Goal: Task Accomplishment & Management: Use online tool/utility

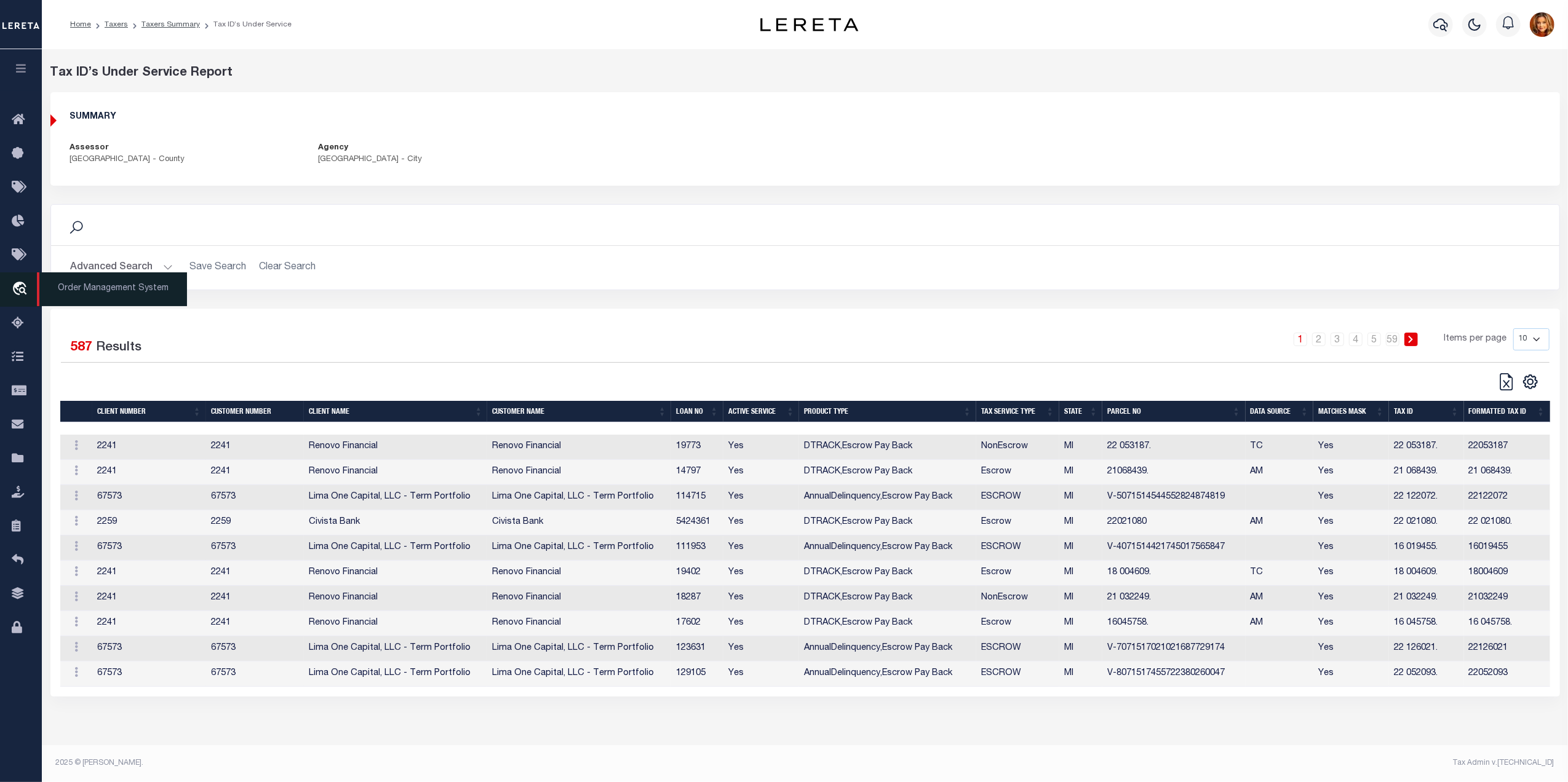
click at [24, 289] on icon "travel_explore" at bounding box center [21, 289] width 20 height 16
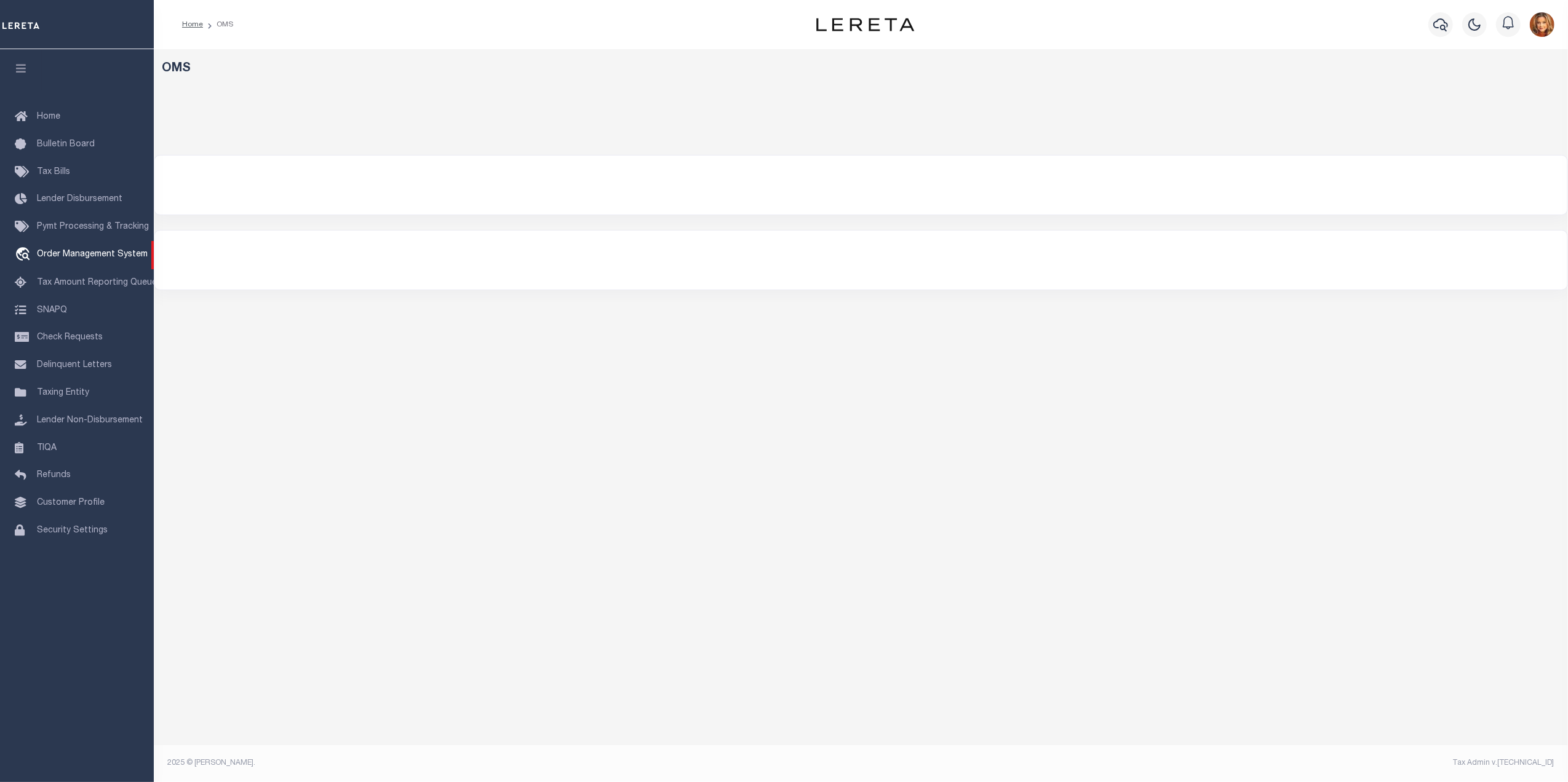
select select "200"
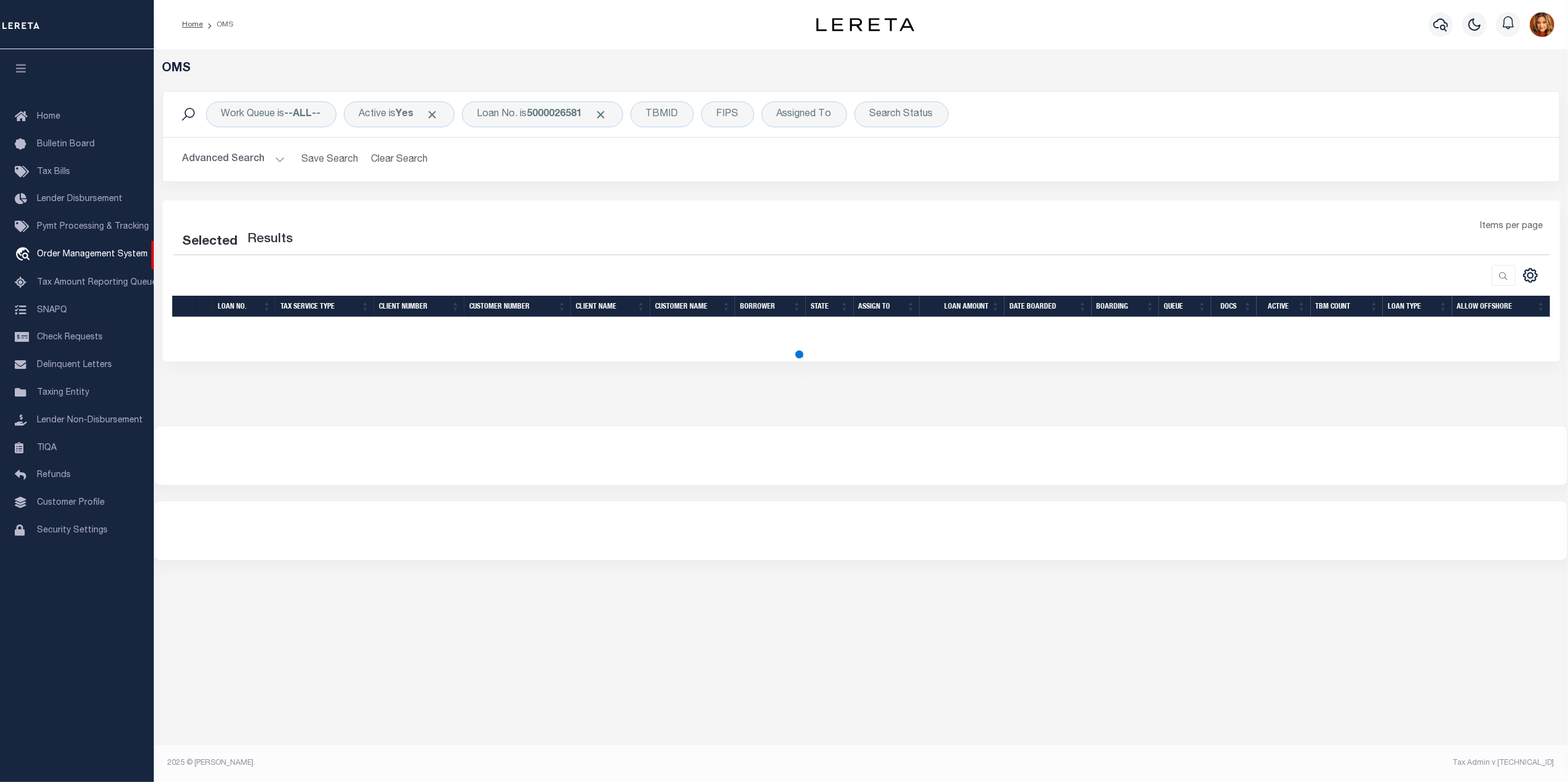
select select "200"
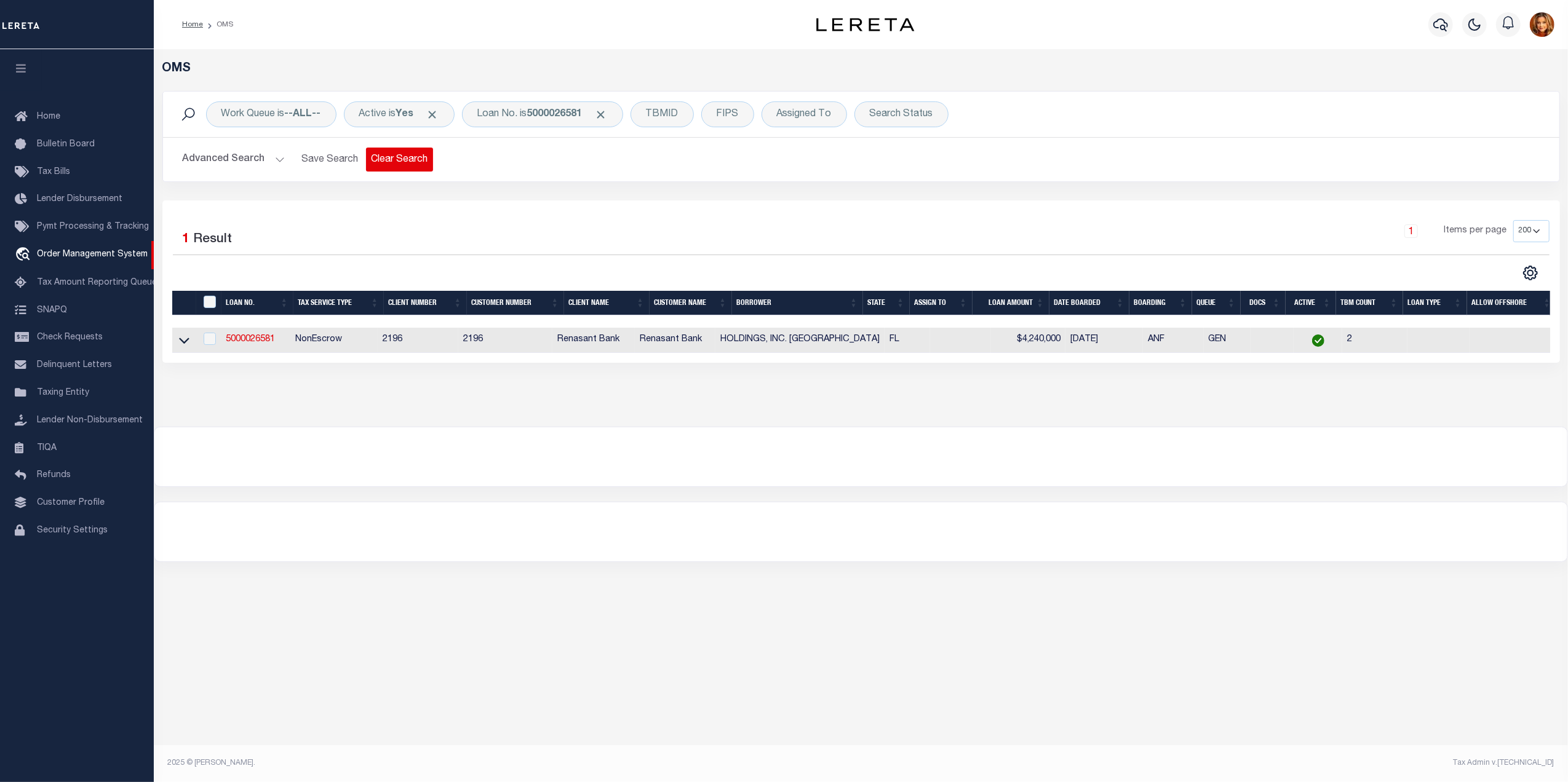
click at [392, 156] on button "Clear Search" at bounding box center [399, 159] width 67 height 24
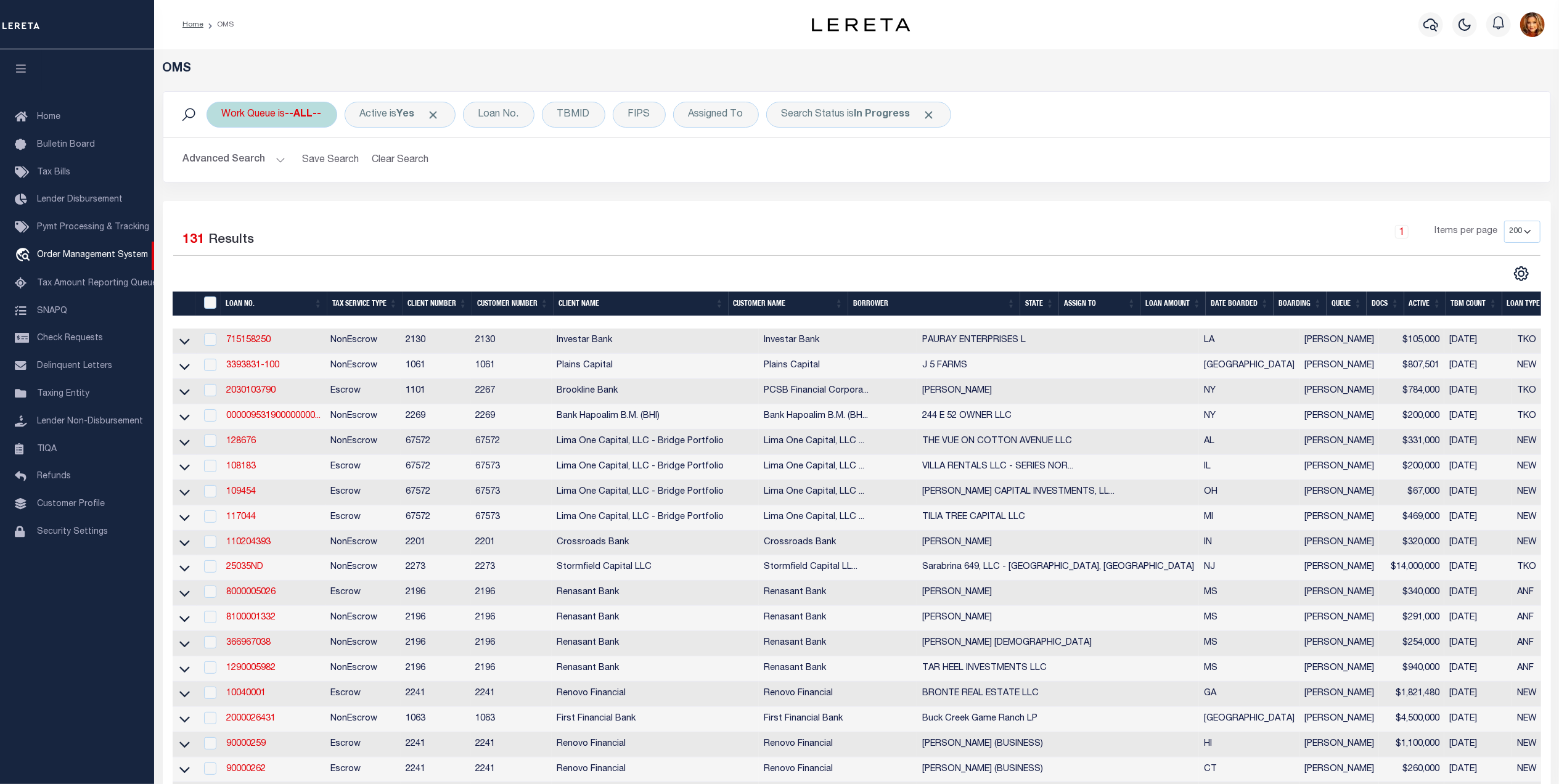
click at [300, 110] on b "--ALL--" at bounding box center [303, 114] width 36 height 10
click at [279, 174] on select "--ALL-- factRSystems General ThoughtFocus" at bounding box center [313, 175] width 181 height 23
select select "GEN"
click at [223, 164] on select "--ALL-- factRSystems General ThoughtFocus" at bounding box center [313, 175] width 181 height 23
click at [385, 198] on input "Apply" at bounding box center [385, 202] width 36 height 21
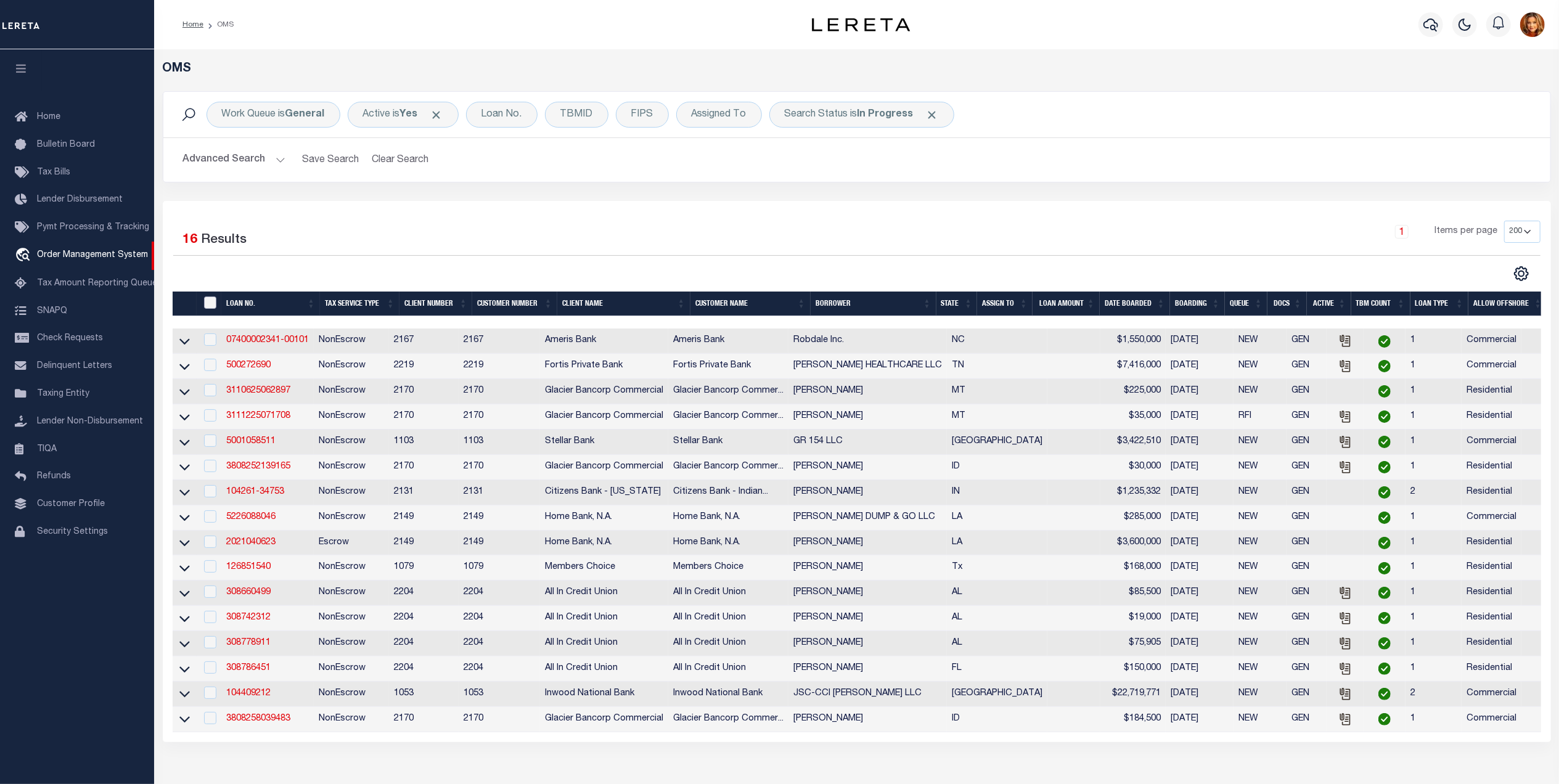
click at [213, 307] on input "" at bounding box center [210, 302] width 12 height 12
checkbox input "true"
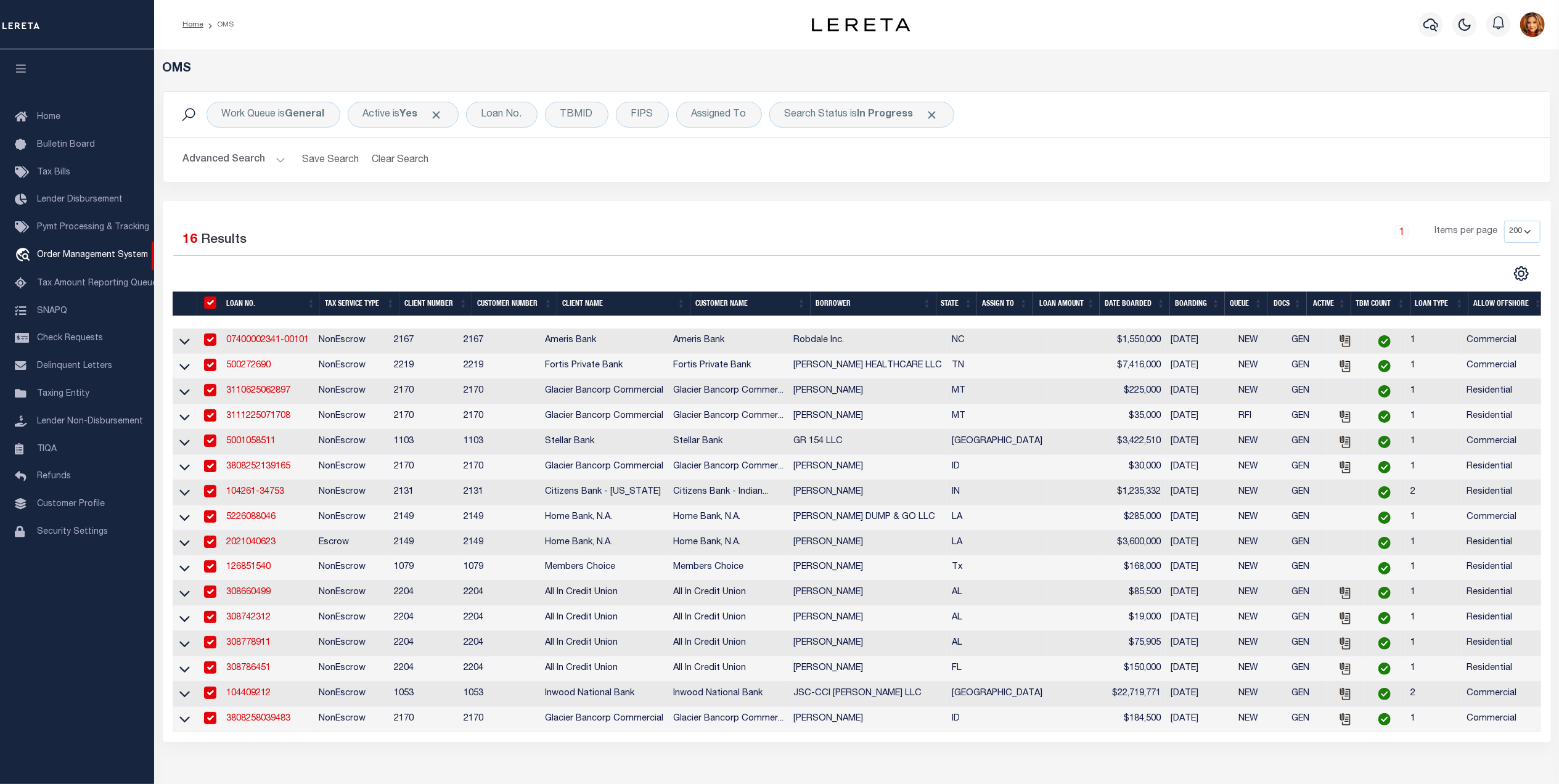
checkbox input "true"
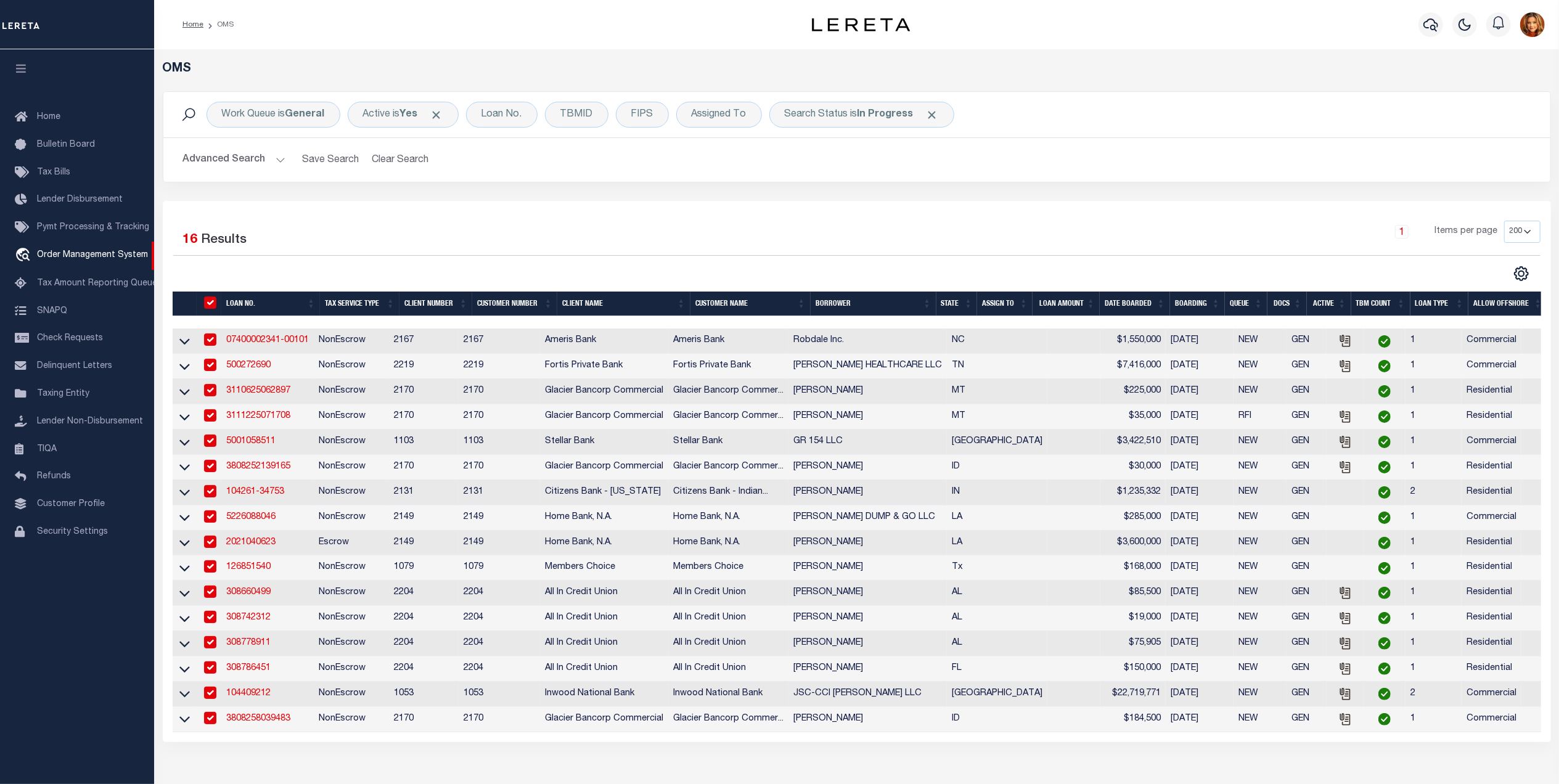
checkbox input "true"
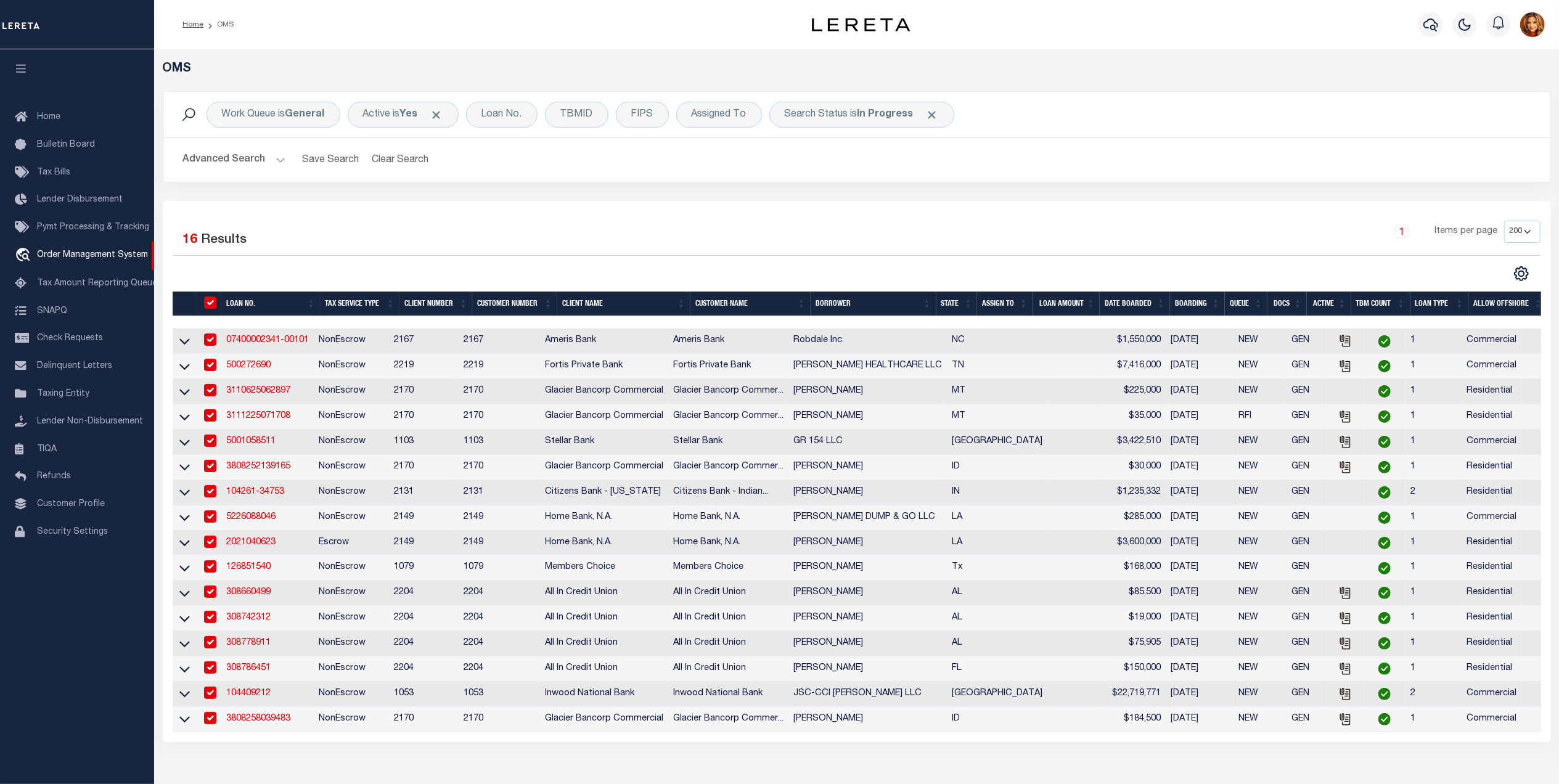
checkbox input "true"
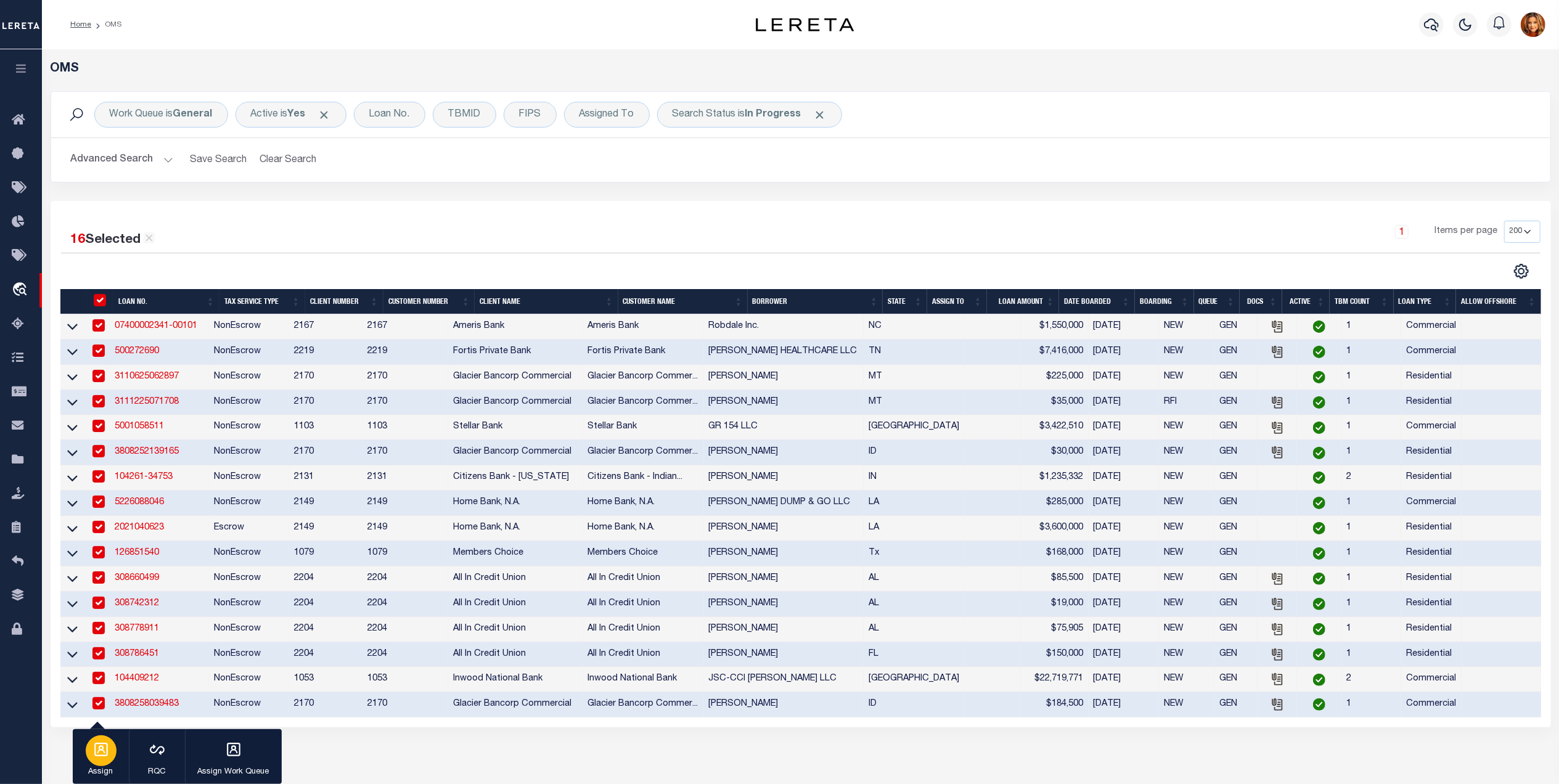
click at [99, 755] on icon "button" at bounding box center [101, 749] width 16 height 16
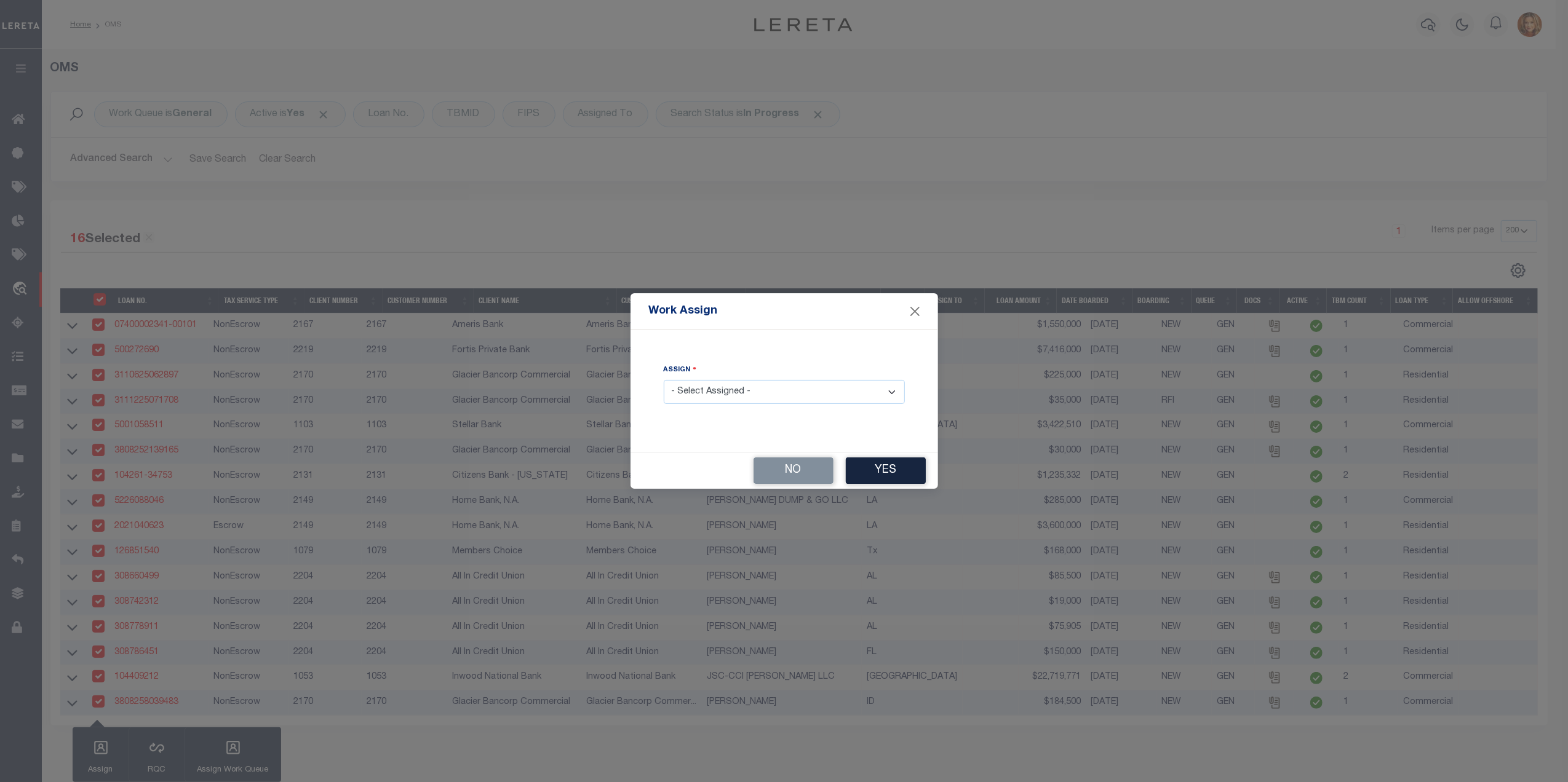
click at [758, 391] on select "- Select Assigned - --Unassigned-- [PERSON_NAME] [PERSON_NAME] [PERSON_NAME] [P…" at bounding box center [784, 391] width 241 height 24
select select "[PERSON_NAME]"
click at [664, 380] on select "- Select Assigned - --Unassigned-- [PERSON_NAME] [PERSON_NAME] [PERSON_NAME] [P…" at bounding box center [784, 391] width 241 height 24
click at [911, 459] on button "Yes" at bounding box center [886, 470] width 80 height 26
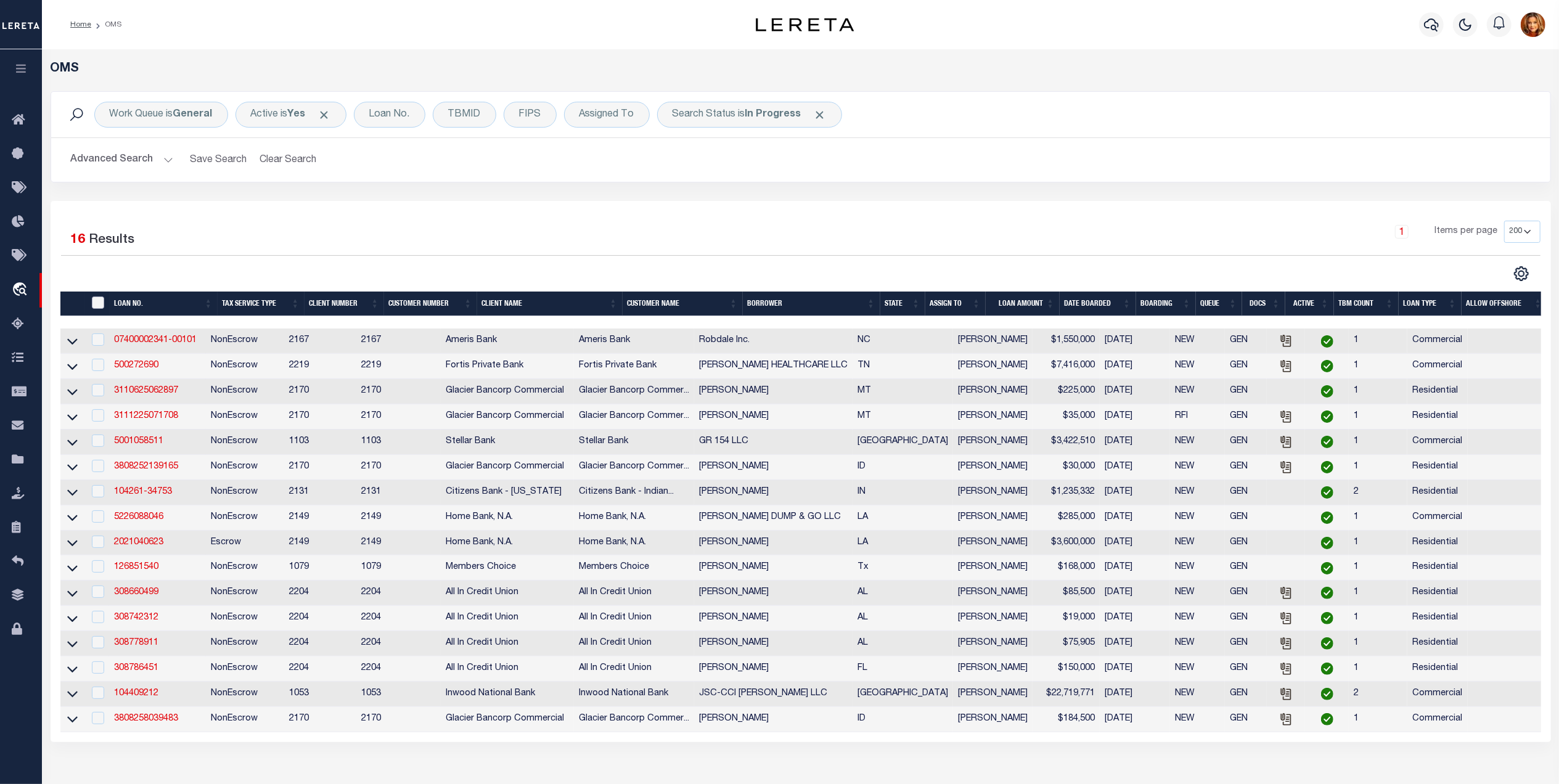
click at [97, 301] on input "" at bounding box center [98, 302] width 12 height 12
checkbox input "true"
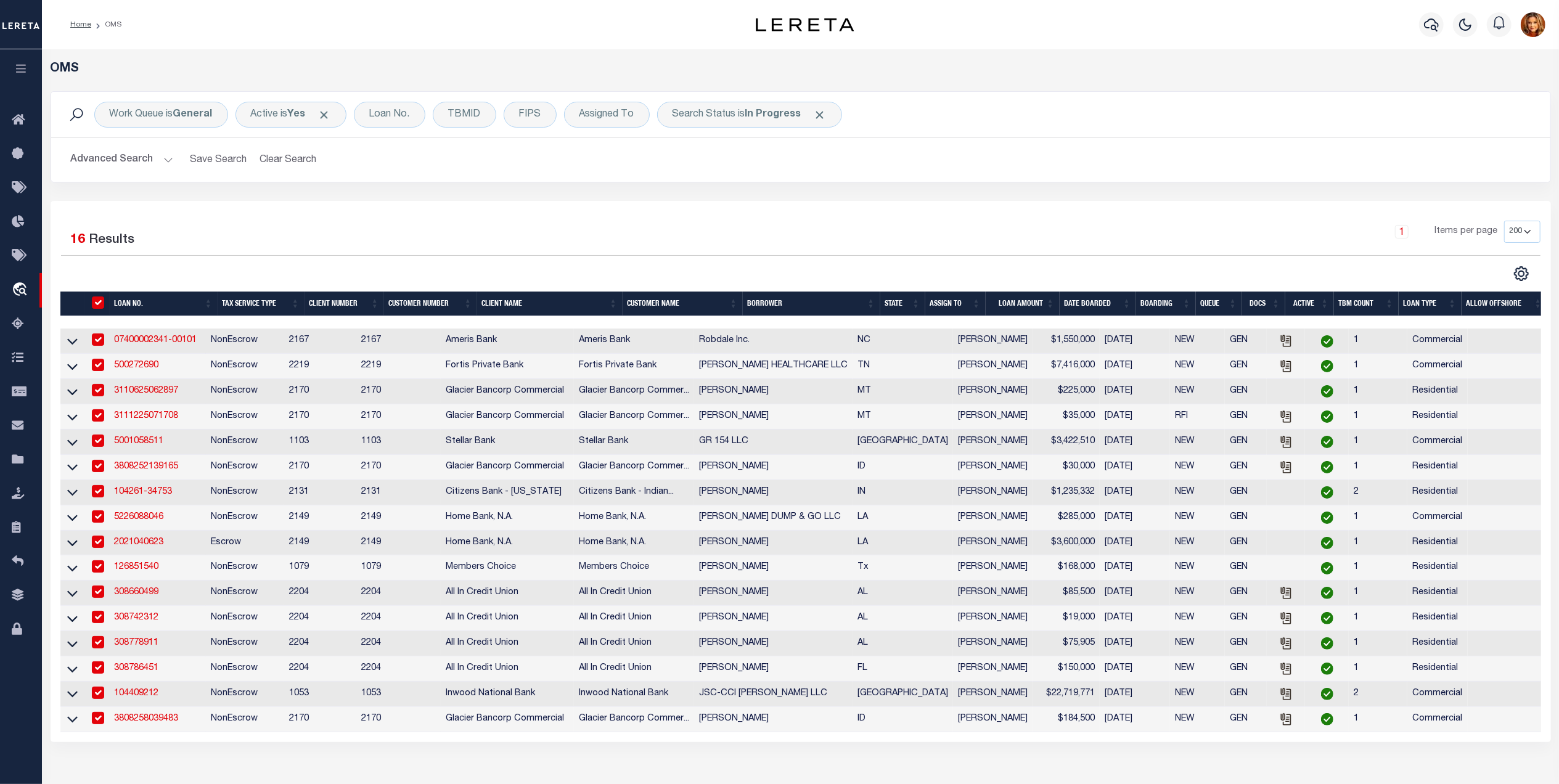
checkbox input "true"
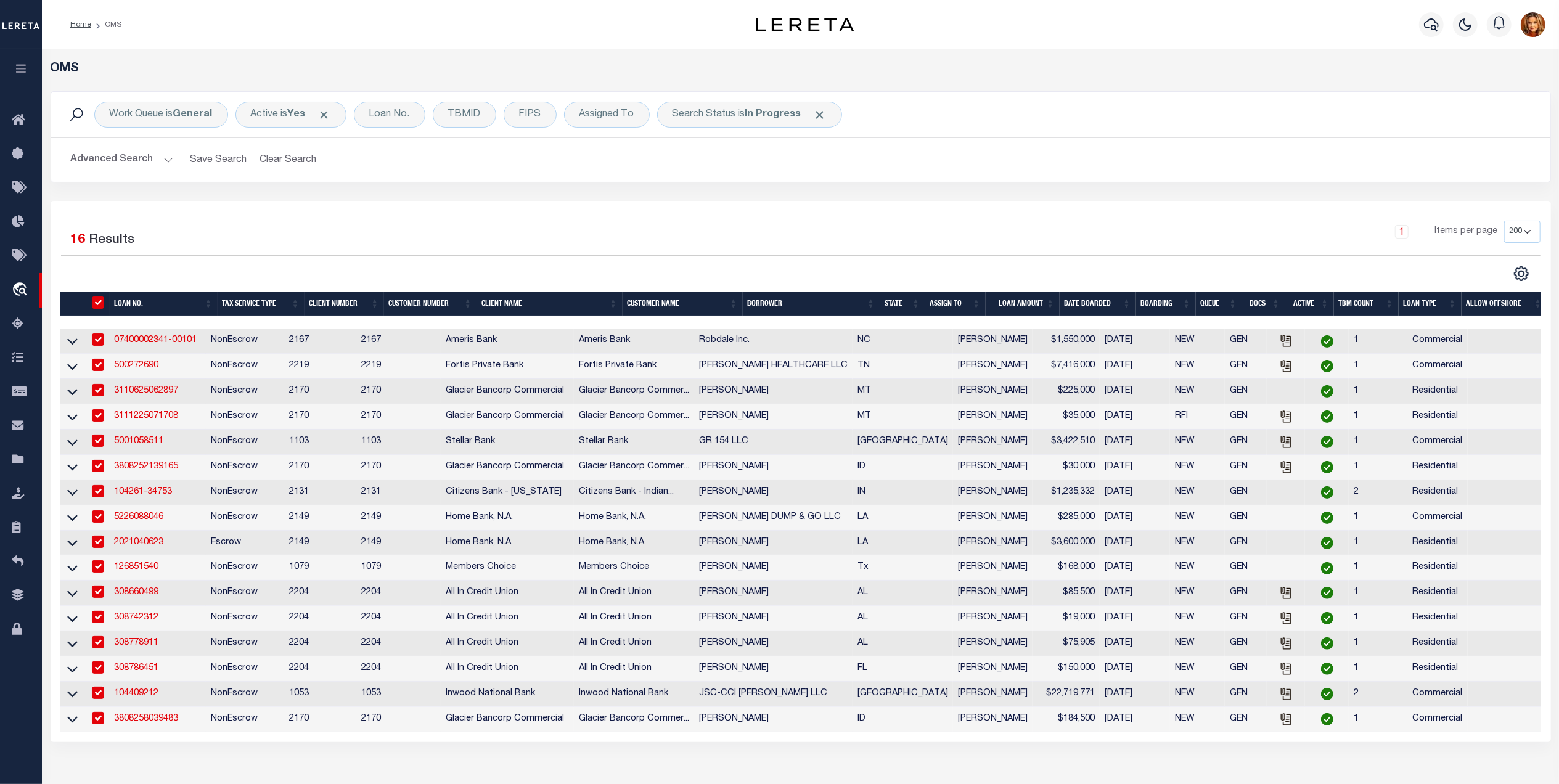
checkbox input "true"
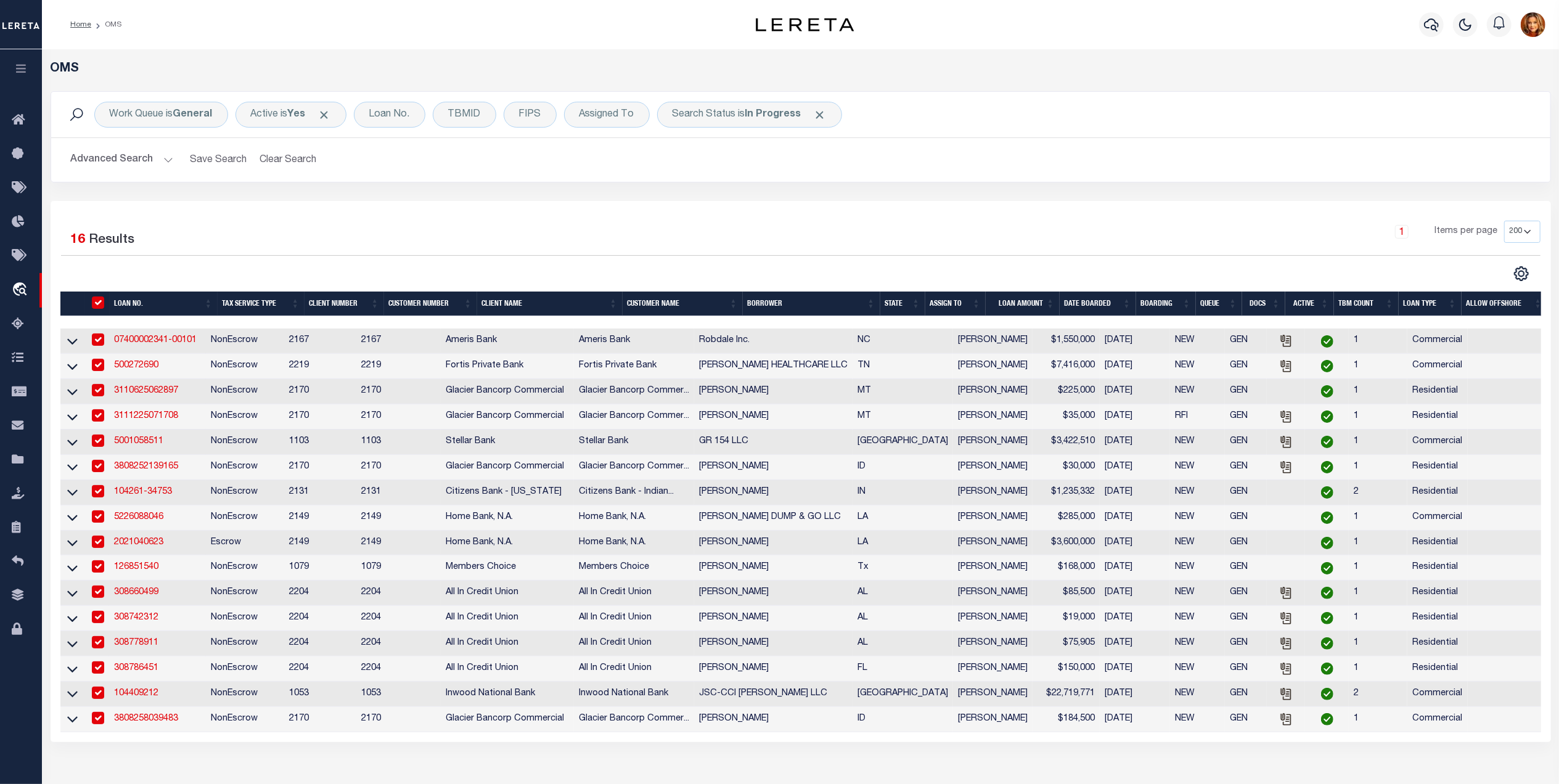
checkbox input "true"
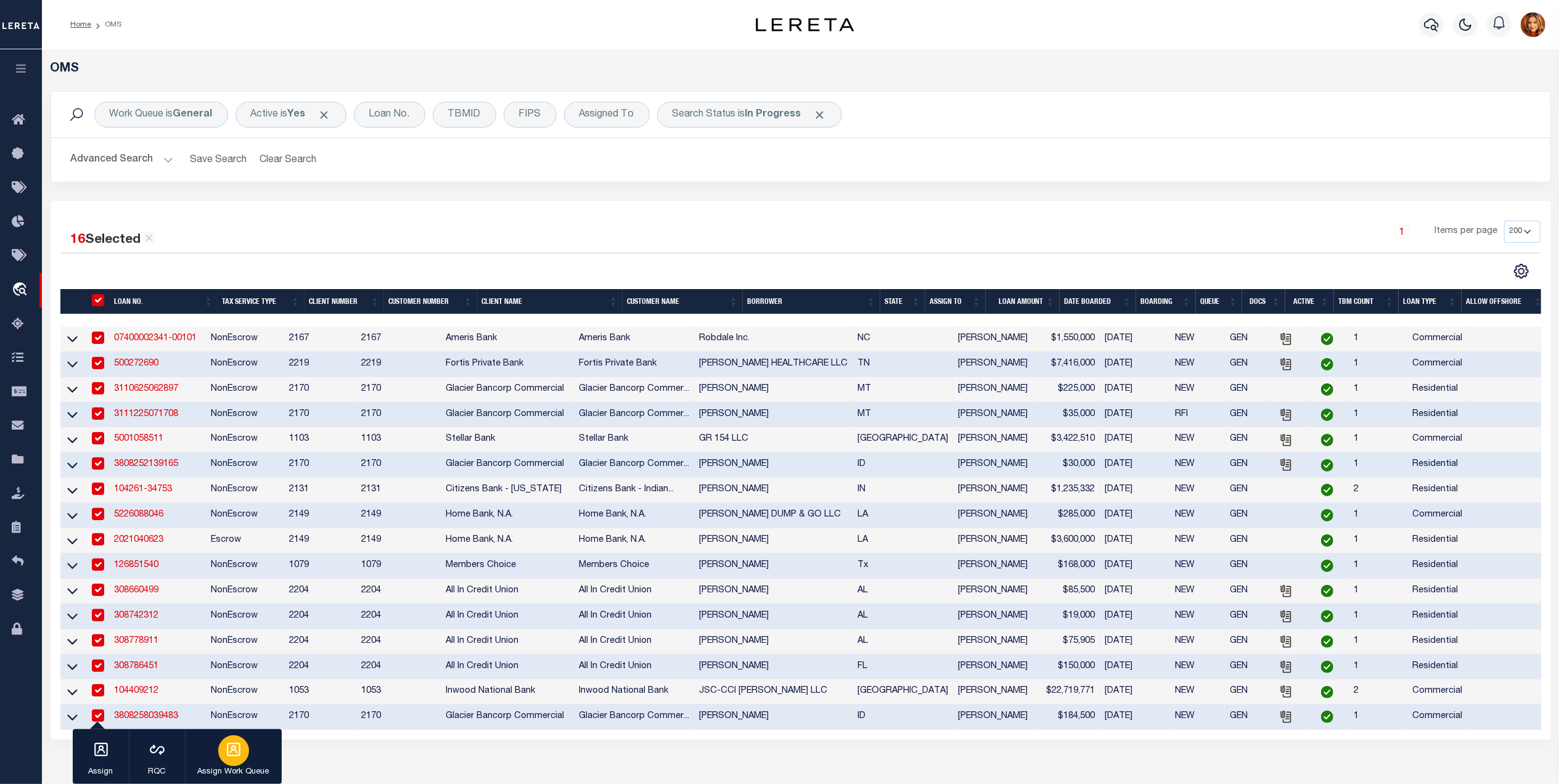
click at [225, 746] on div "button" at bounding box center [234, 751] width 31 height 31
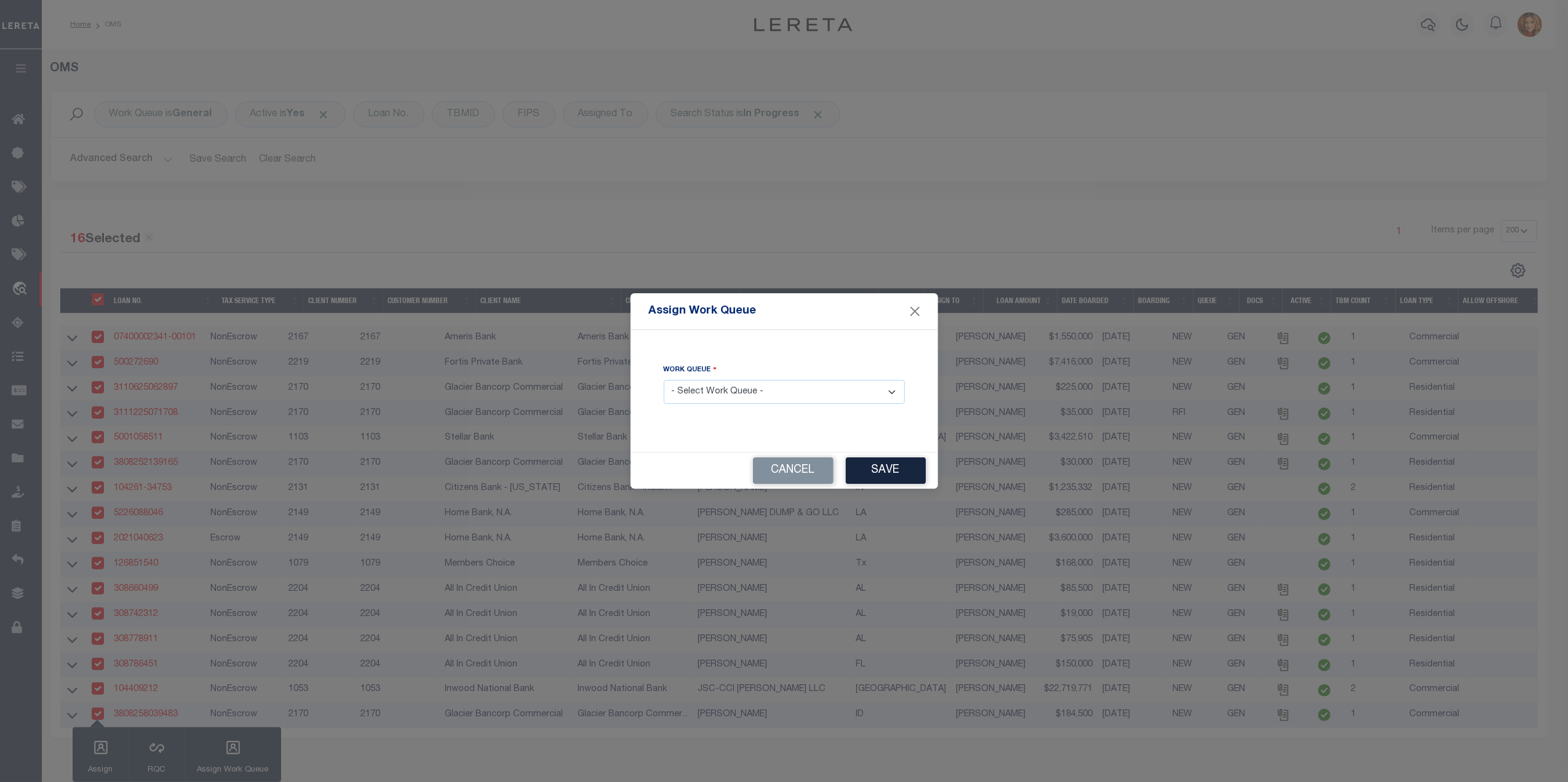
click at [786, 394] on select "- Select Work Queue - factRSystems General ThoughtFocus" at bounding box center [784, 391] width 241 height 24
select select "FAC"
click at [664, 380] on select "- Select Work Queue - factRSystems General ThoughtFocus" at bounding box center [784, 391] width 241 height 24
click at [898, 468] on button "Save" at bounding box center [886, 470] width 80 height 26
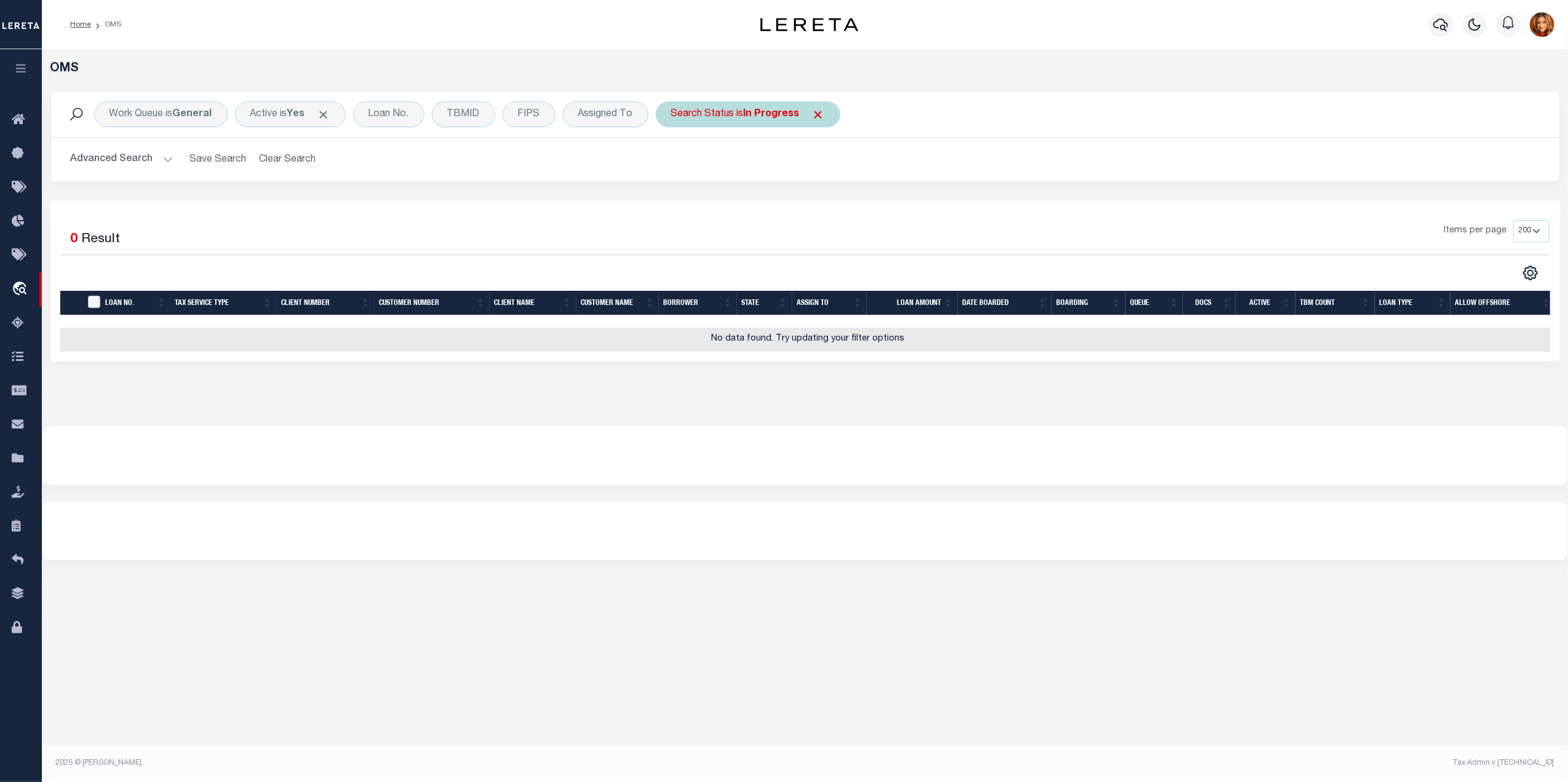
click at [776, 118] on b "In Progress" at bounding box center [771, 114] width 56 height 10
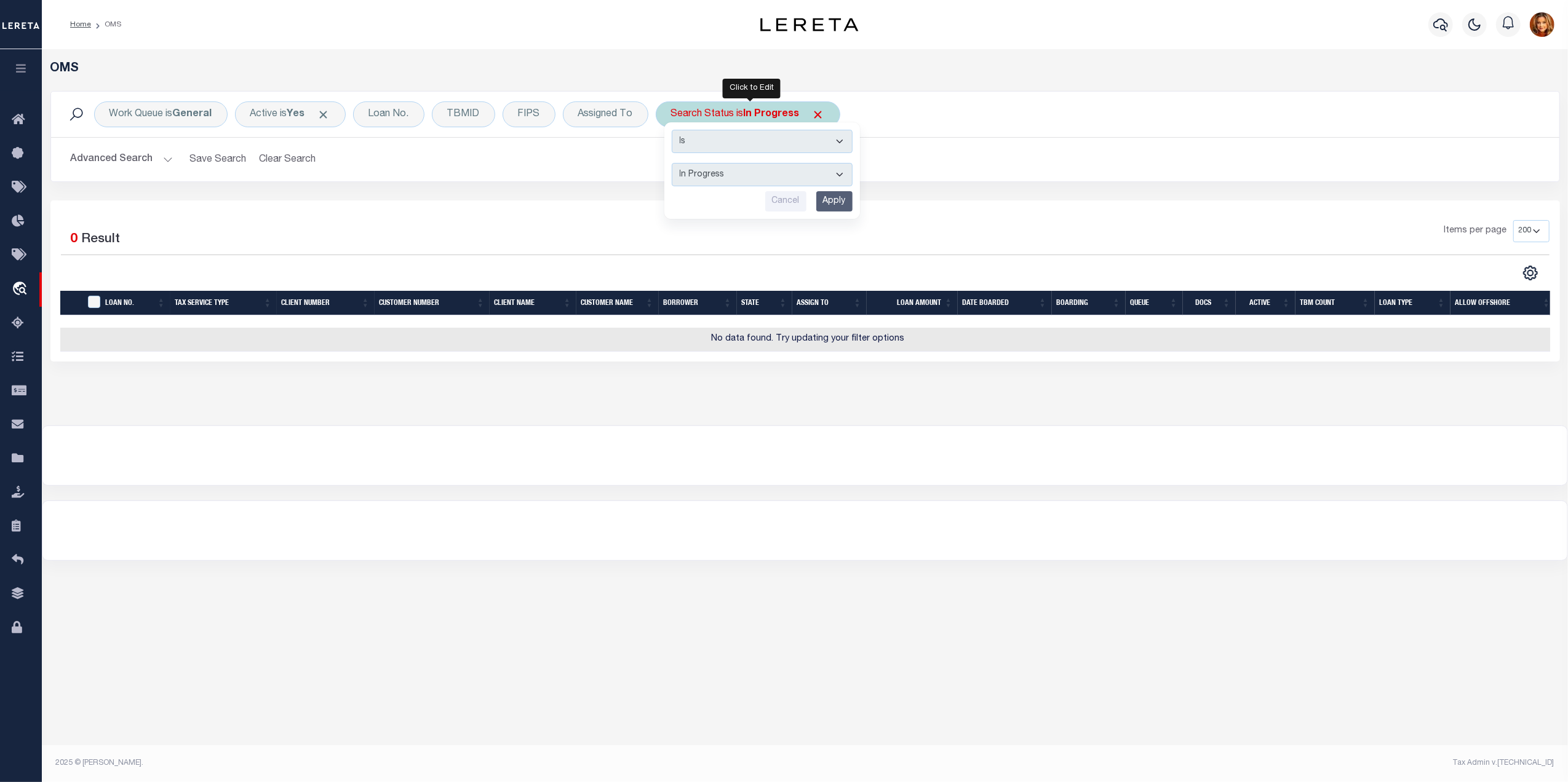
click at [724, 180] on select "Automated Search Bad Parcel Complete Duplicate Parcel High Dollar Reporting In …" at bounding box center [762, 175] width 181 height 23
select select "RD"
click at [674, 164] on select "Automated Search Bad Parcel Complete Duplicate Parcel High Dollar Reporting In …" at bounding box center [762, 175] width 181 height 23
click at [837, 202] on input "Apply" at bounding box center [834, 202] width 36 height 21
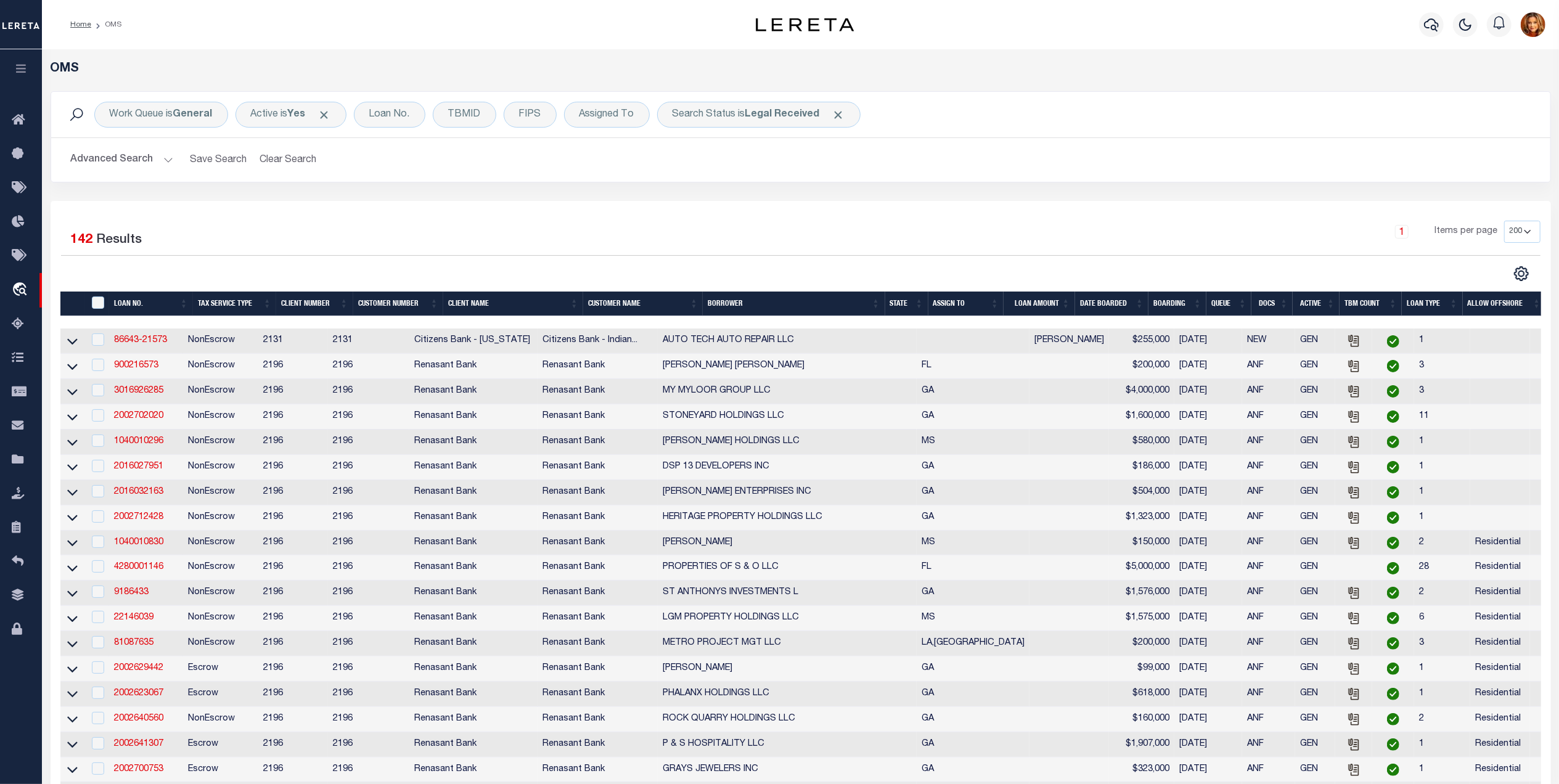
click at [95, 312] on th "" at bounding box center [97, 304] width 25 height 25
click at [96, 305] on input "" at bounding box center [98, 302] width 12 height 12
checkbox input "true"
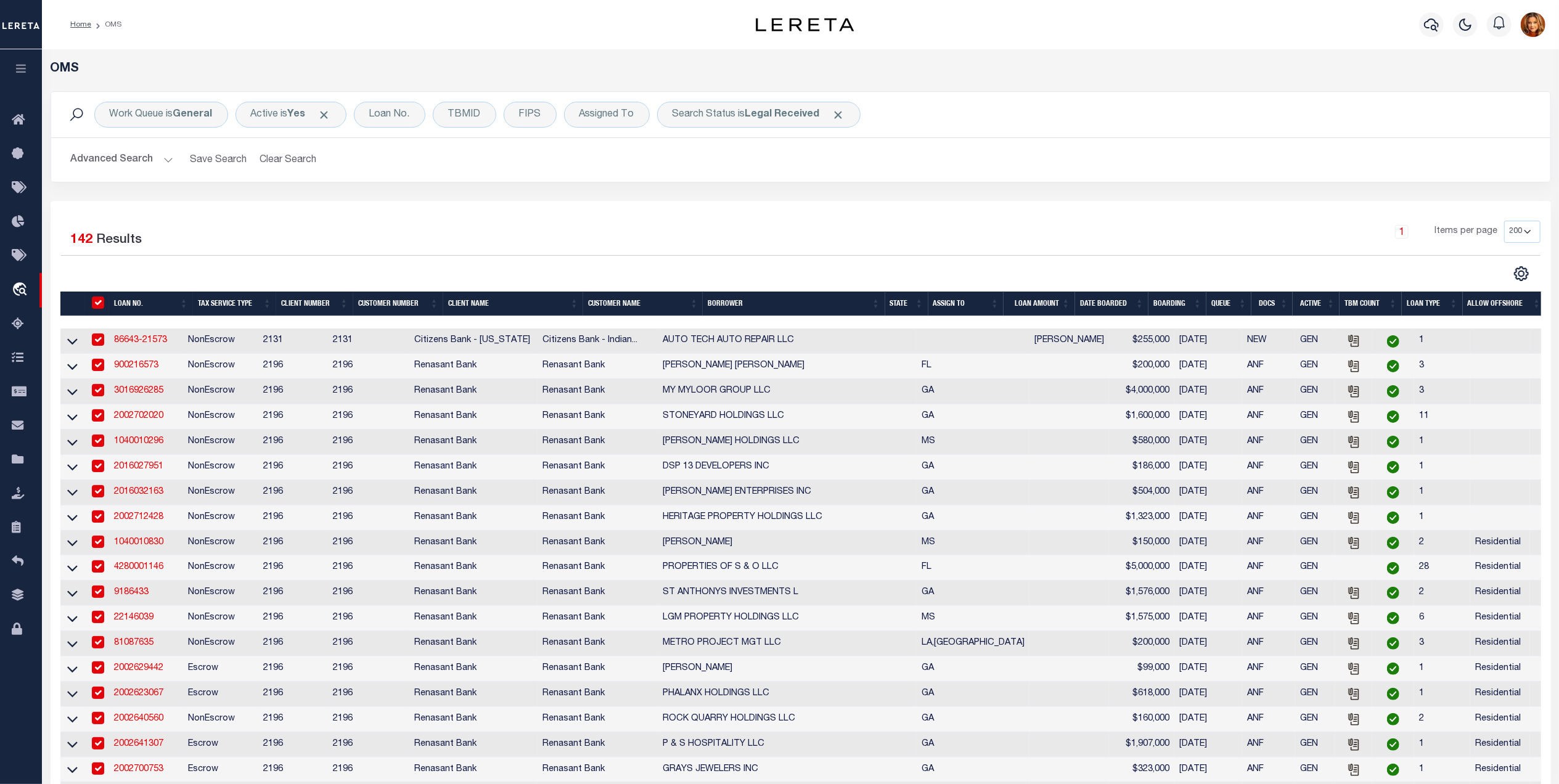
checkbox input "true"
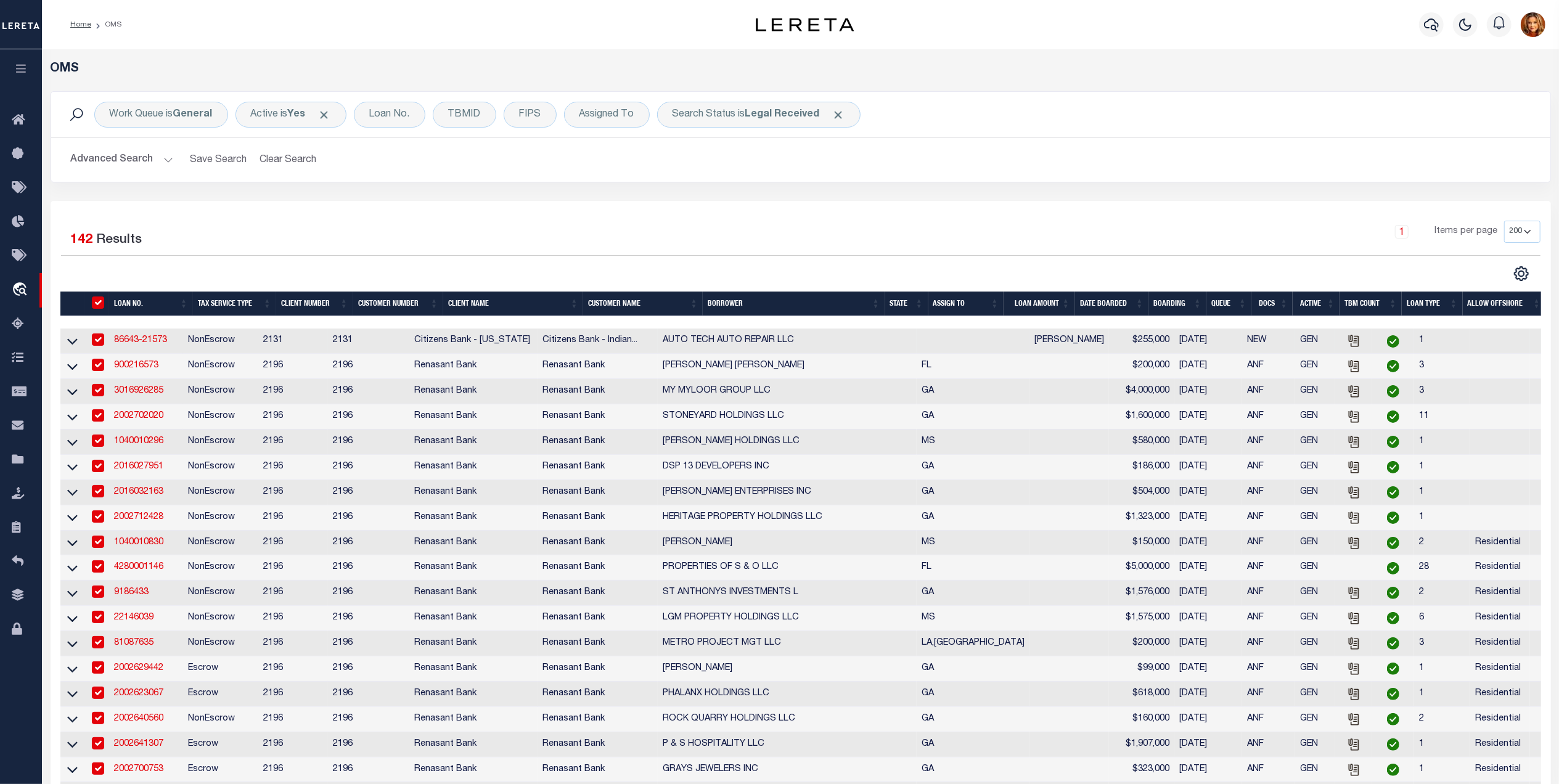
checkbox input "true"
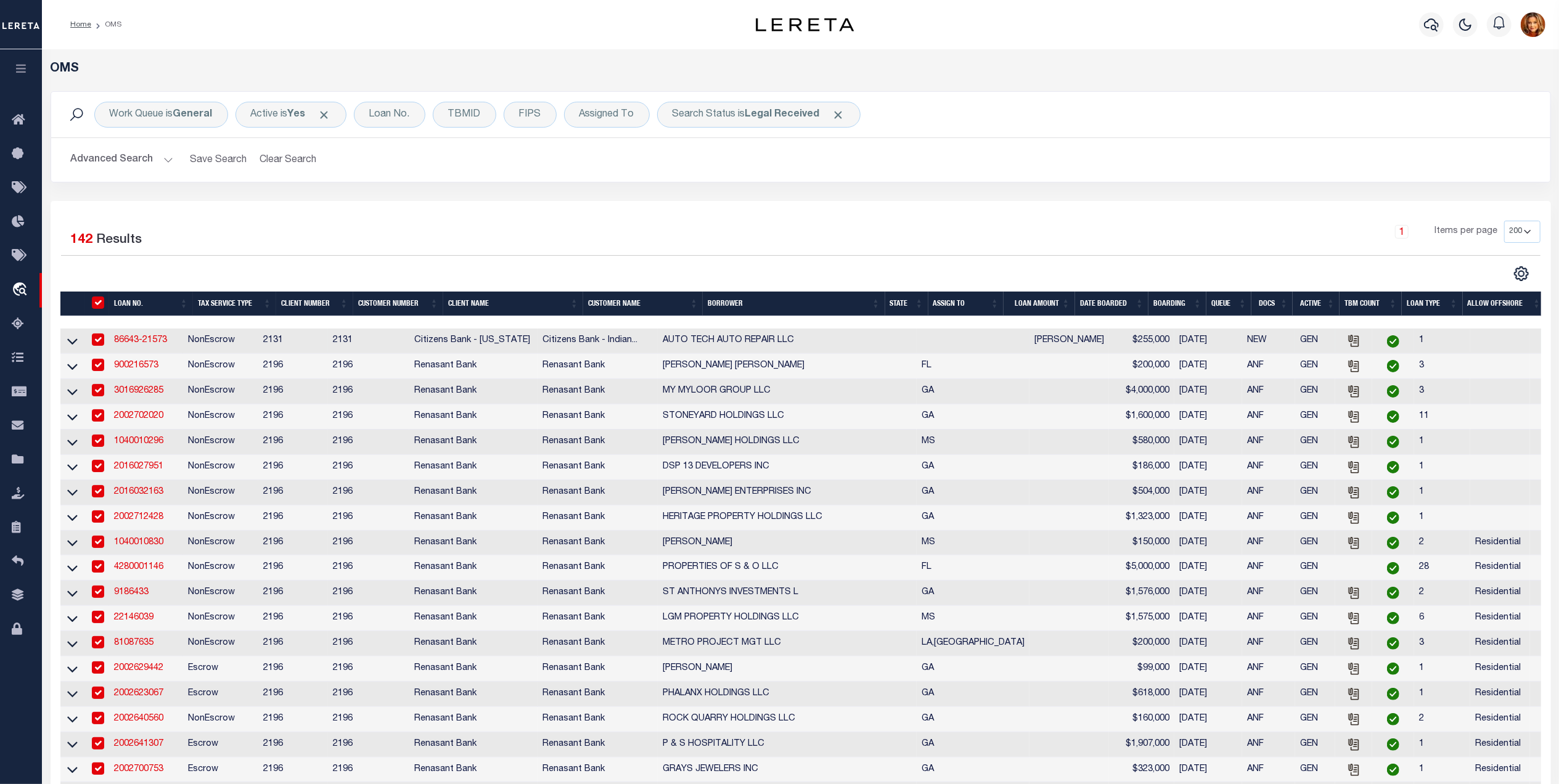
checkbox input "true"
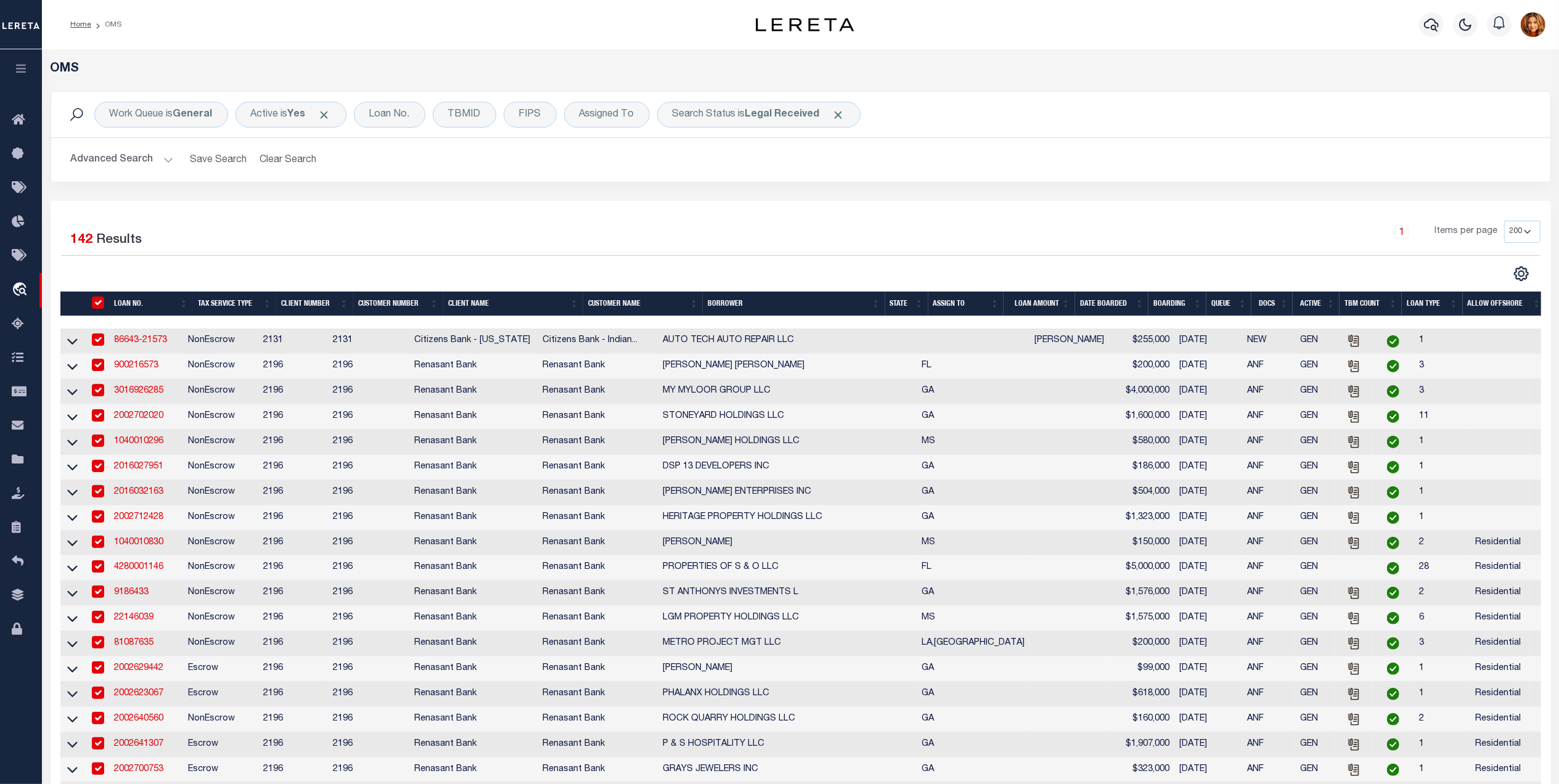
checkbox input "true"
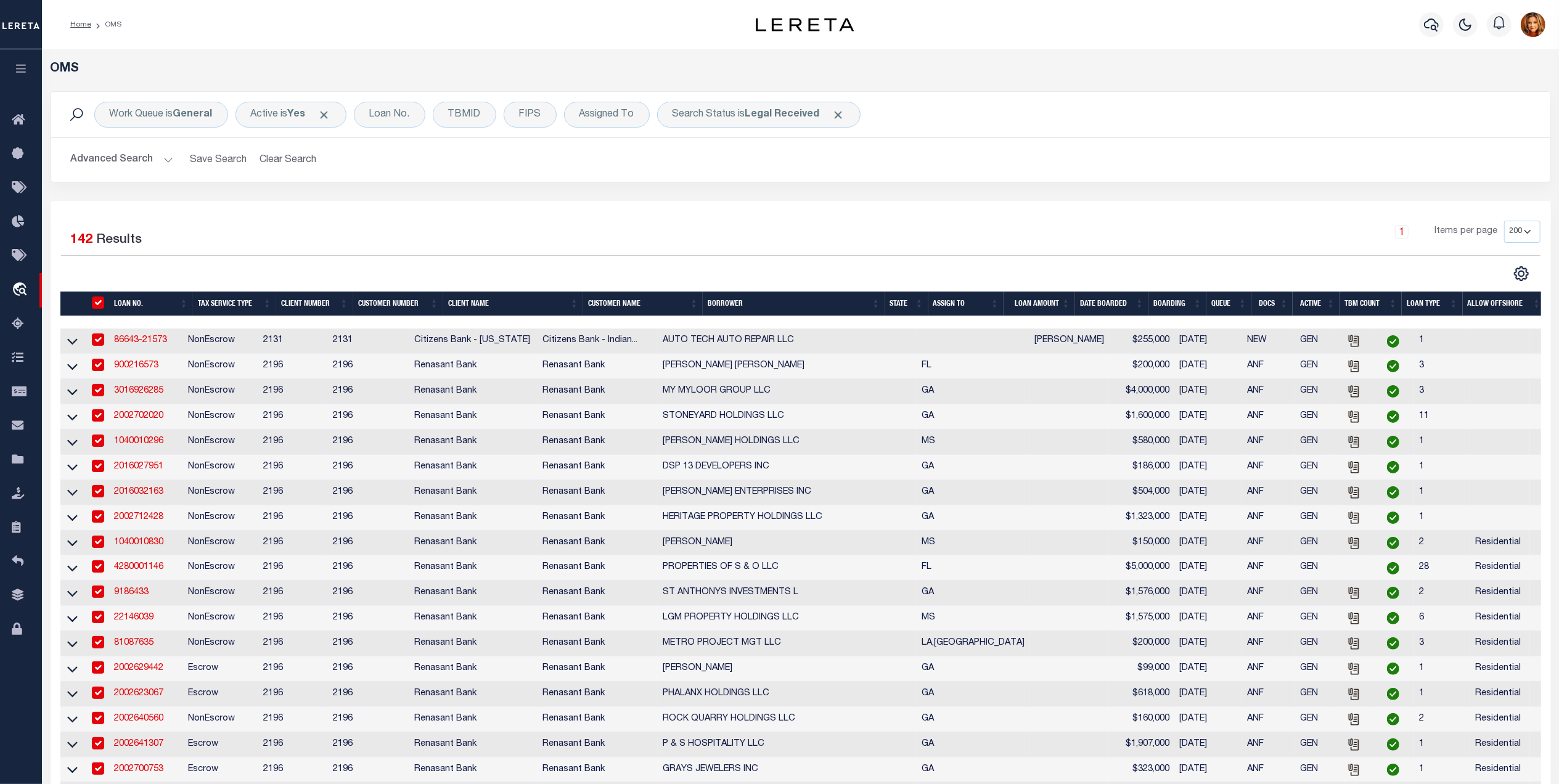
checkbox input "true"
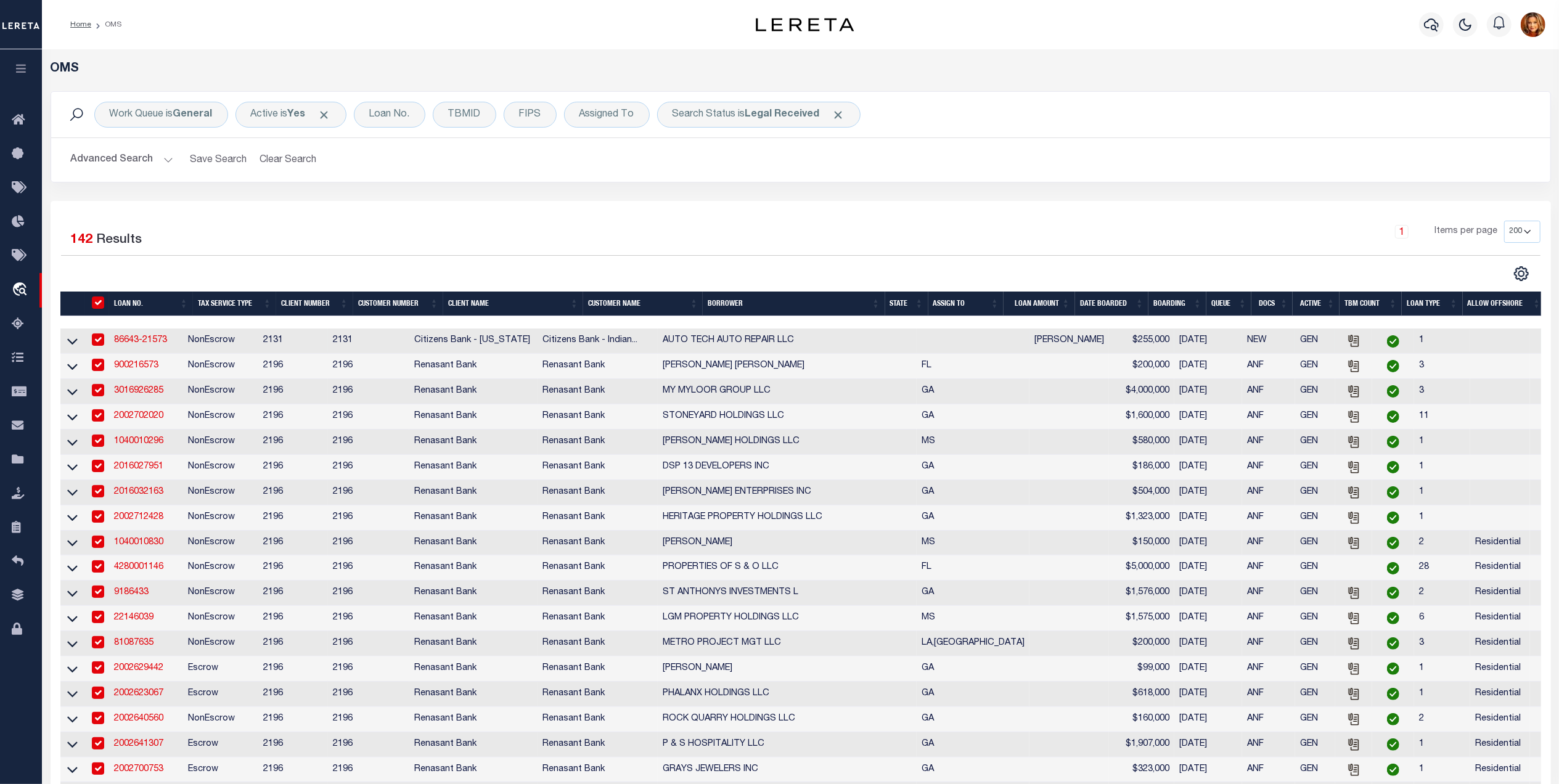
checkbox input "true"
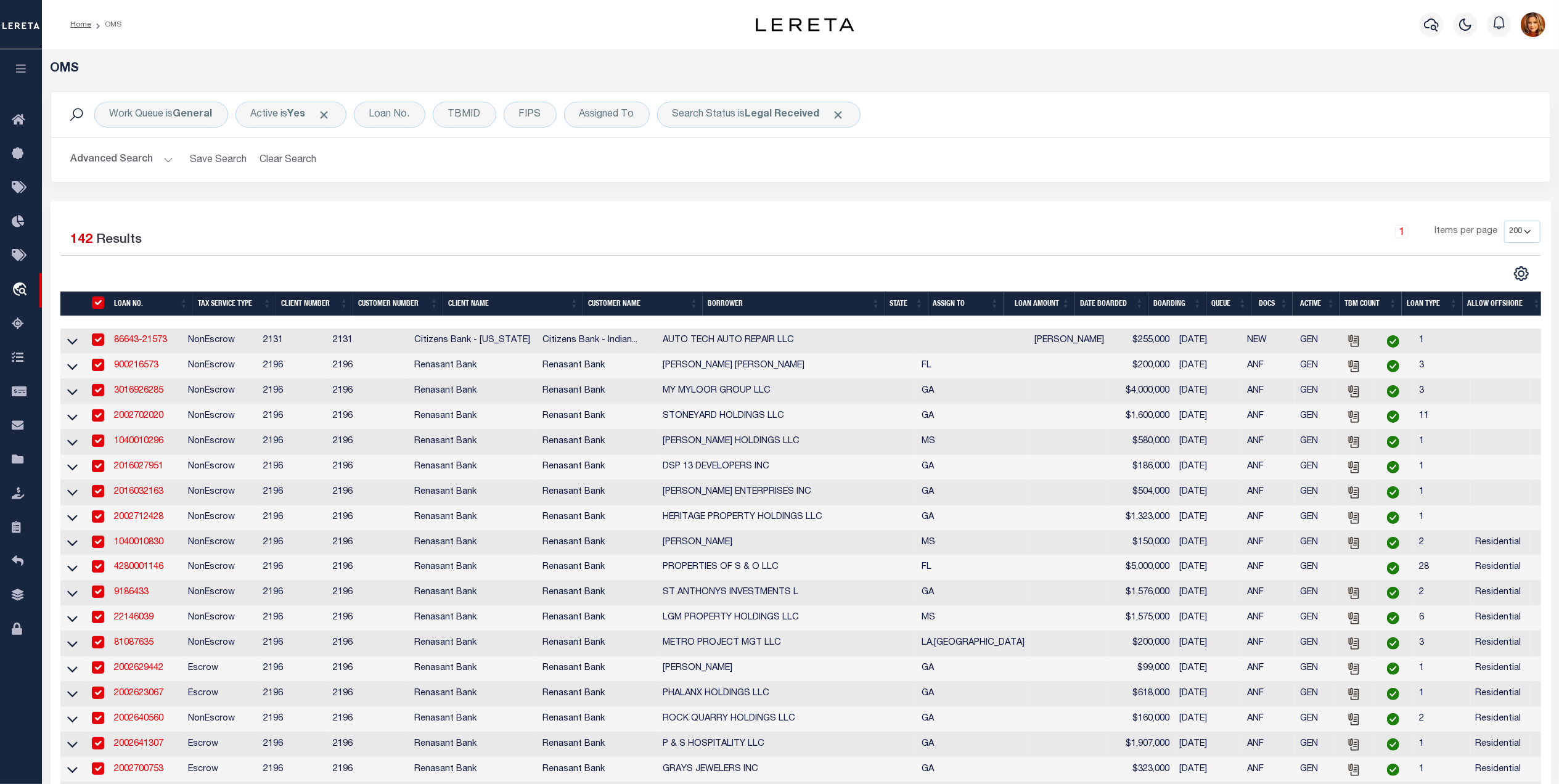
checkbox input "true"
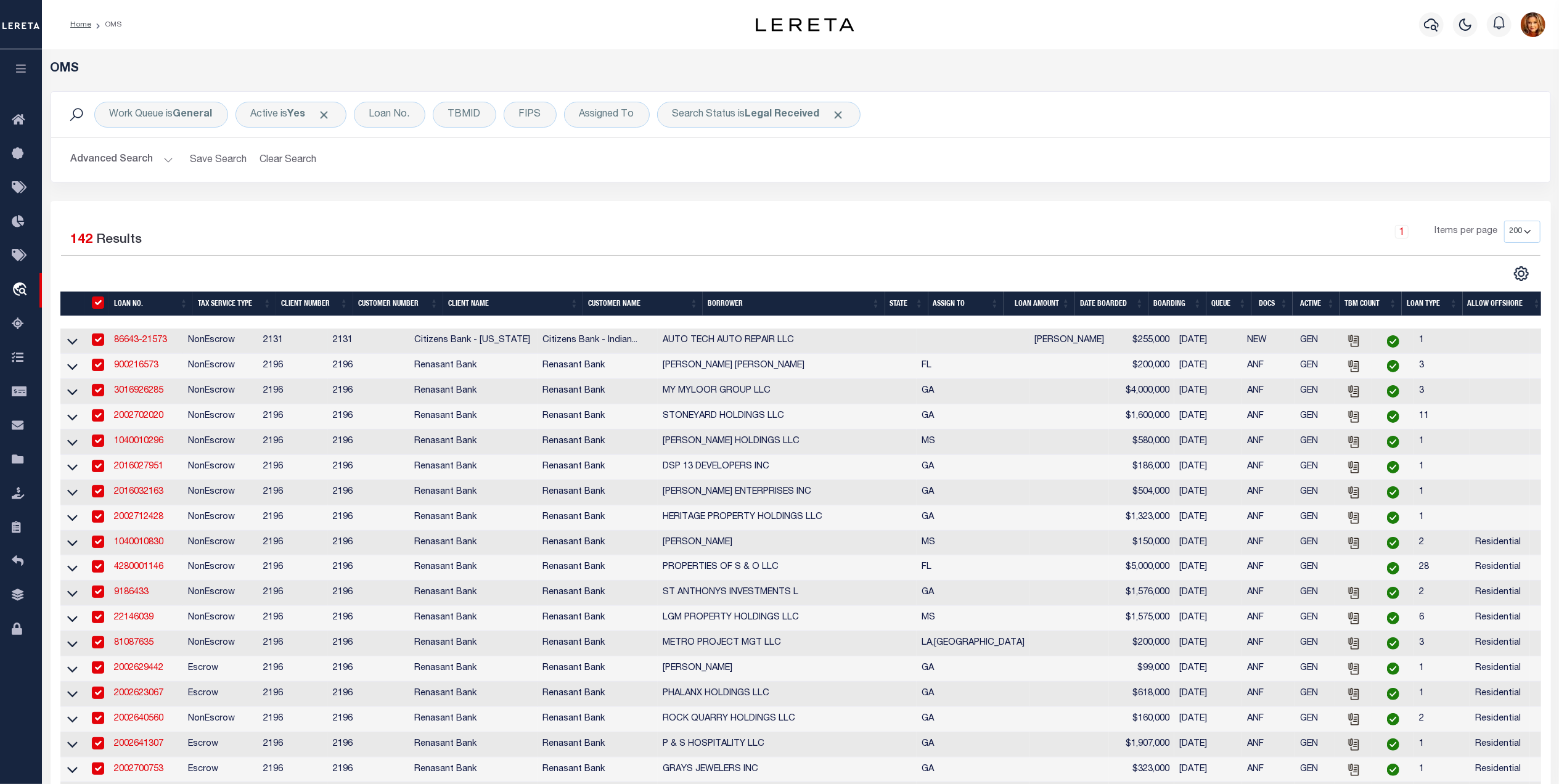
checkbox input "true"
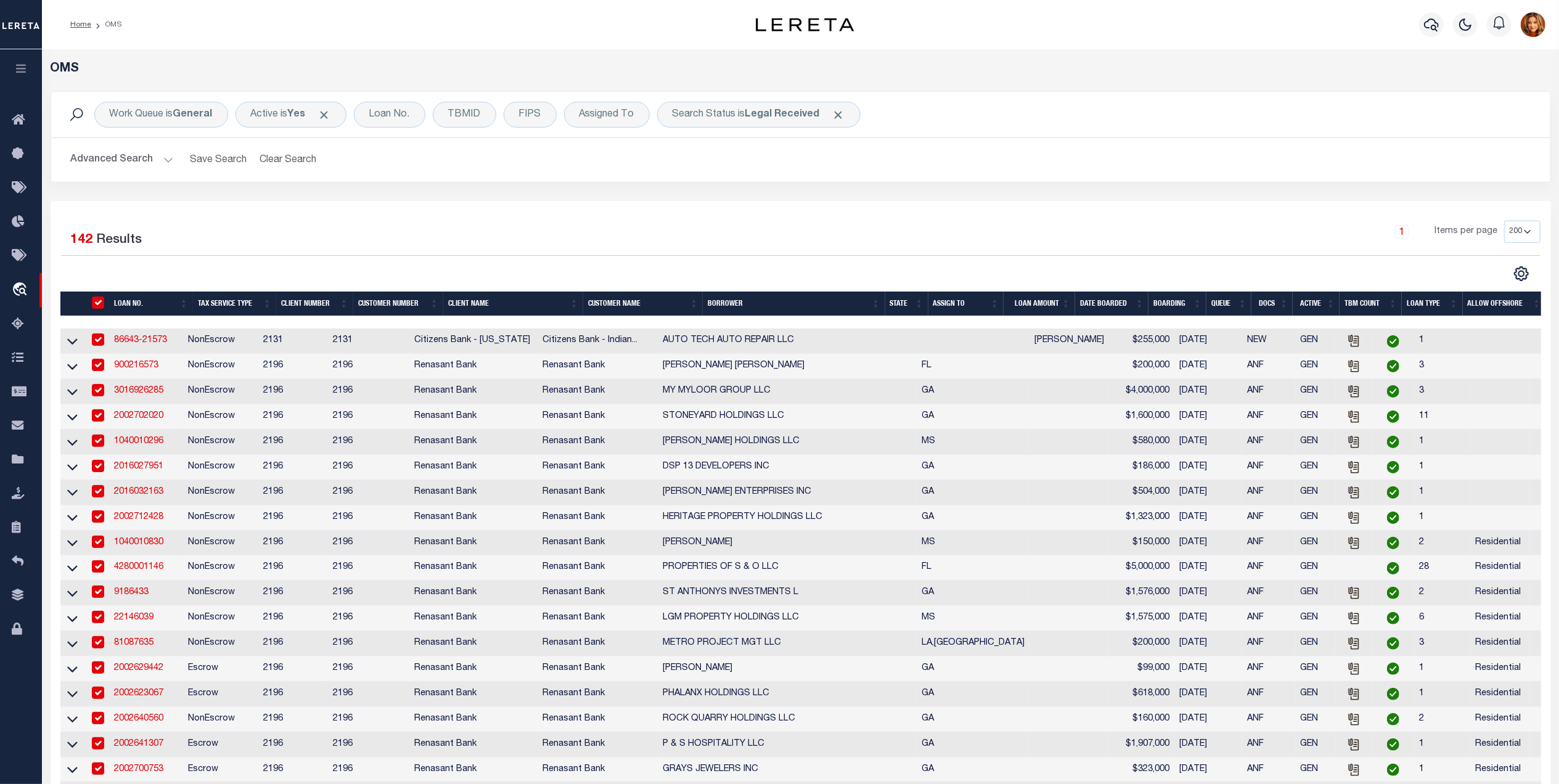
checkbox input "true"
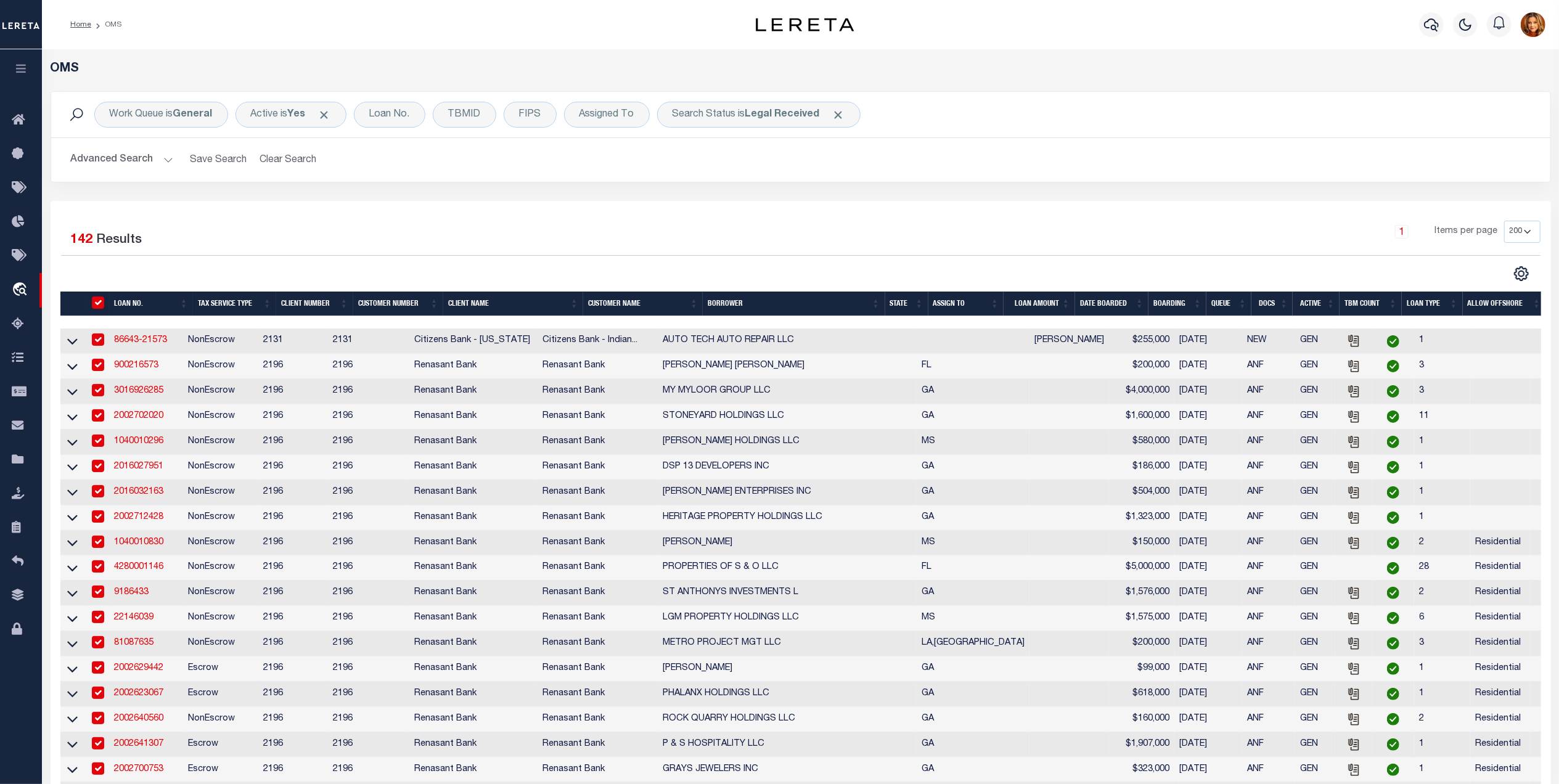
checkbox input "true"
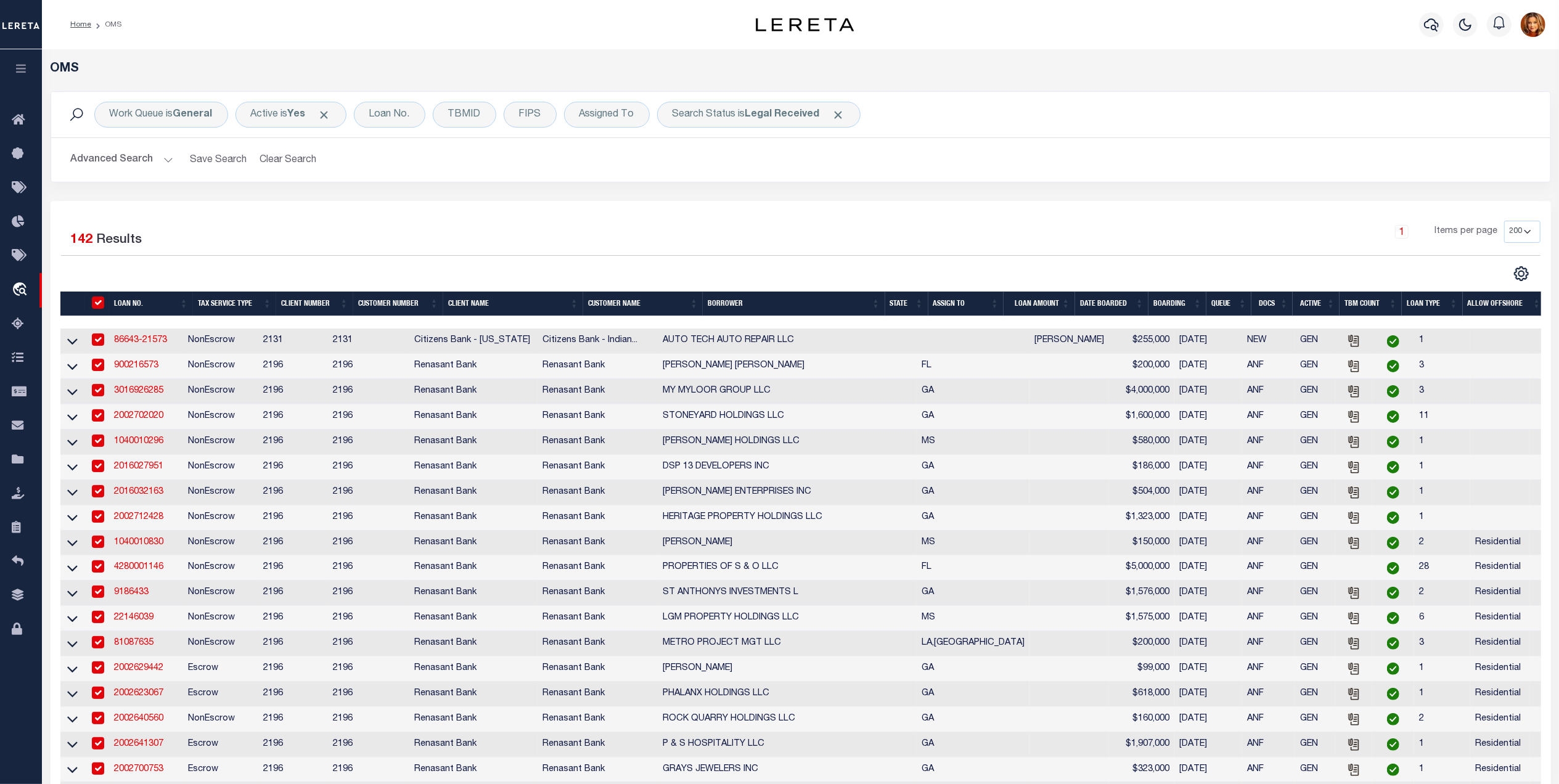
checkbox input "true"
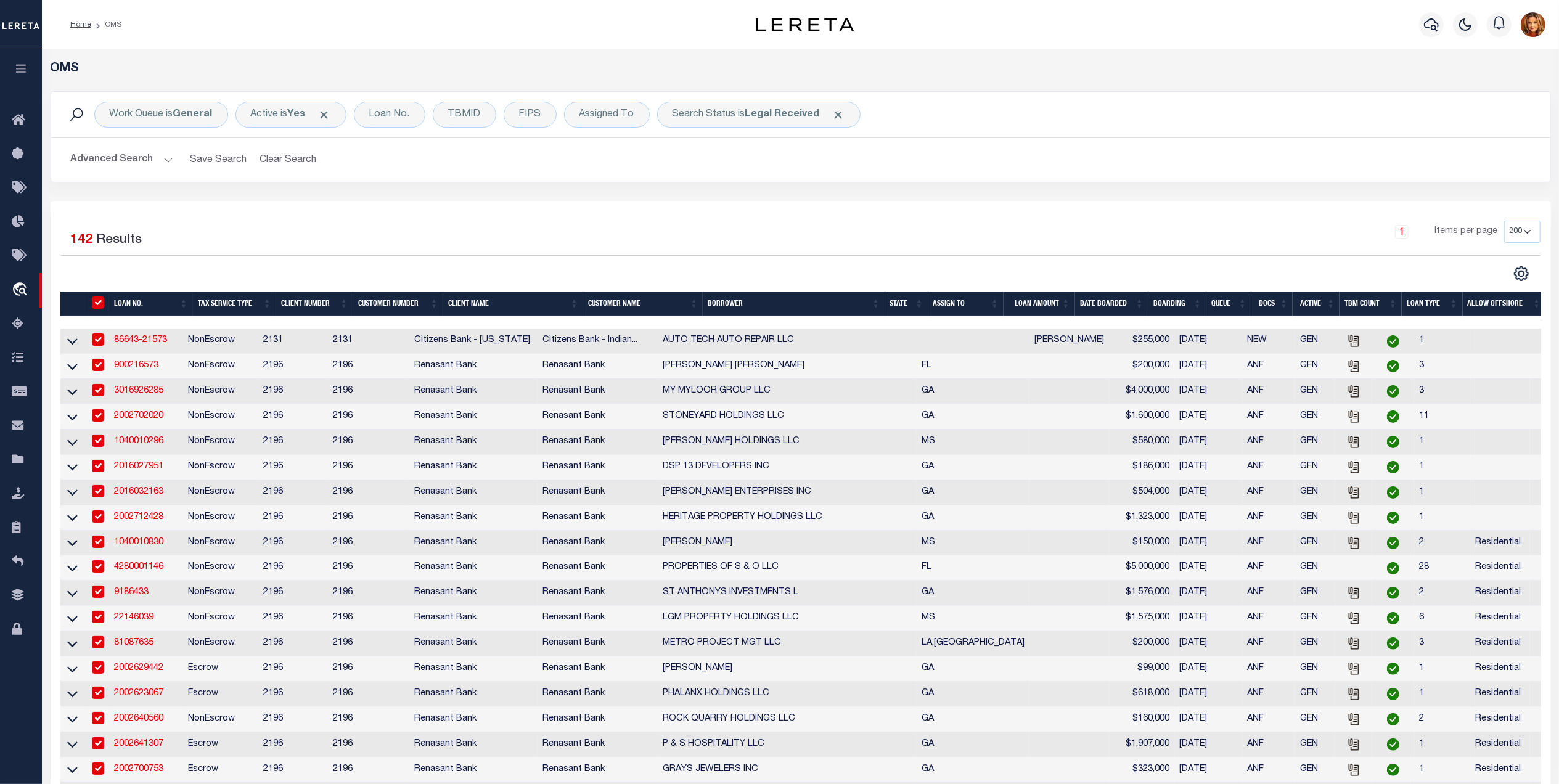
checkbox input "true"
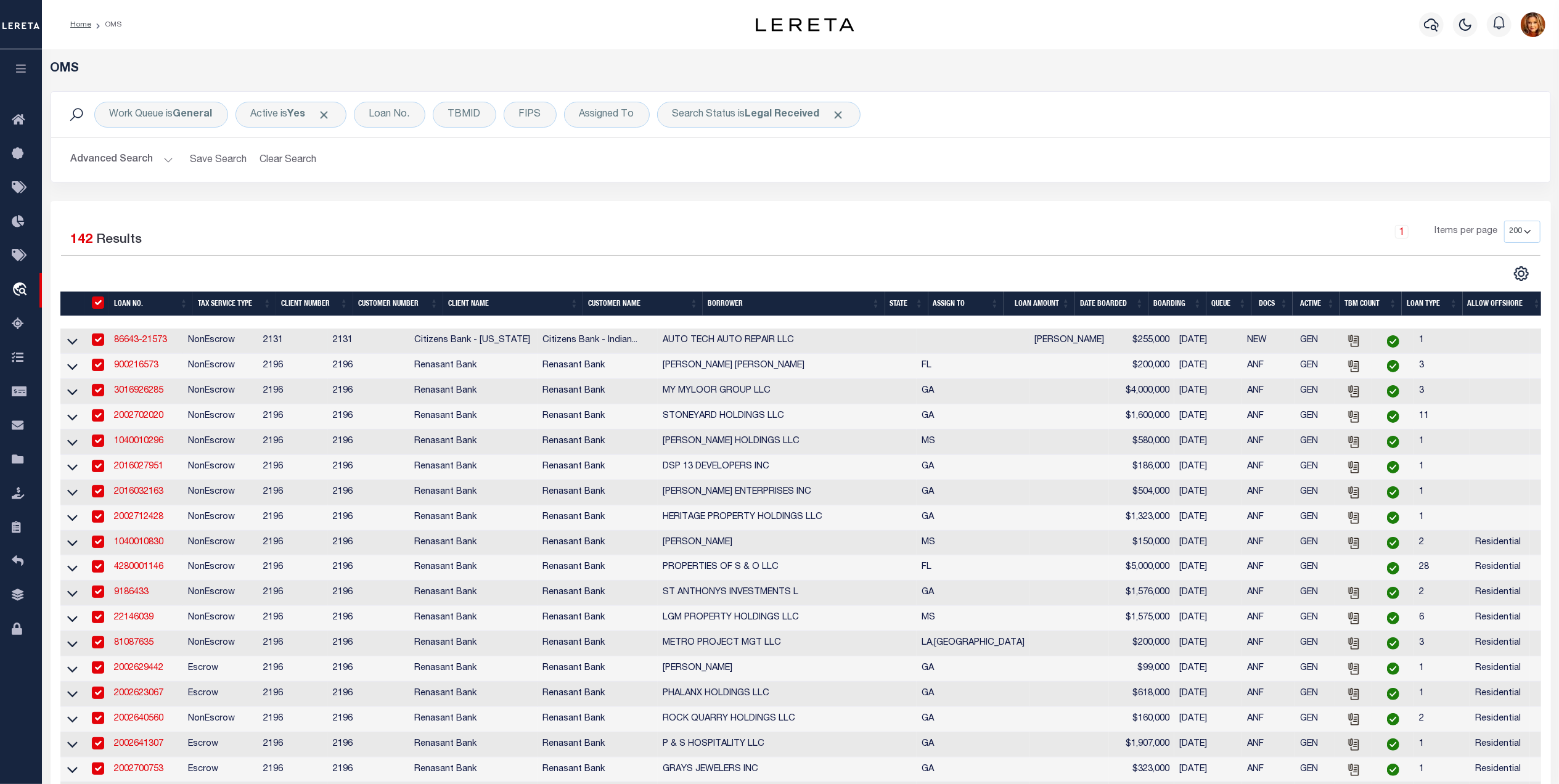
checkbox input "true"
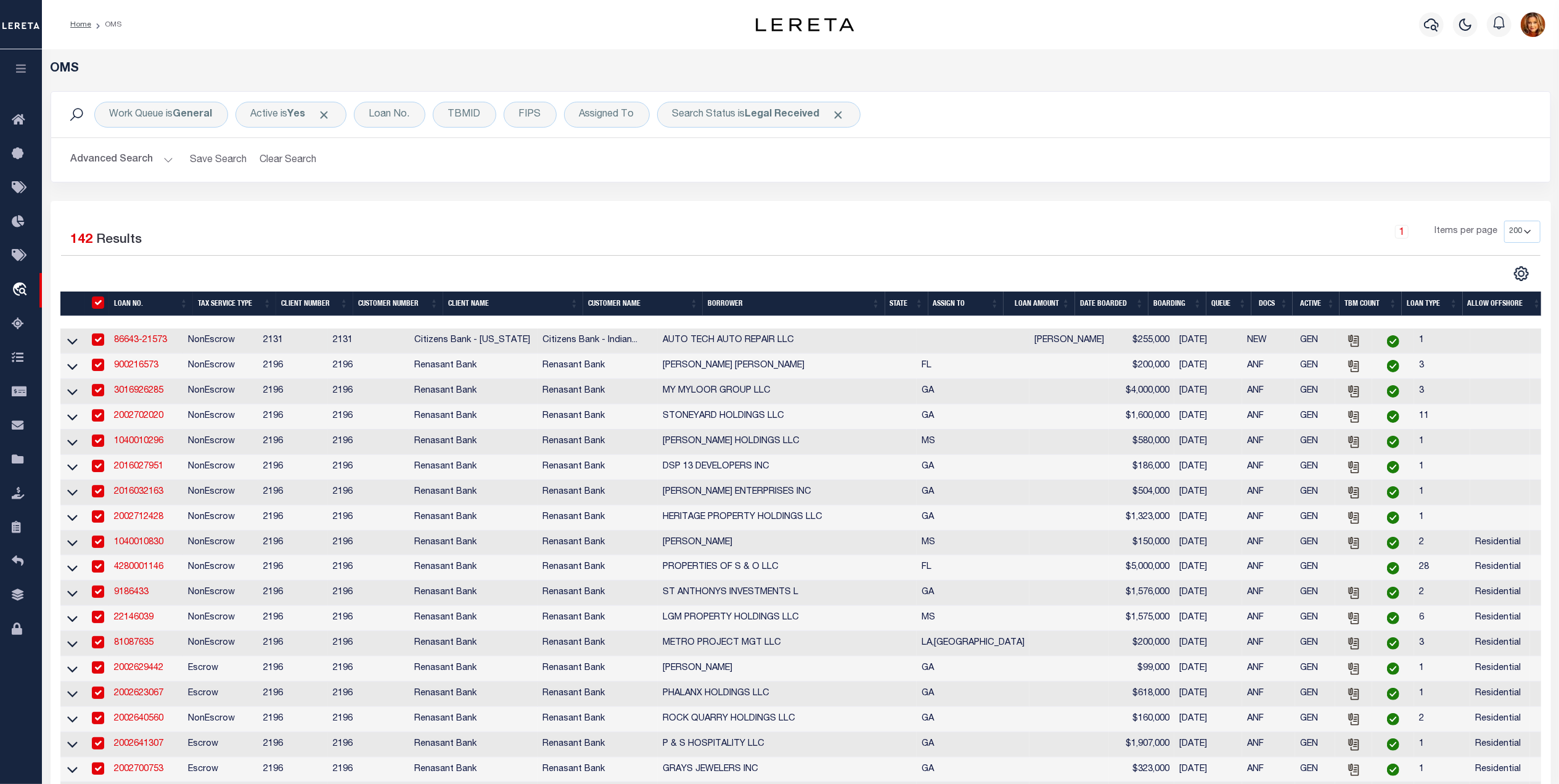
checkbox input "true"
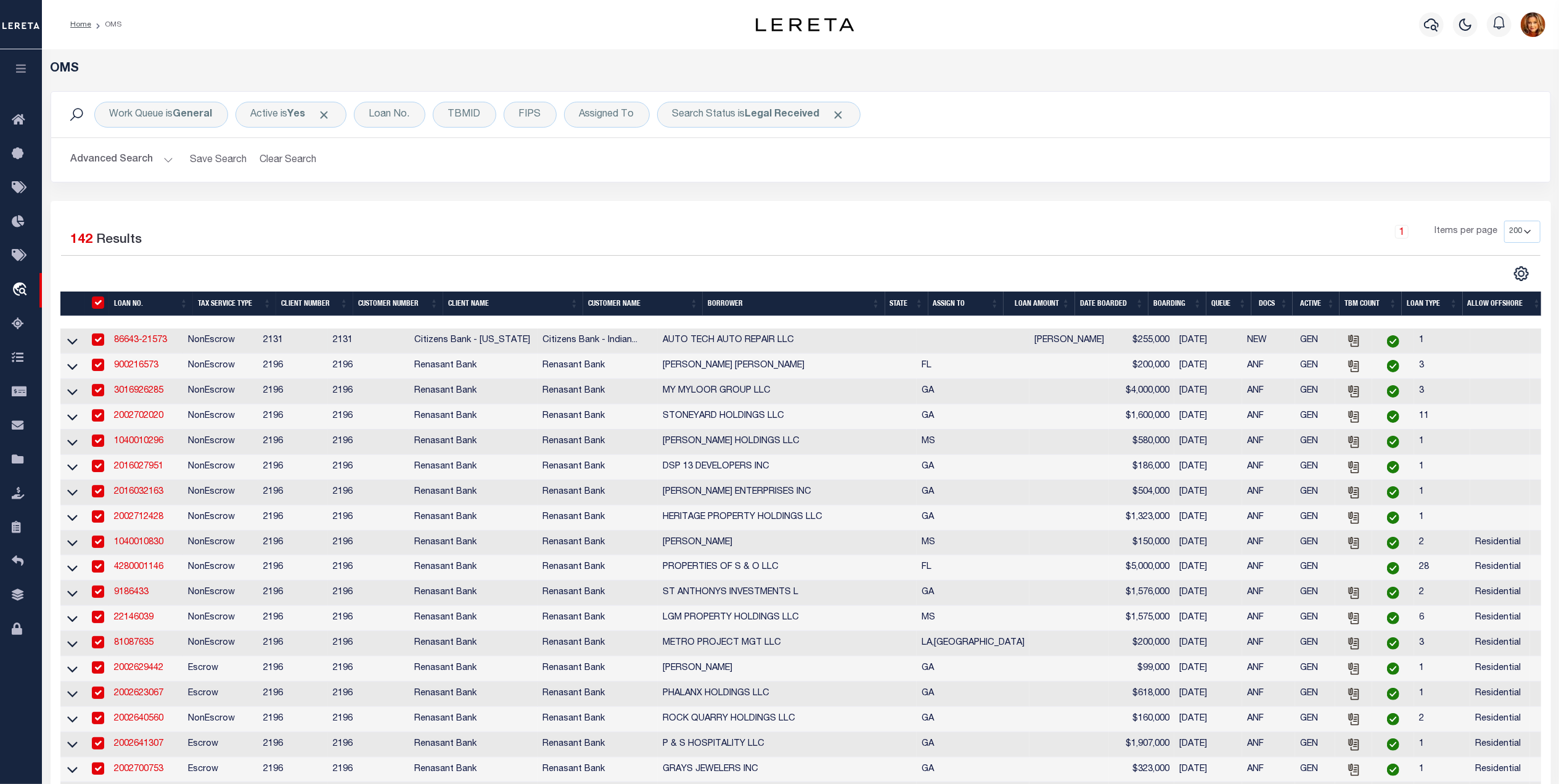
checkbox input "true"
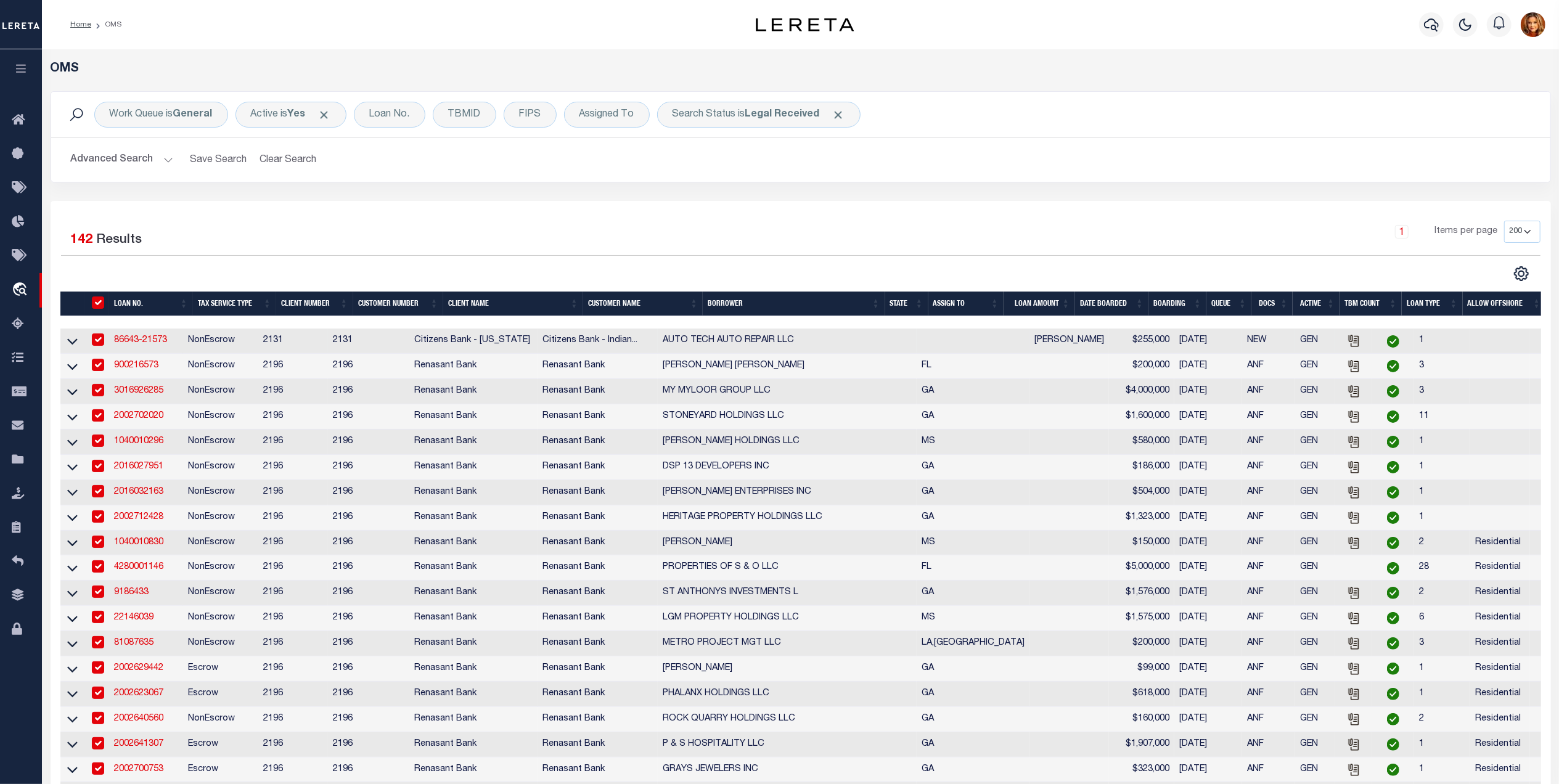
checkbox input "true"
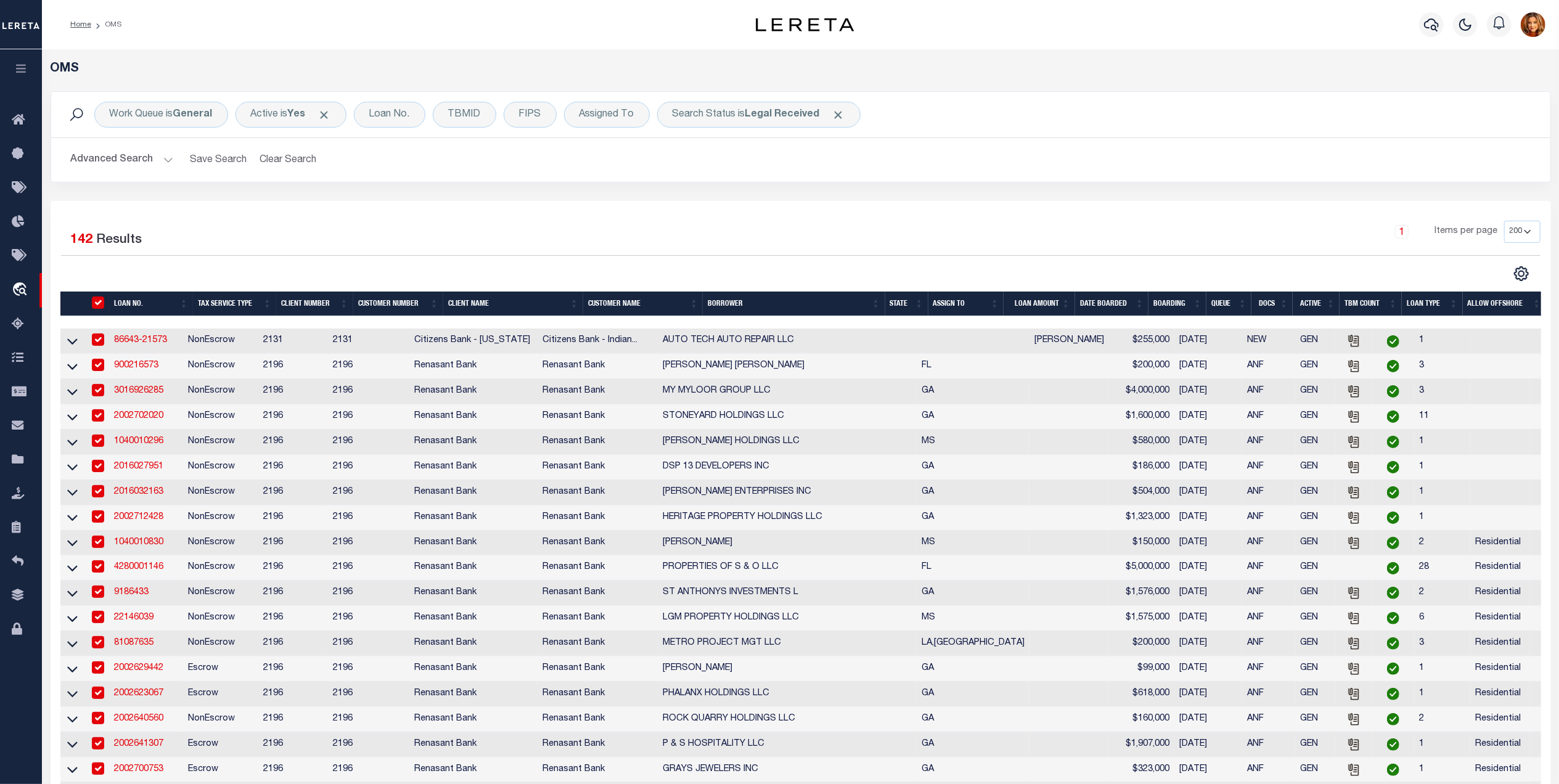
checkbox input "true"
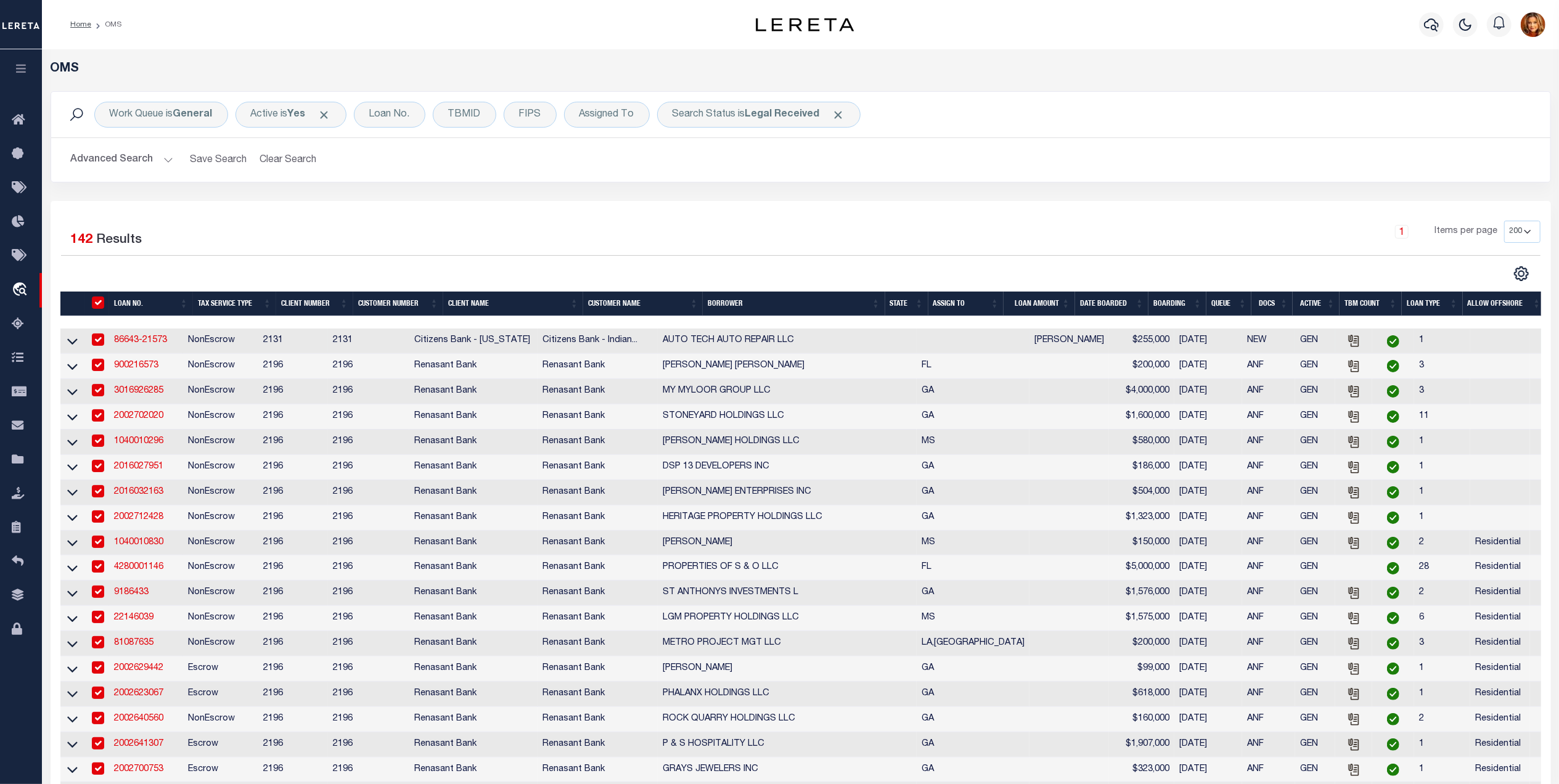
checkbox input "true"
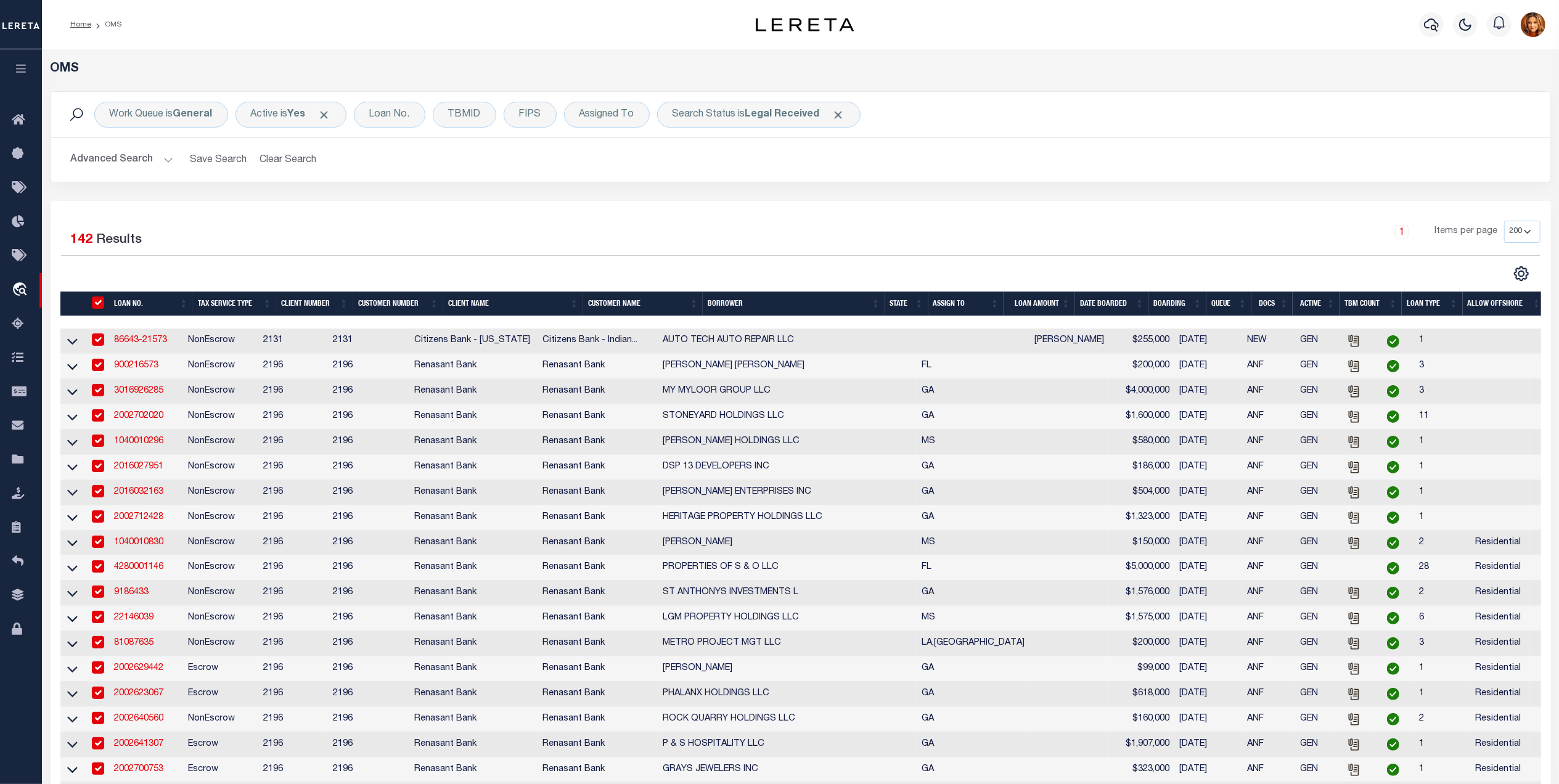
checkbox input "true"
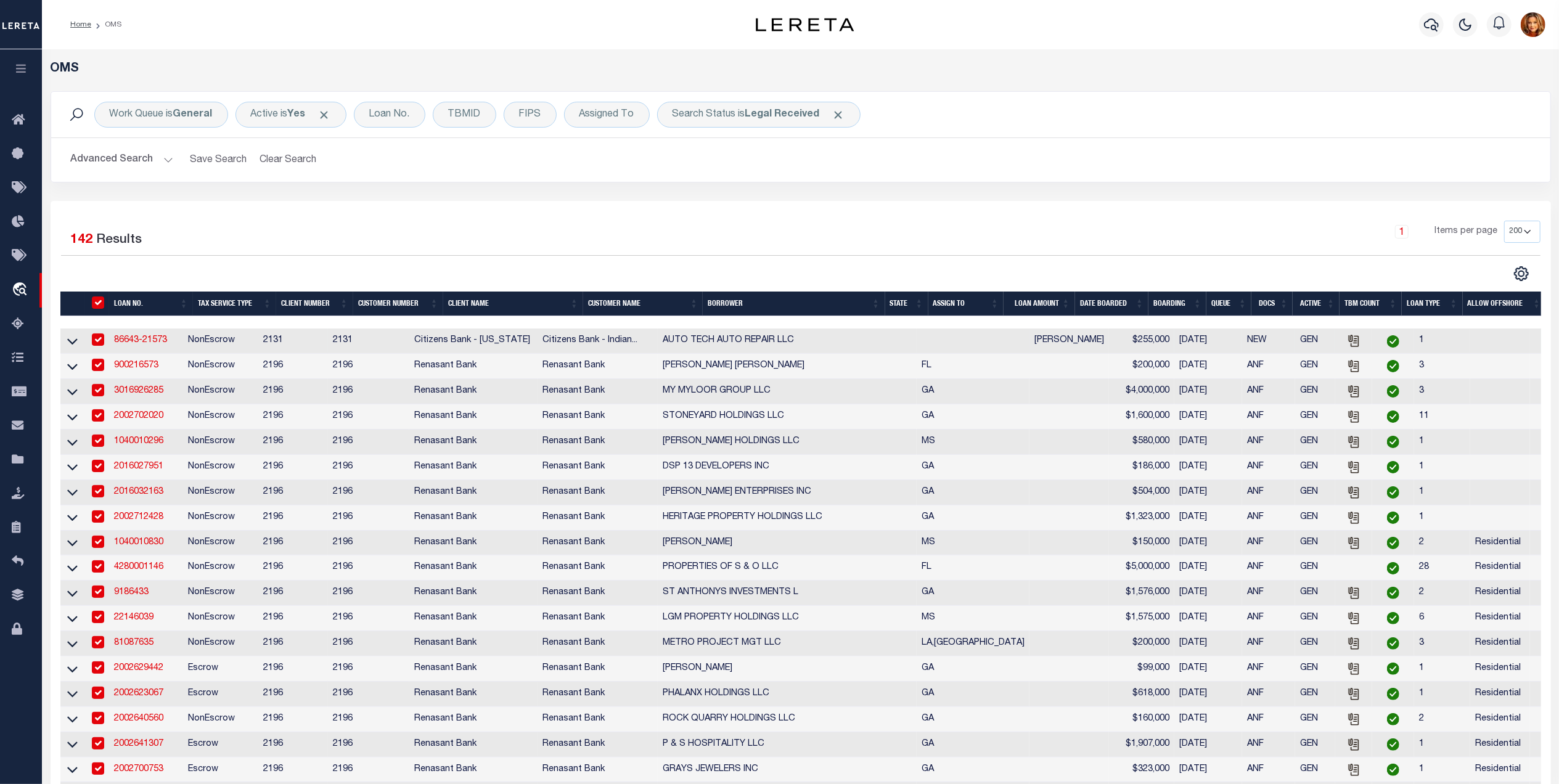
checkbox input "true"
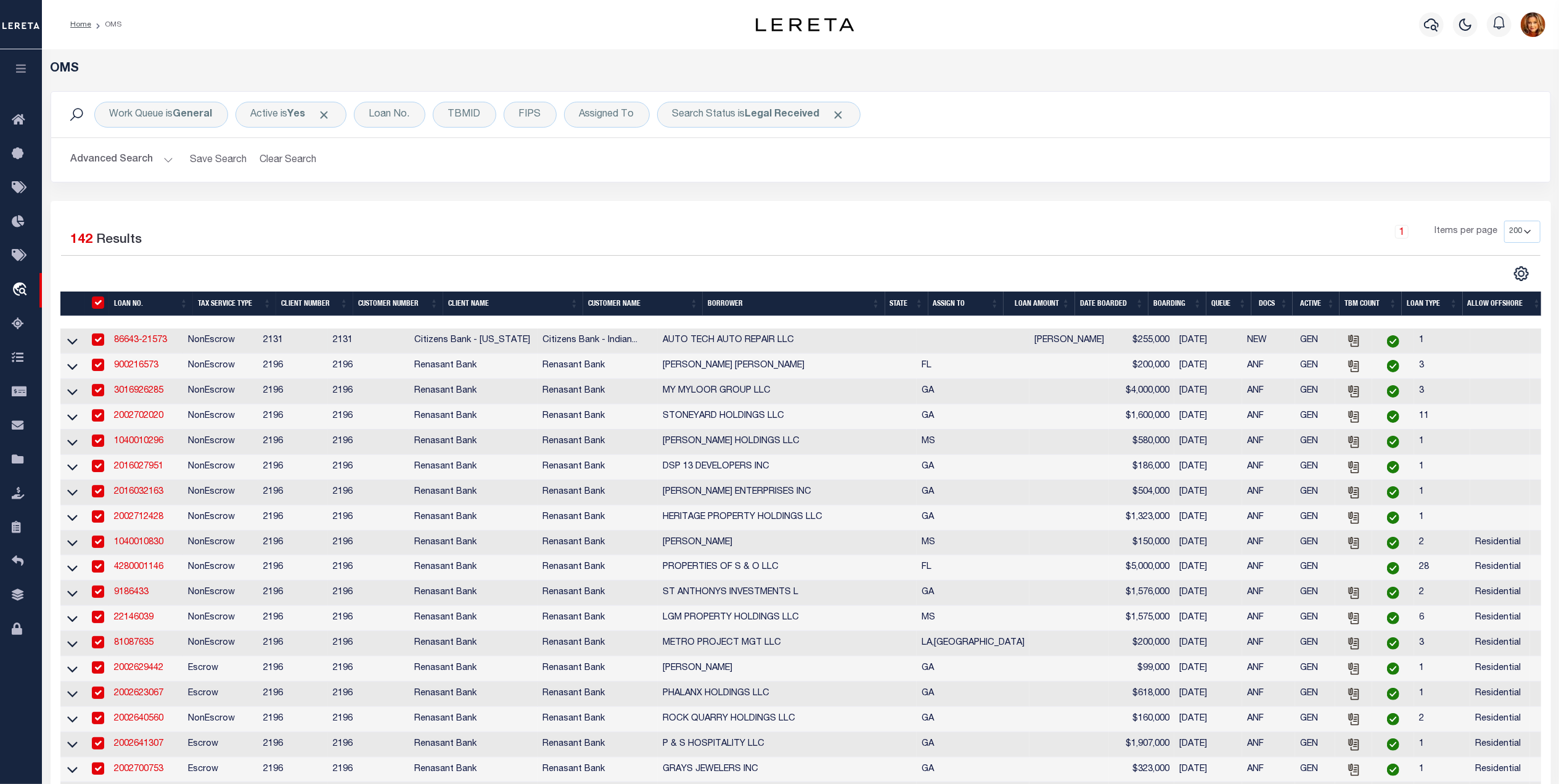
checkbox input "true"
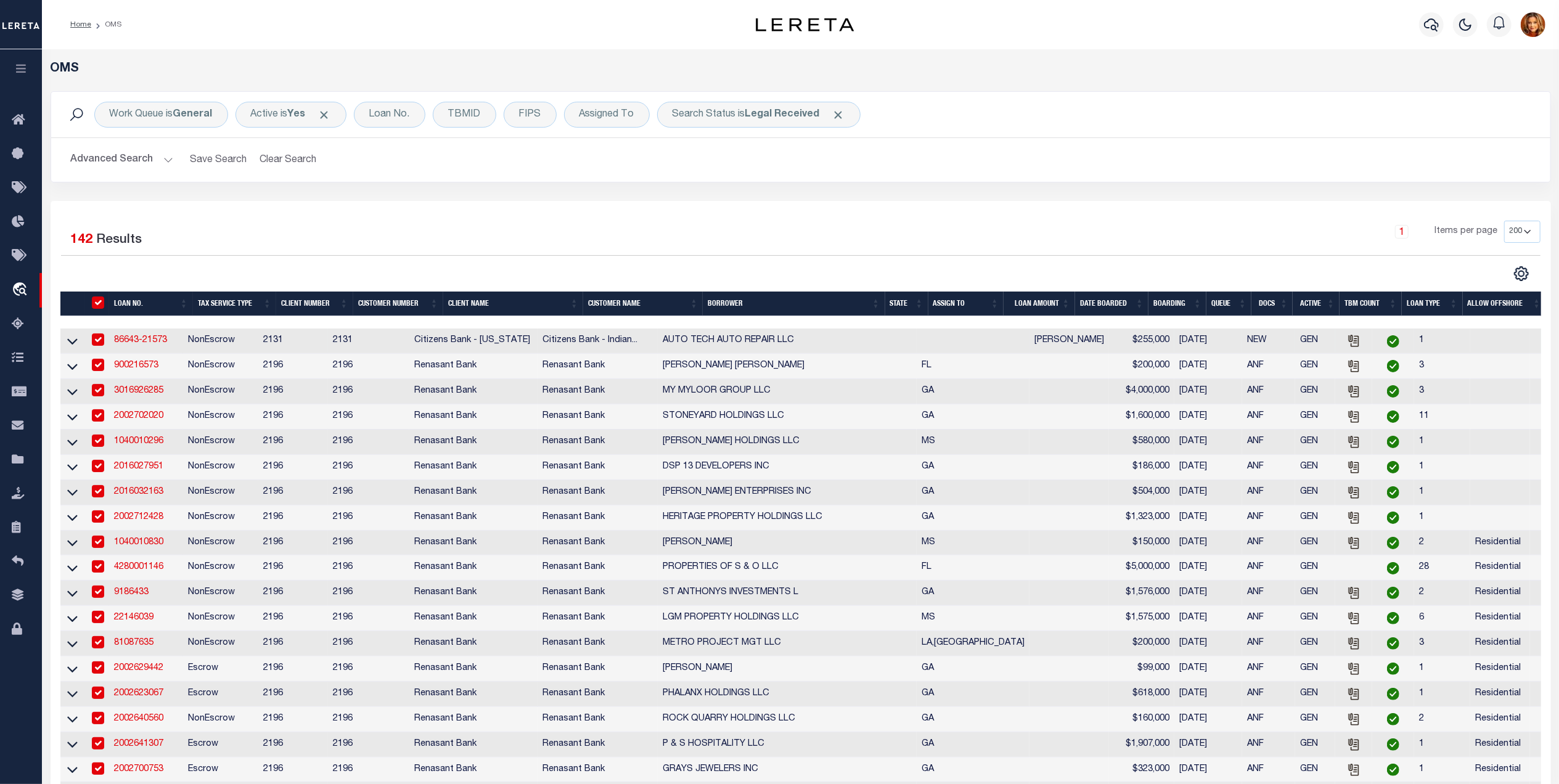
checkbox input "true"
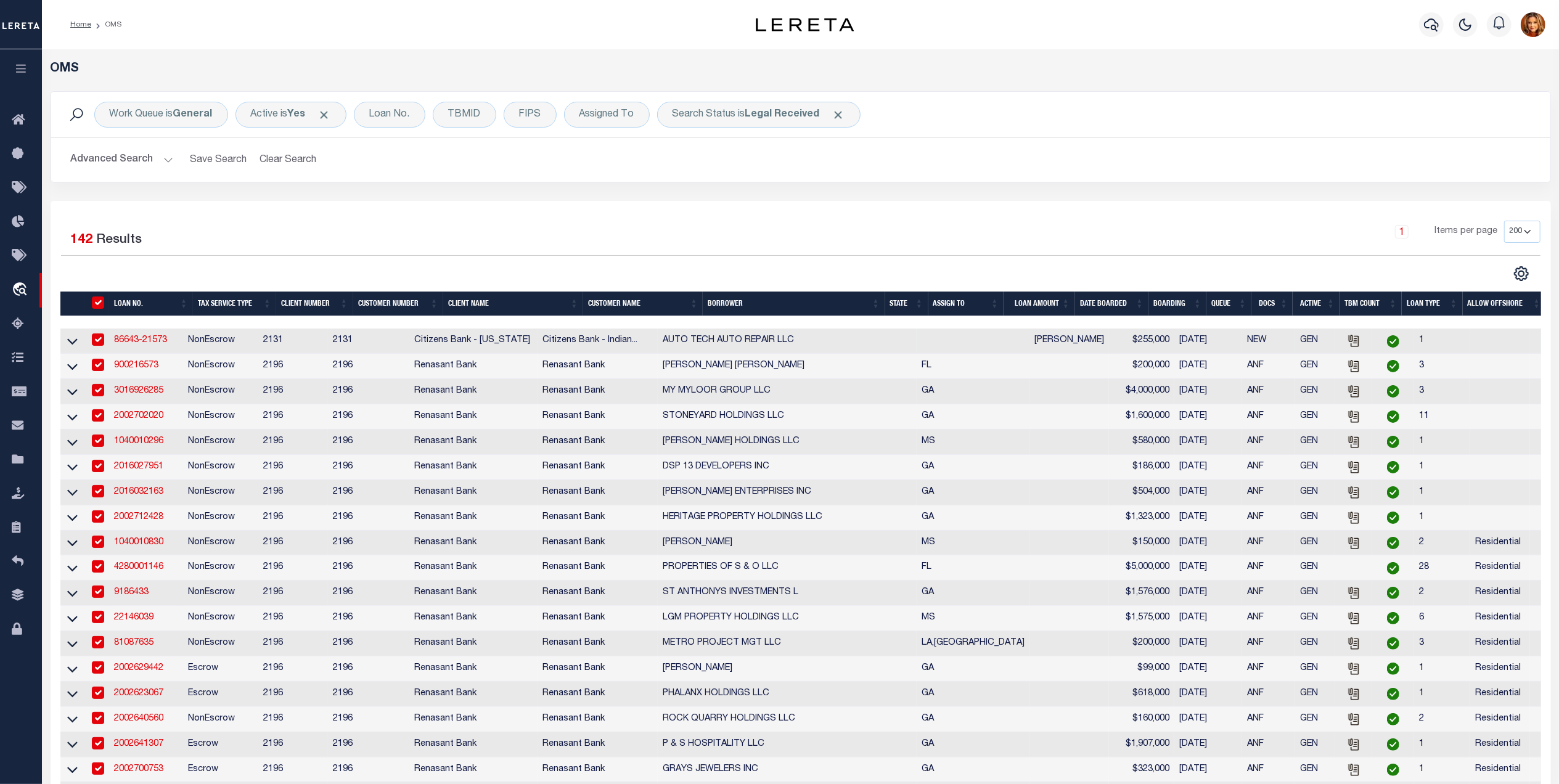
checkbox input "true"
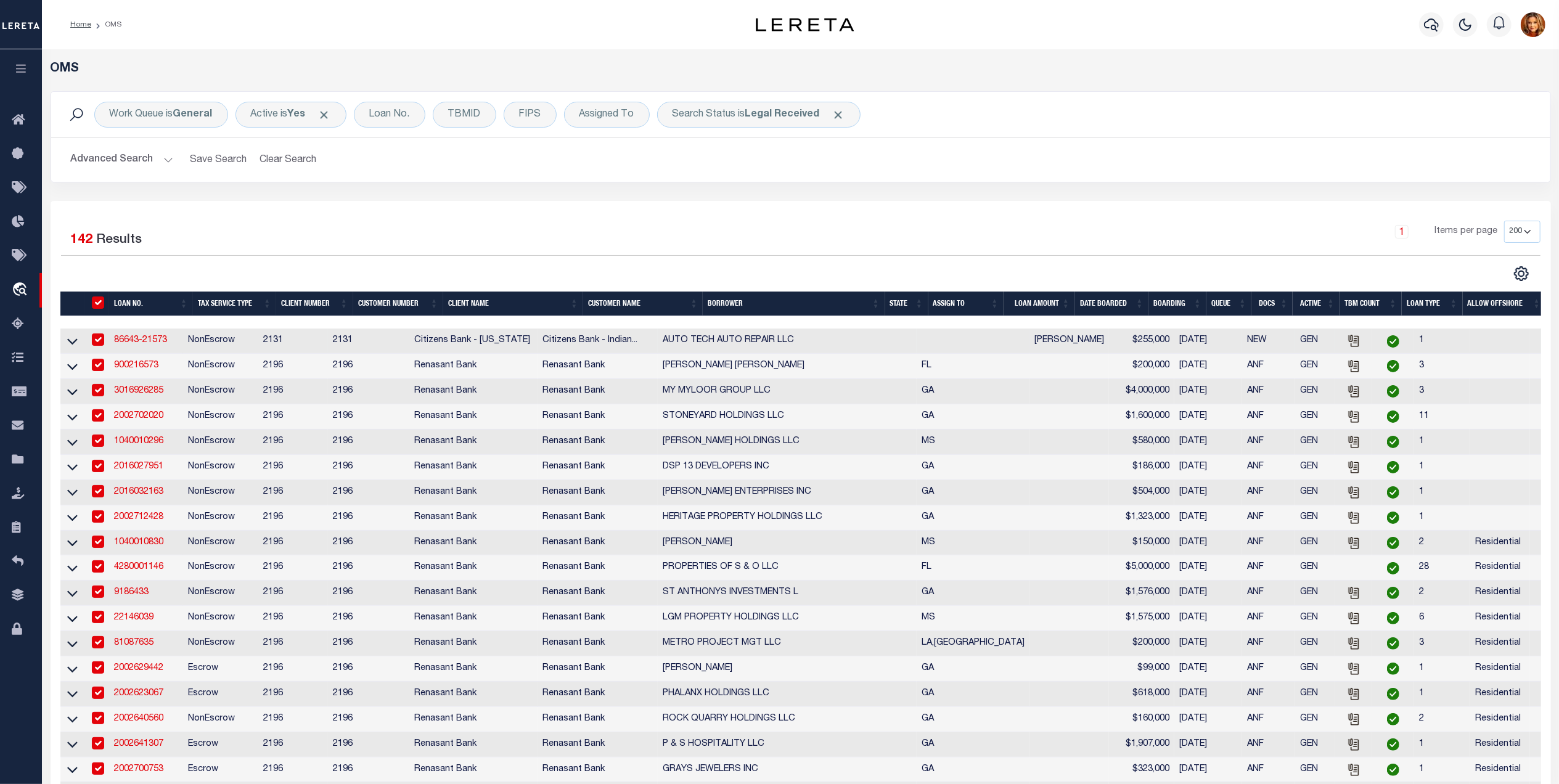
checkbox input "true"
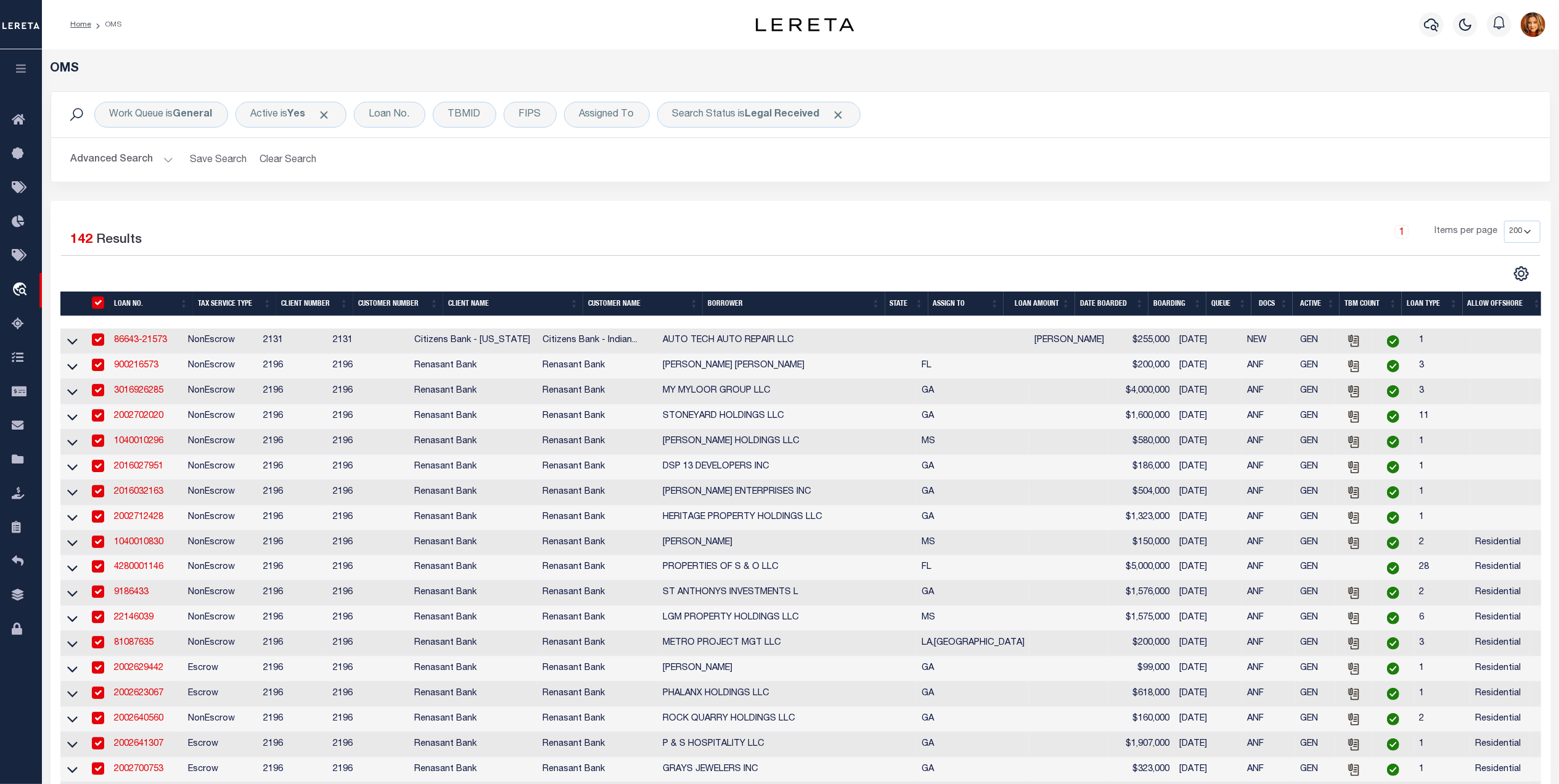
checkbox input "true"
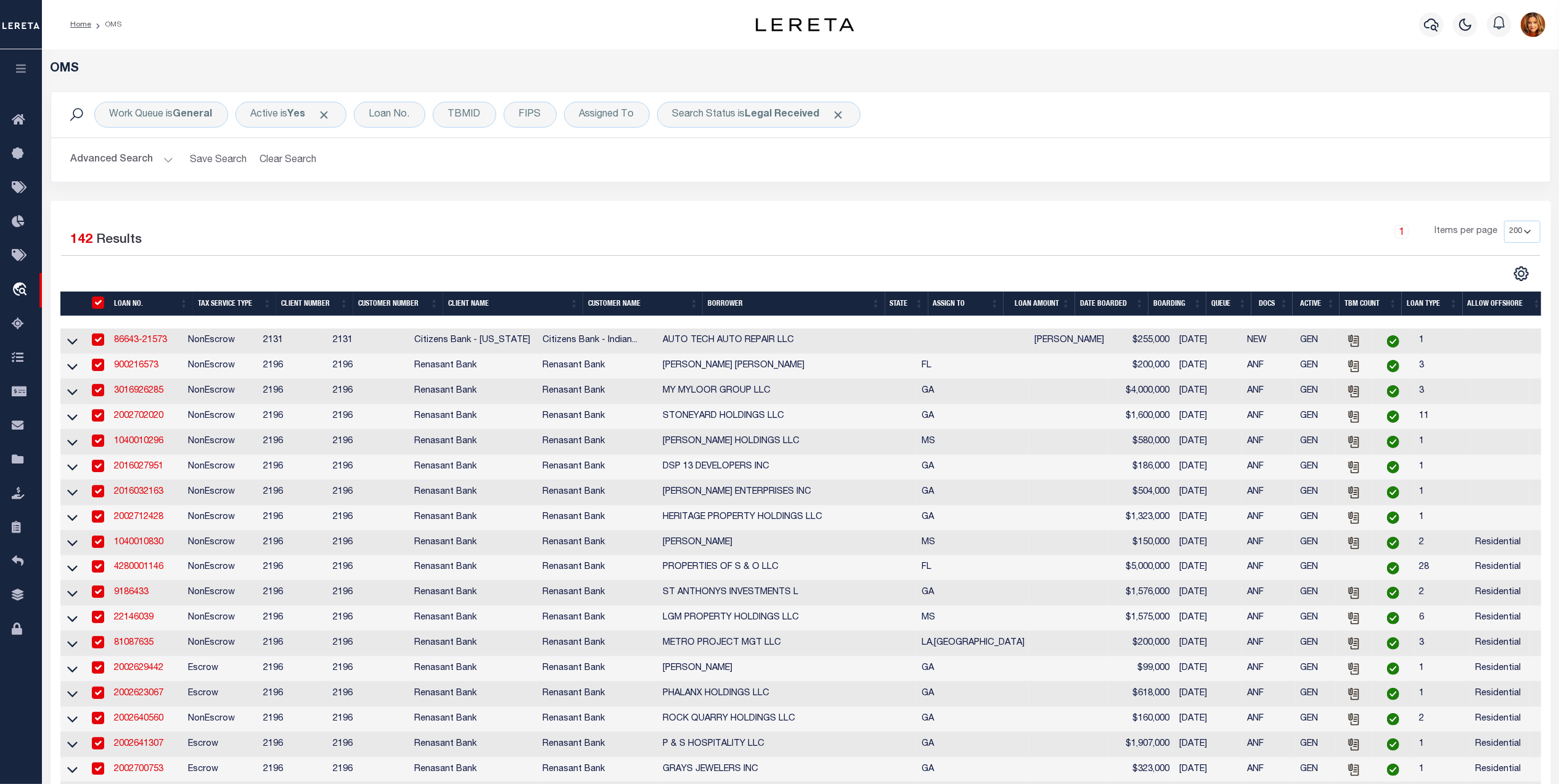
checkbox input "true"
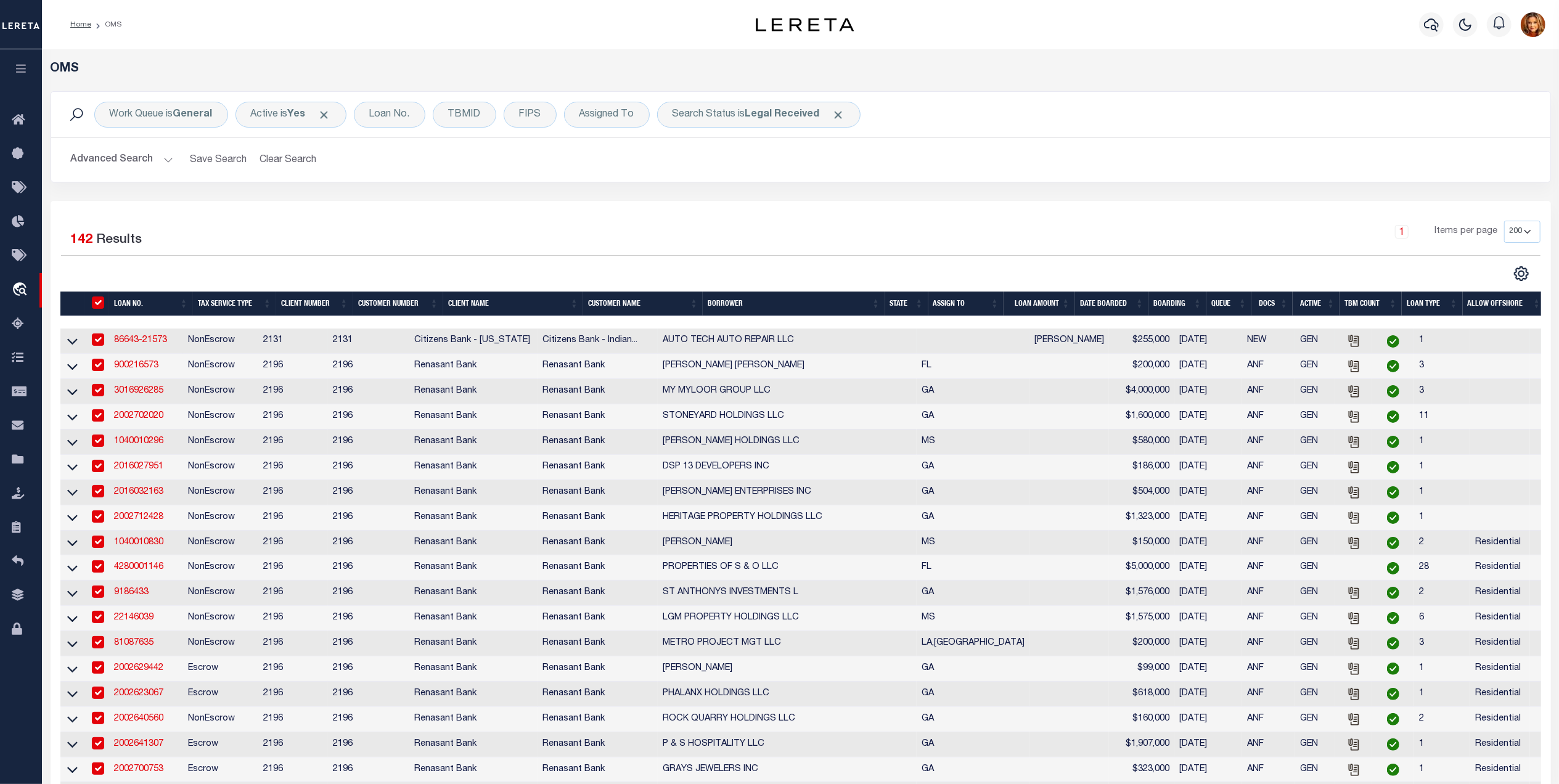
checkbox input "true"
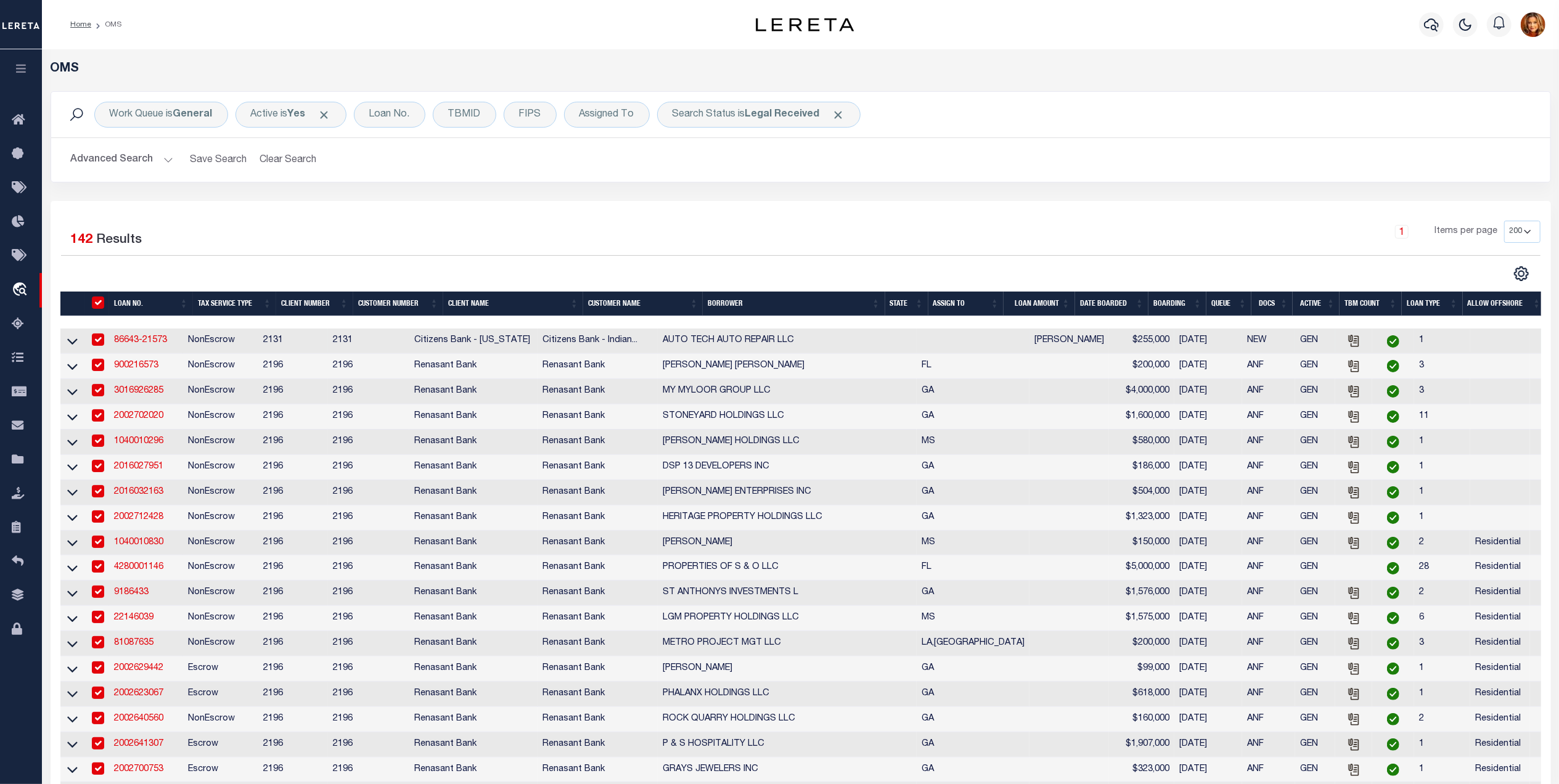
checkbox input "true"
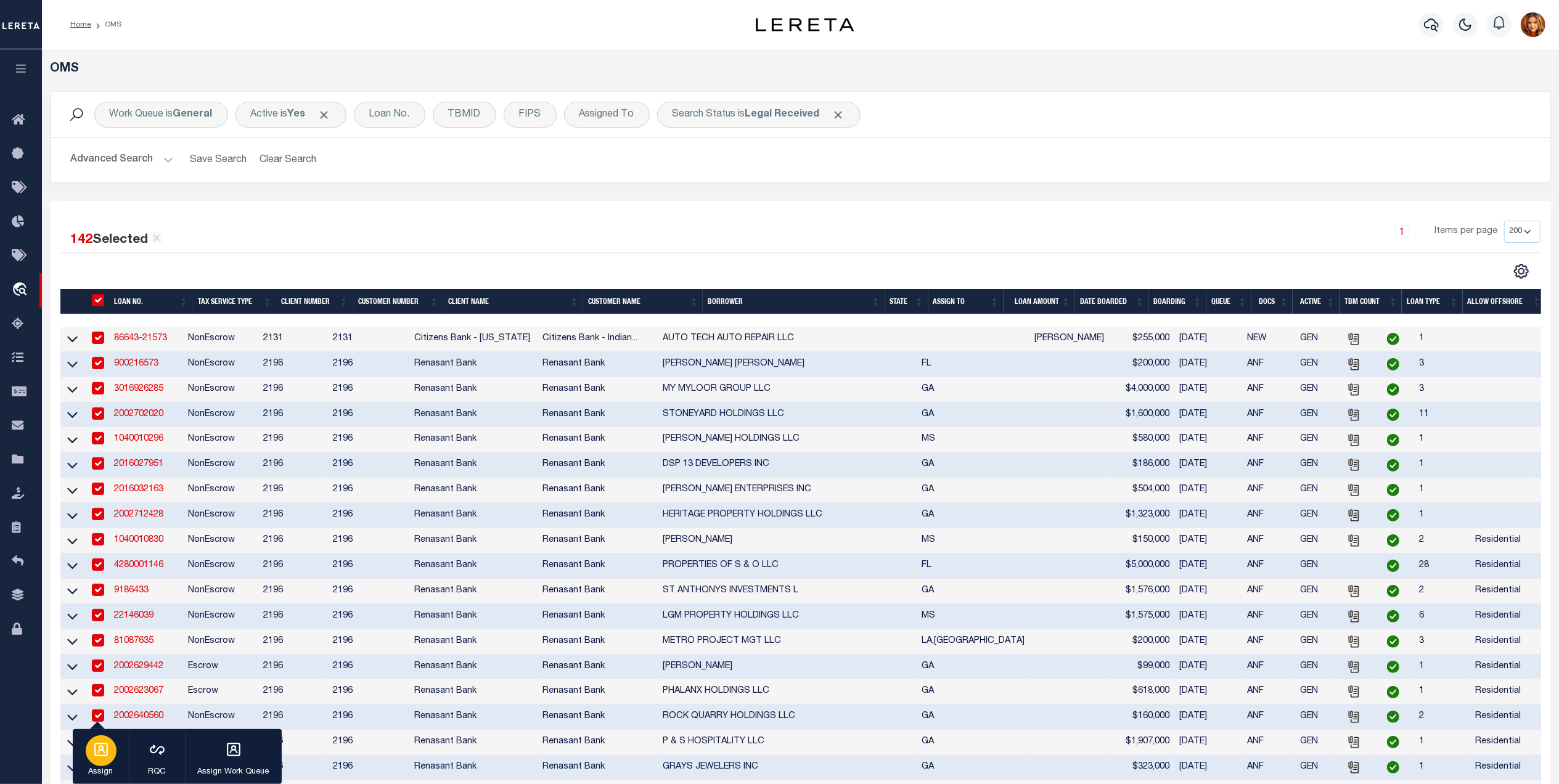
click at [91, 754] on div "button" at bounding box center [101, 751] width 31 height 31
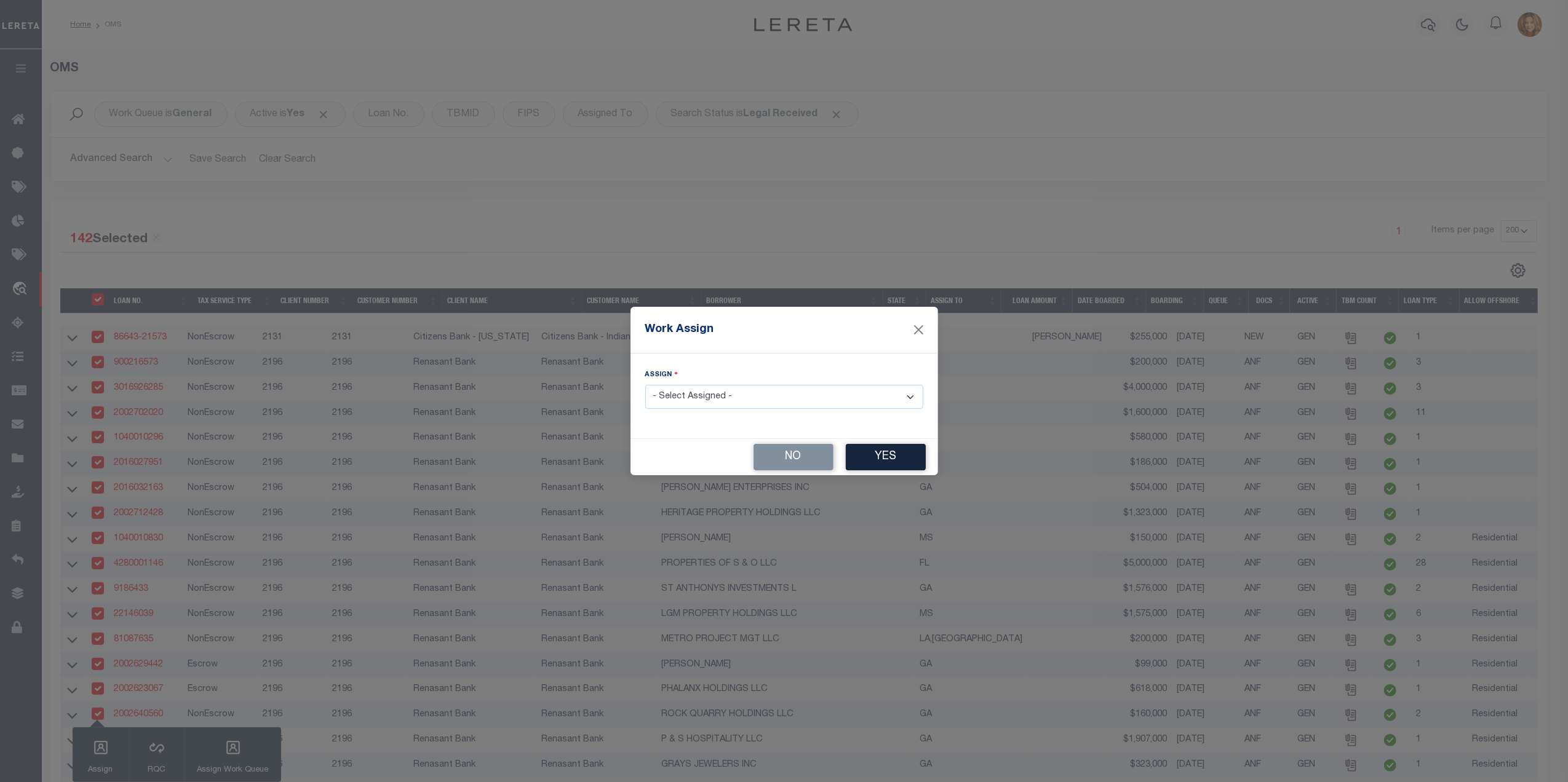
click at [740, 405] on select "- Select Assigned - --Unassigned-- [PERSON_NAME] [PERSON_NAME] [PERSON_NAME] [P…" at bounding box center [784, 396] width 278 height 24
select select "[PERSON_NAME]"
click at [645, 386] on select "- Select Assigned - --Unassigned-- [PERSON_NAME] [PERSON_NAME] [PERSON_NAME] [P…" at bounding box center [784, 396] width 278 height 24
click at [904, 451] on button "Yes" at bounding box center [886, 457] width 80 height 26
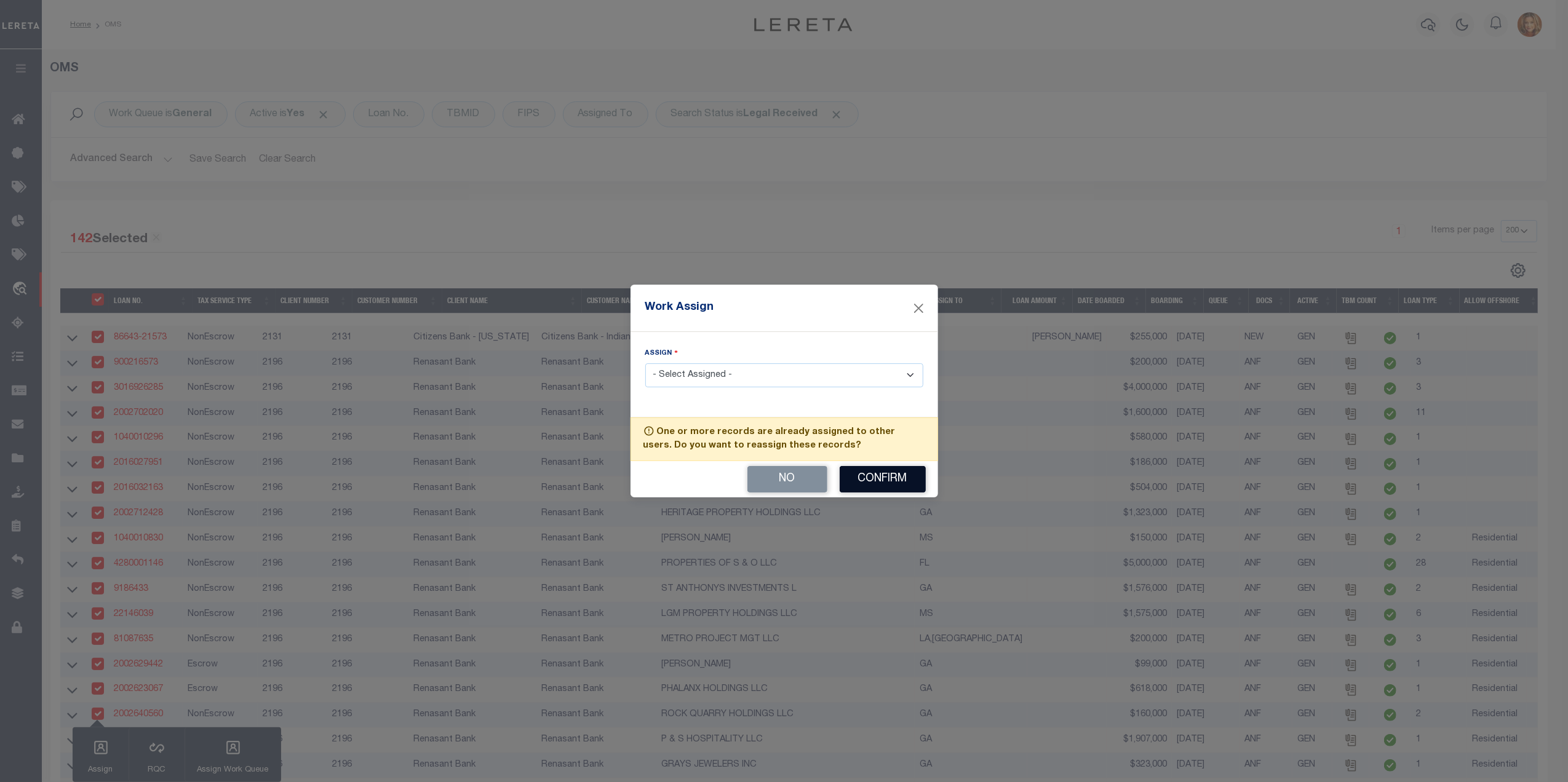
click at [878, 481] on button "Confirm" at bounding box center [882, 479] width 86 height 26
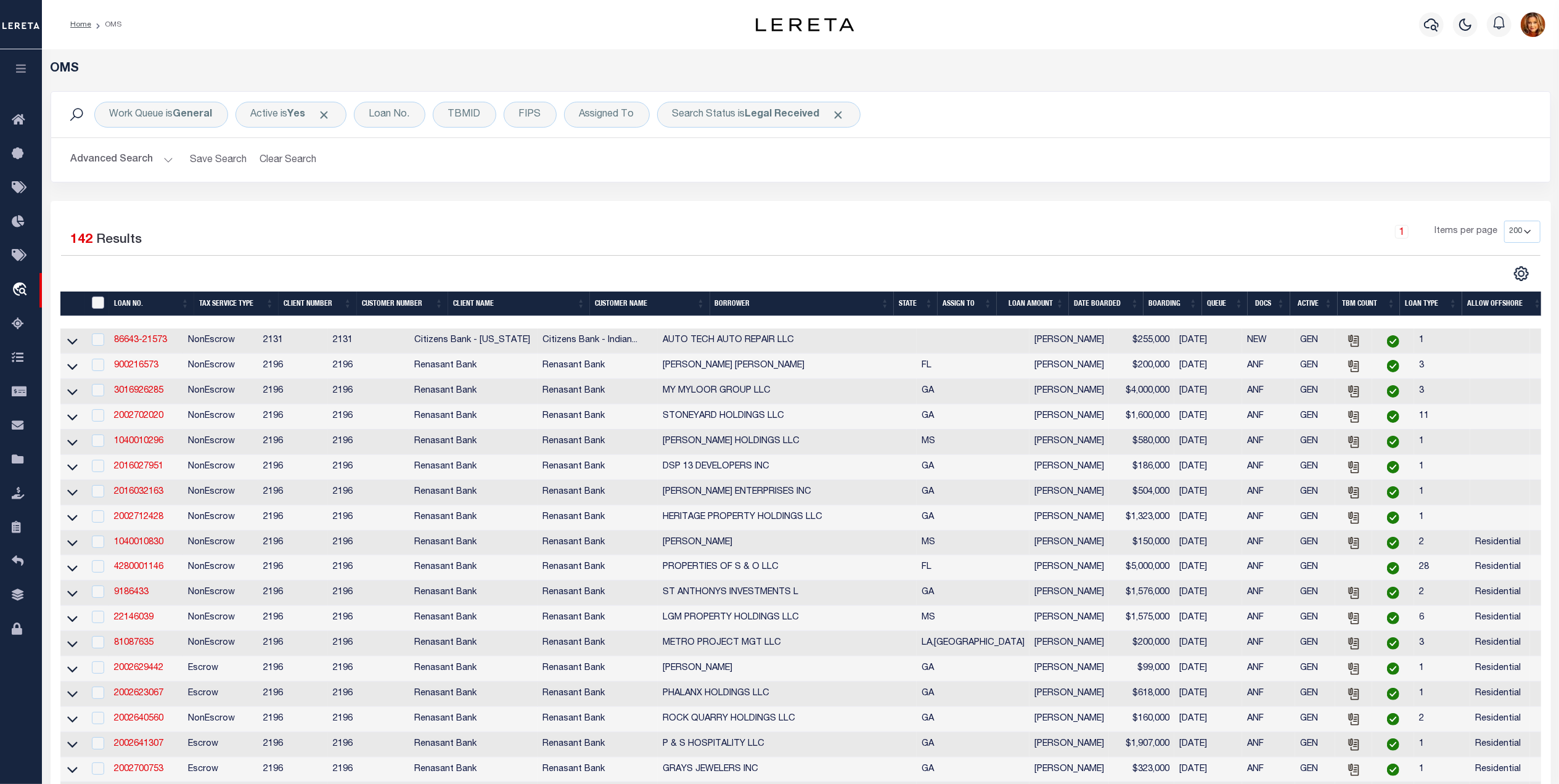
click at [99, 304] on input "" at bounding box center [98, 302] width 12 height 12
checkbox input "true"
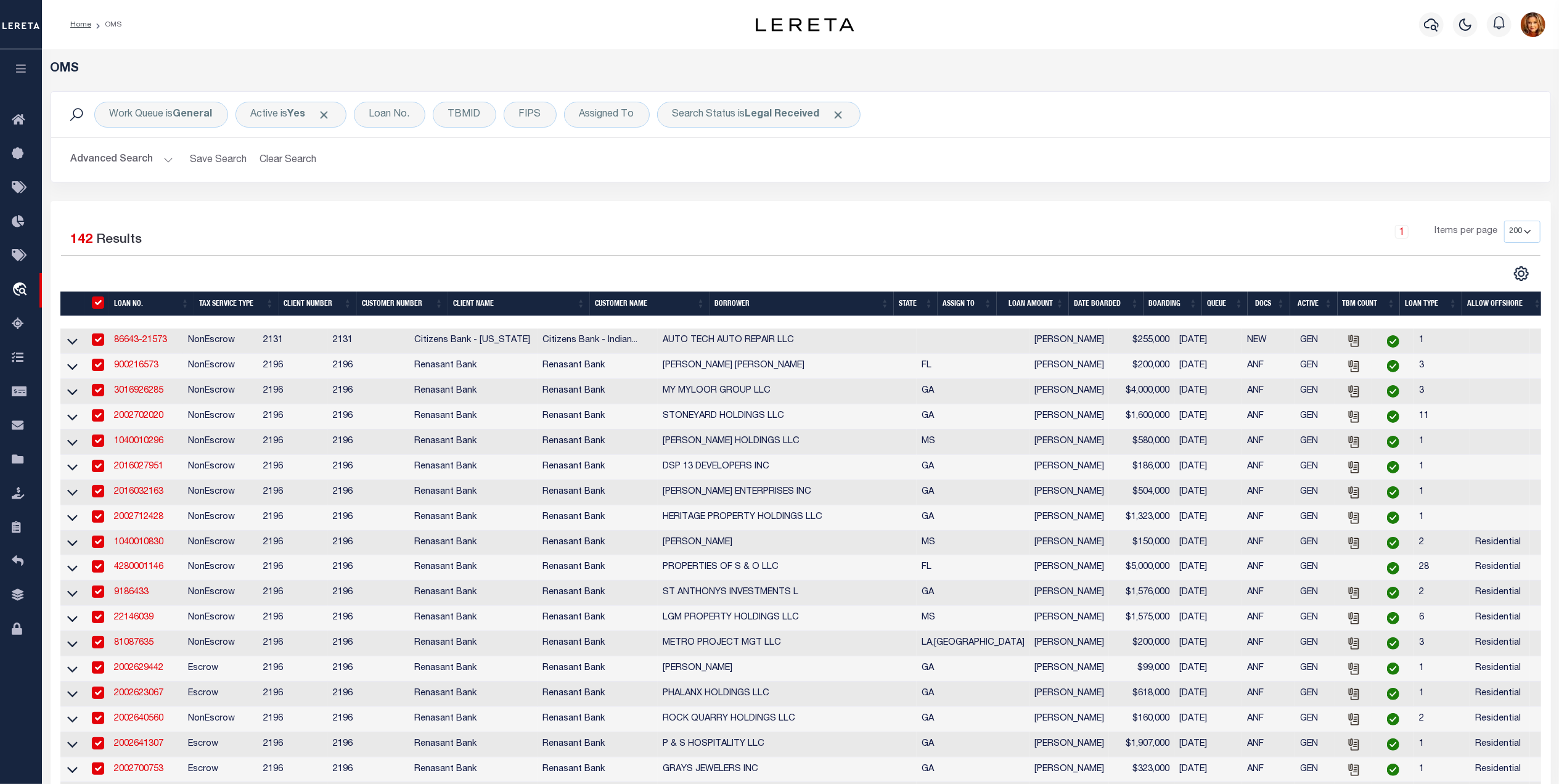
checkbox input "true"
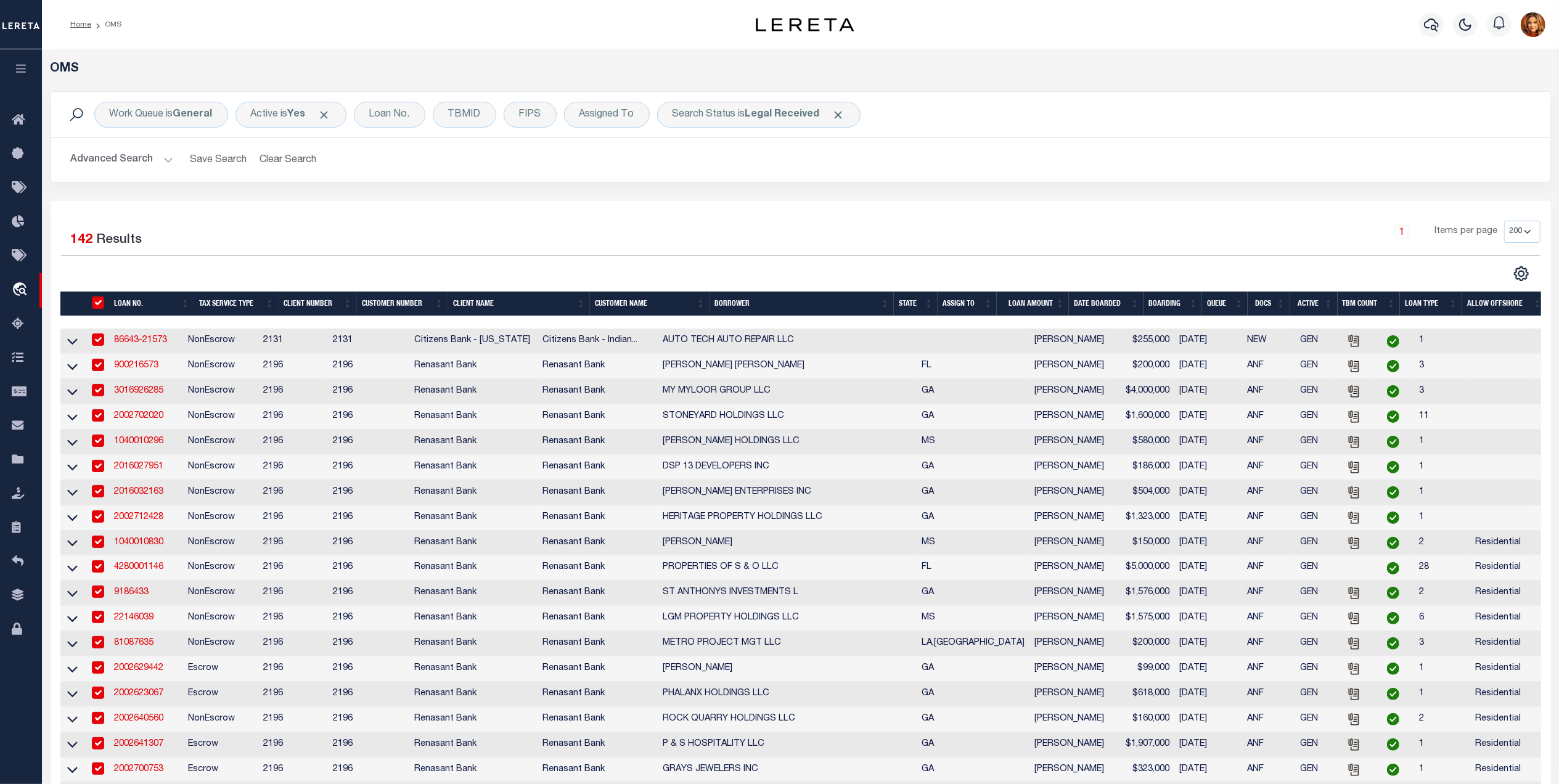
checkbox input "true"
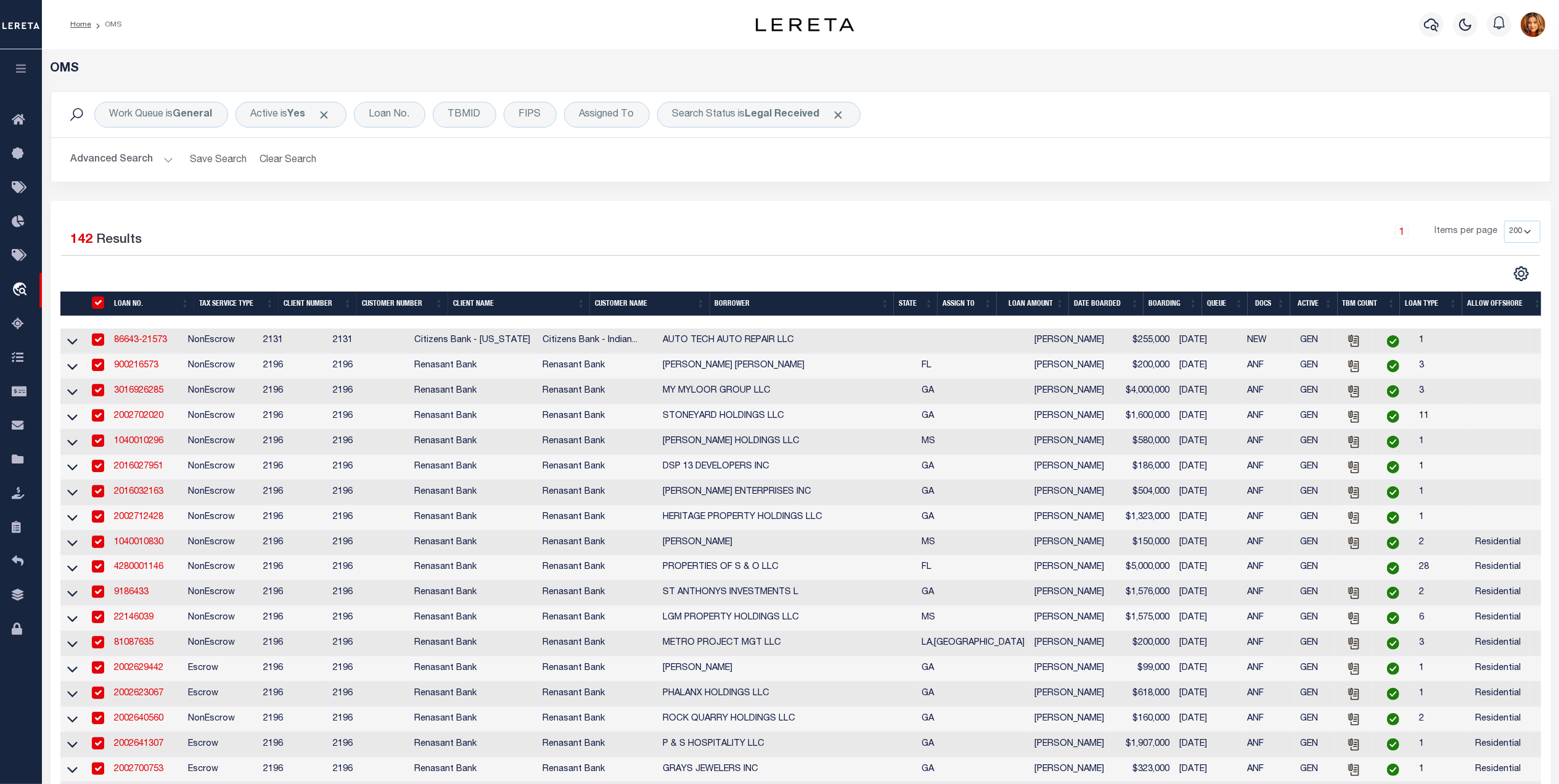
checkbox input "true"
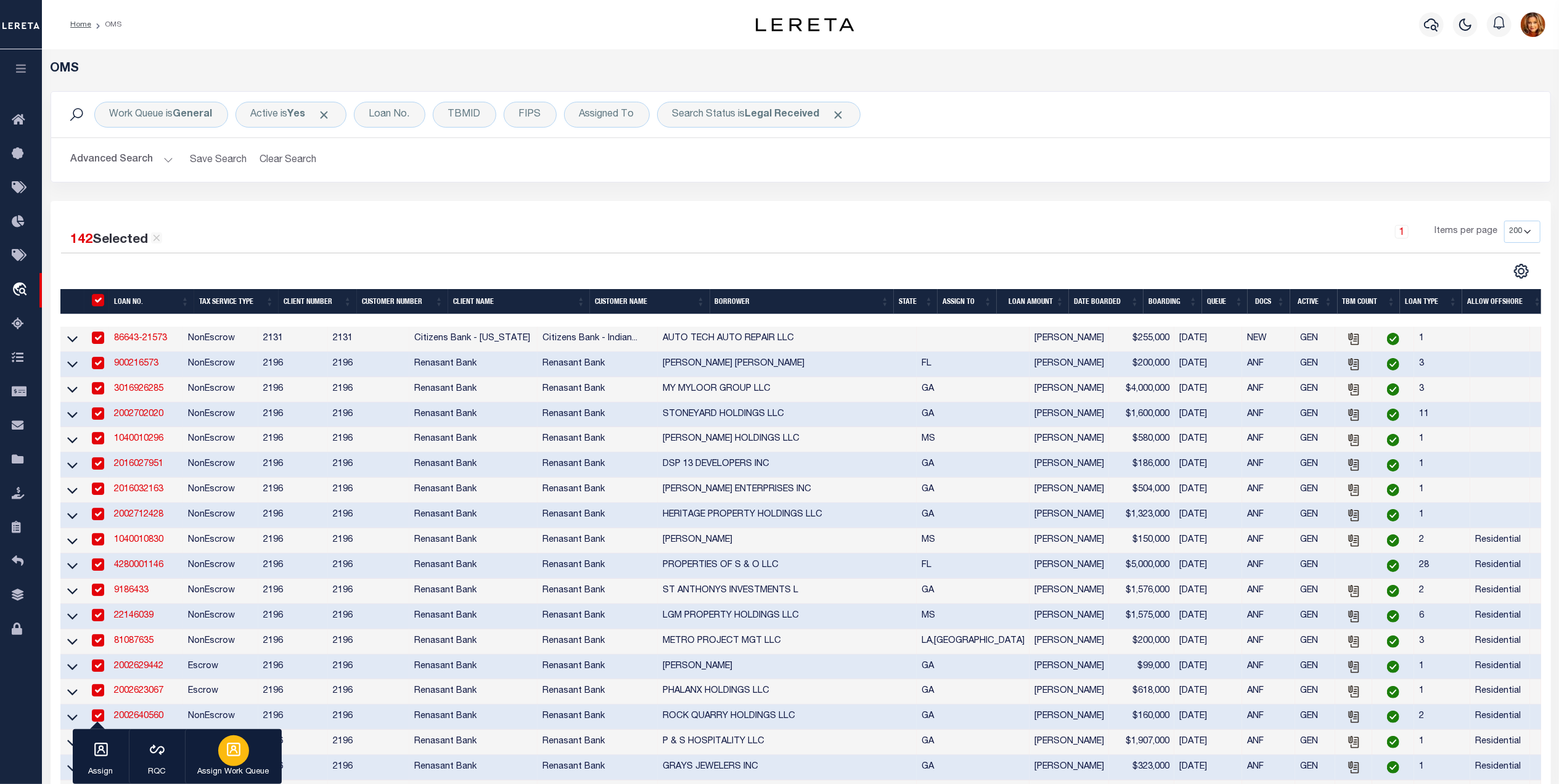
click at [236, 756] on icon "button" at bounding box center [233, 749] width 14 height 14
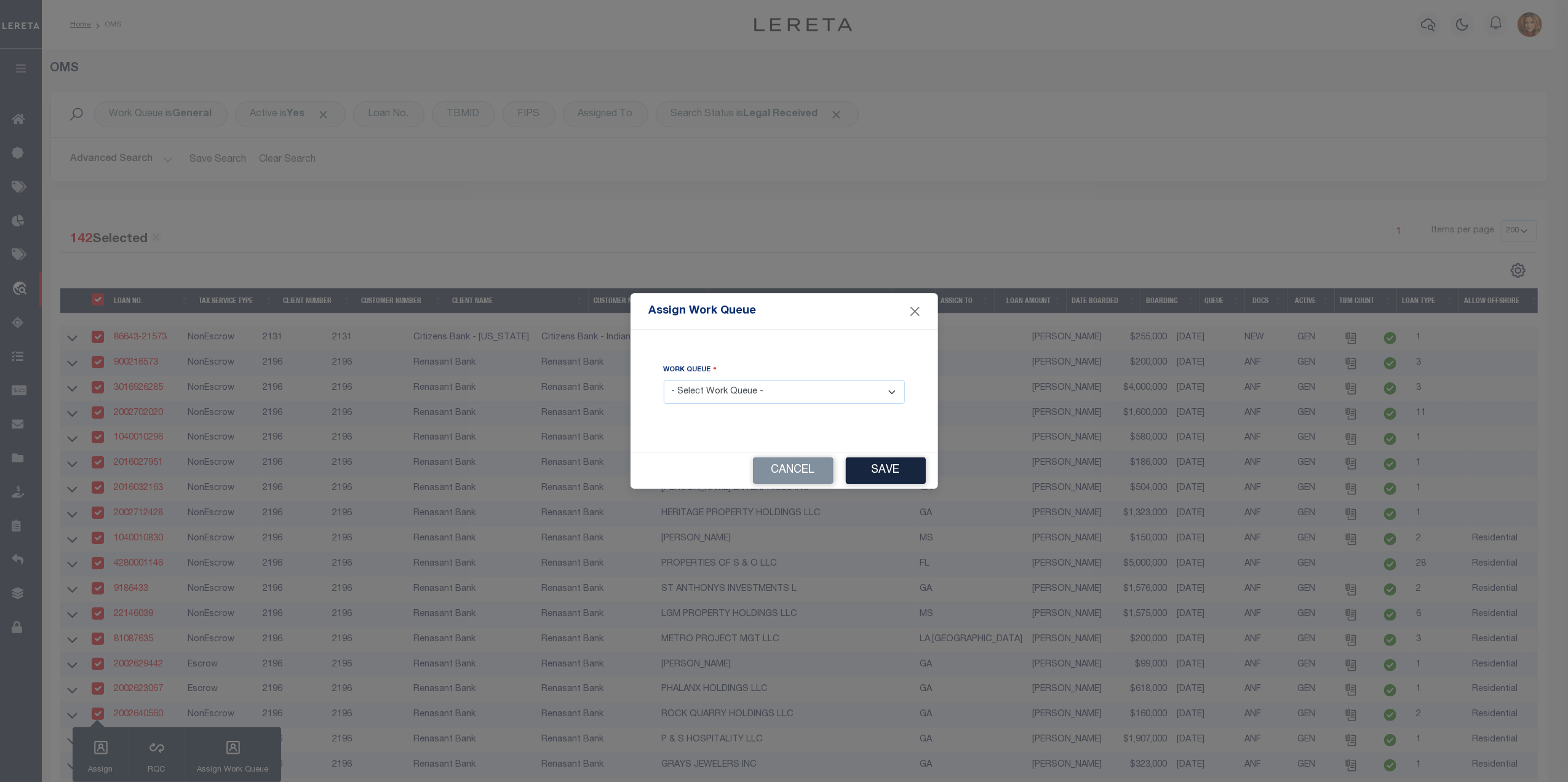
click at [767, 392] on select "- Select Work Queue - factRSystems General ThoughtFocus" at bounding box center [784, 391] width 241 height 24
click at [664, 380] on select "- Select Work Queue - factRSystems General ThoughtFocus" at bounding box center [784, 391] width 241 height 24
click at [891, 476] on button "Save" at bounding box center [886, 470] width 80 height 26
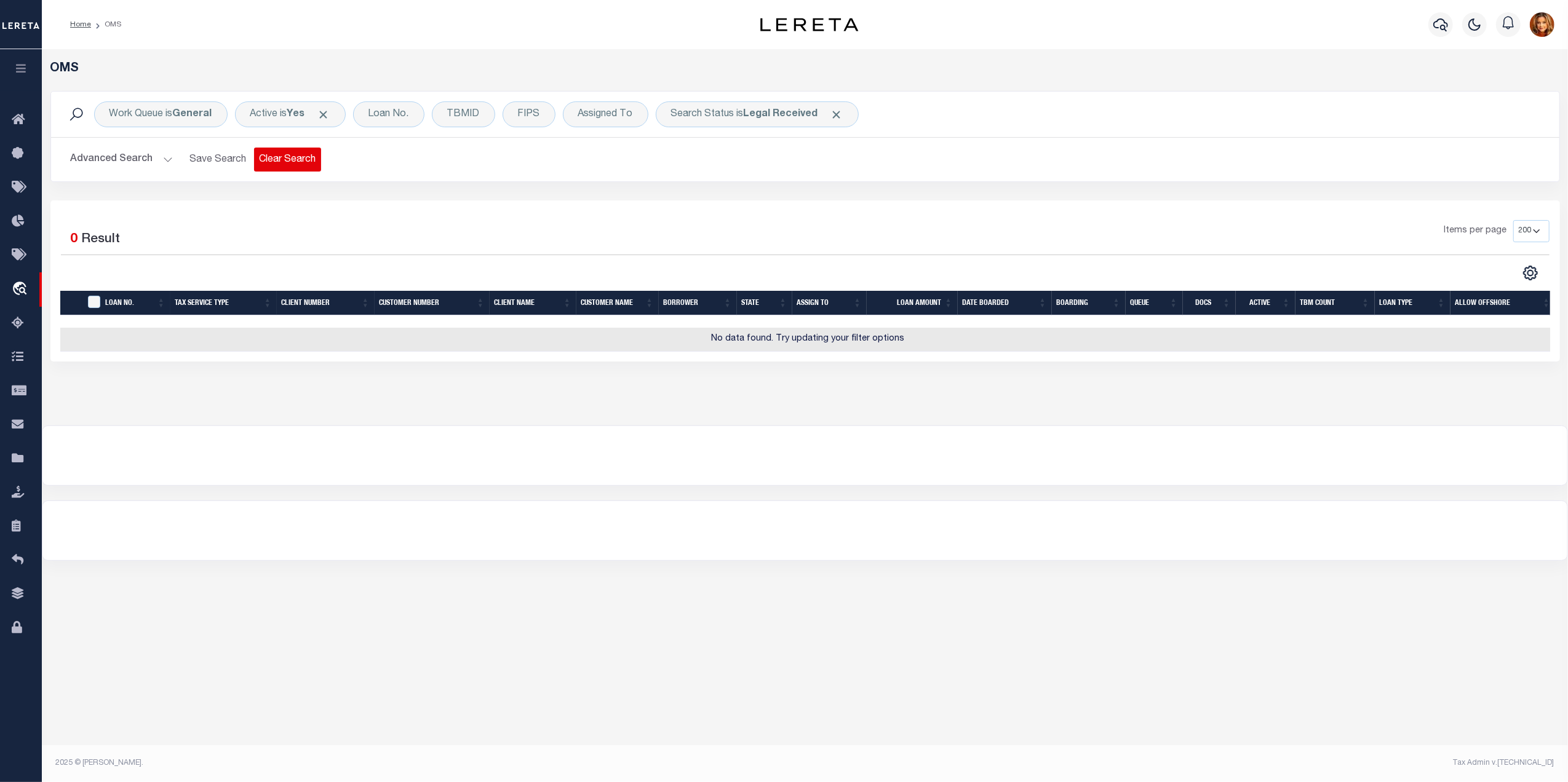
click at [286, 161] on button "Clear Search" at bounding box center [287, 159] width 67 height 24
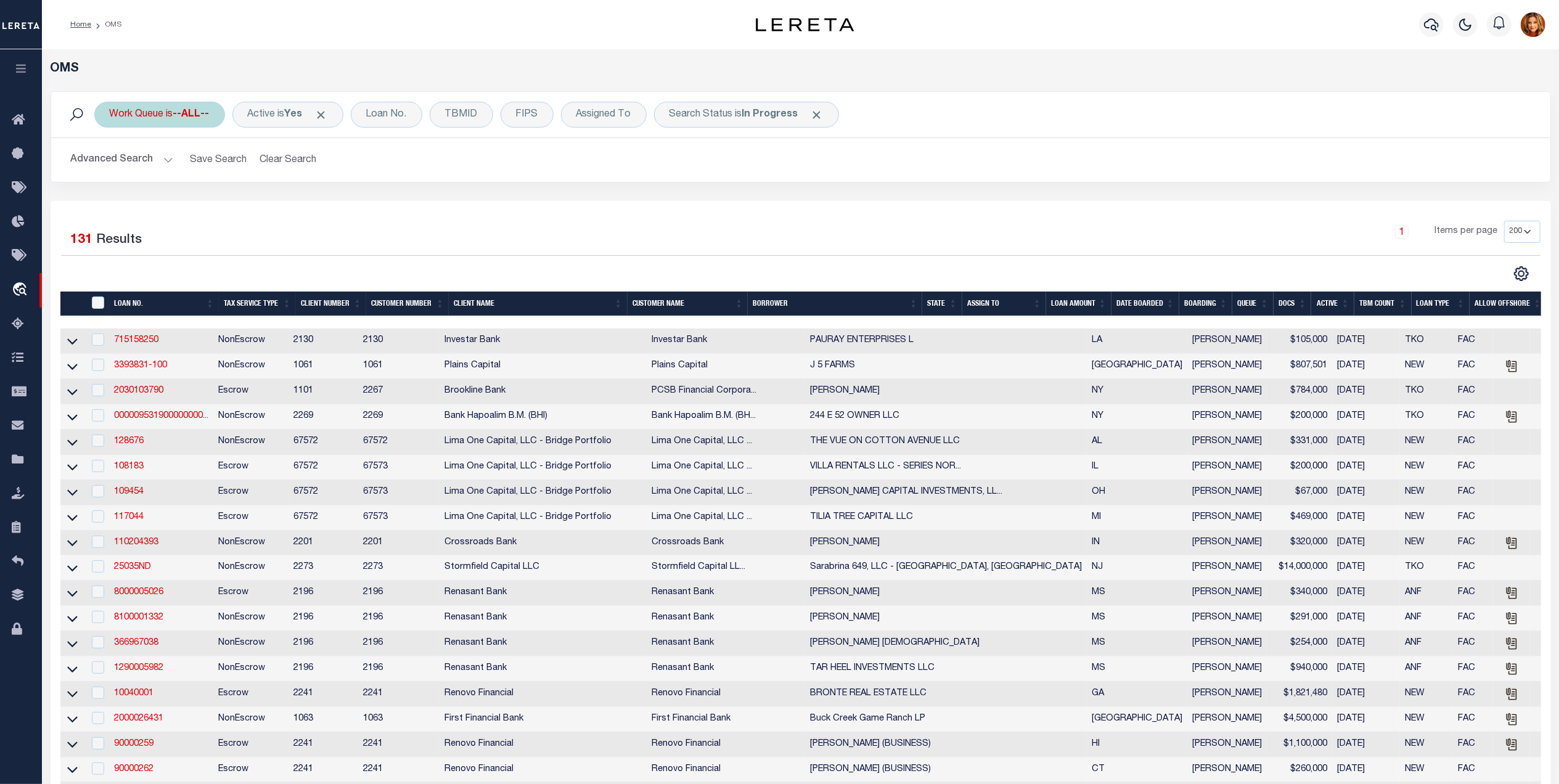
click at [187, 111] on b "--ALL--" at bounding box center [191, 114] width 36 height 10
click at [137, 176] on select "--ALL-- factRSystems General ThoughtFocus" at bounding box center [200, 175] width 181 height 23
click at [110, 164] on select "--ALL-- factRSystems General ThoughtFocus" at bounding box center [200, 175] width 181 height 23
click at [274, 208] on input "Apply" at bounding box center [273, 202] width 36 height 21
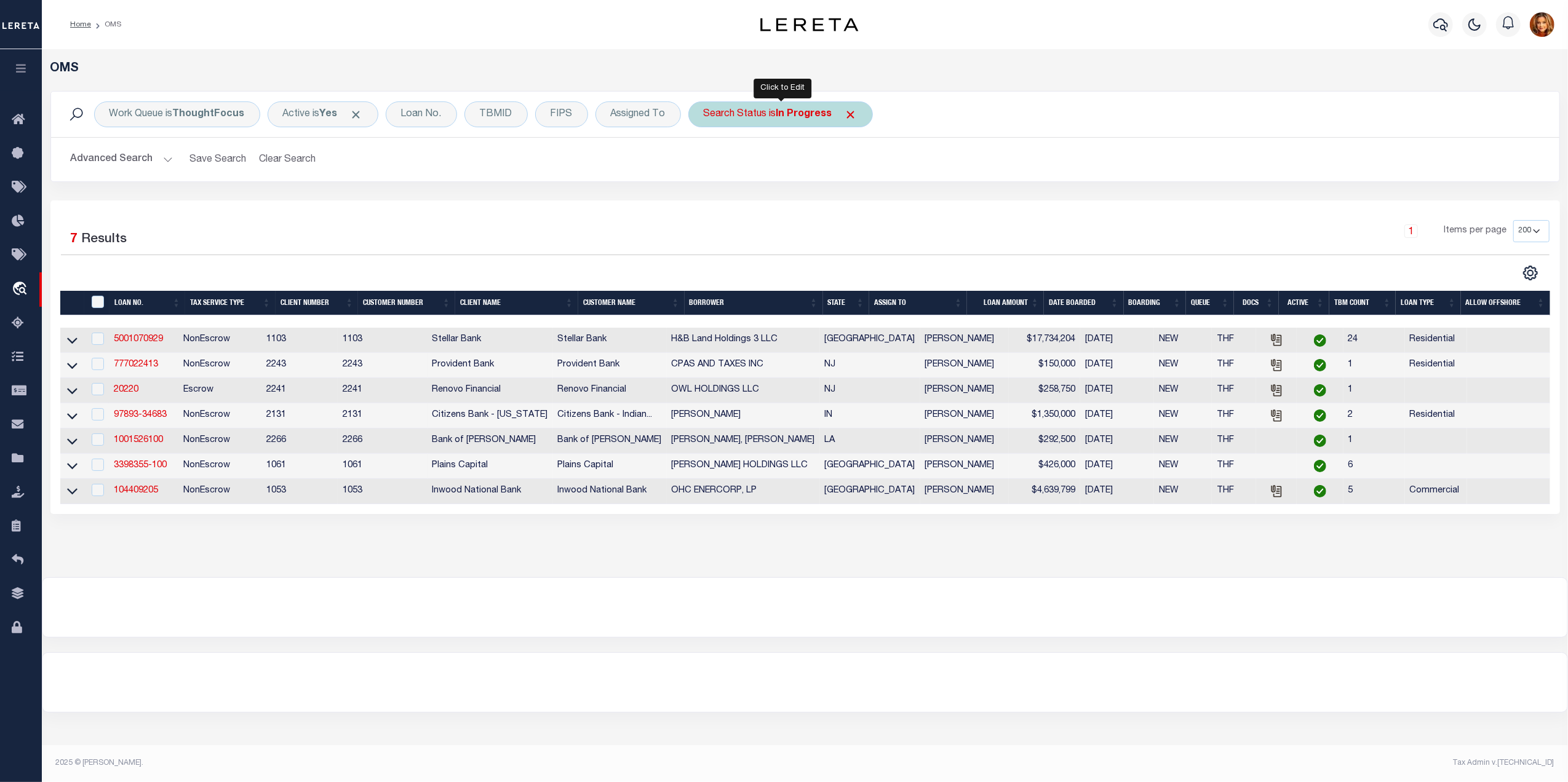
click at [823, 116] on b "In Progress" at bounding box center [804, 114] width 56 height 10
click at [763, 177] on select "Automated Search Bad Parcel Complete Duplicate Parcel High Dollar Reporting In …" at bounding box center [794, 175] width 181 height 23
click at [706, 164] on select "Automated Search Bad Parcel Complete Duplicate Parcel High Dollar Reporting In …" at bounding box center [794, 175] width 181 height 23
click at [867, 206] on input "Apply" at bounding box center [867, 202] width 36 height 21
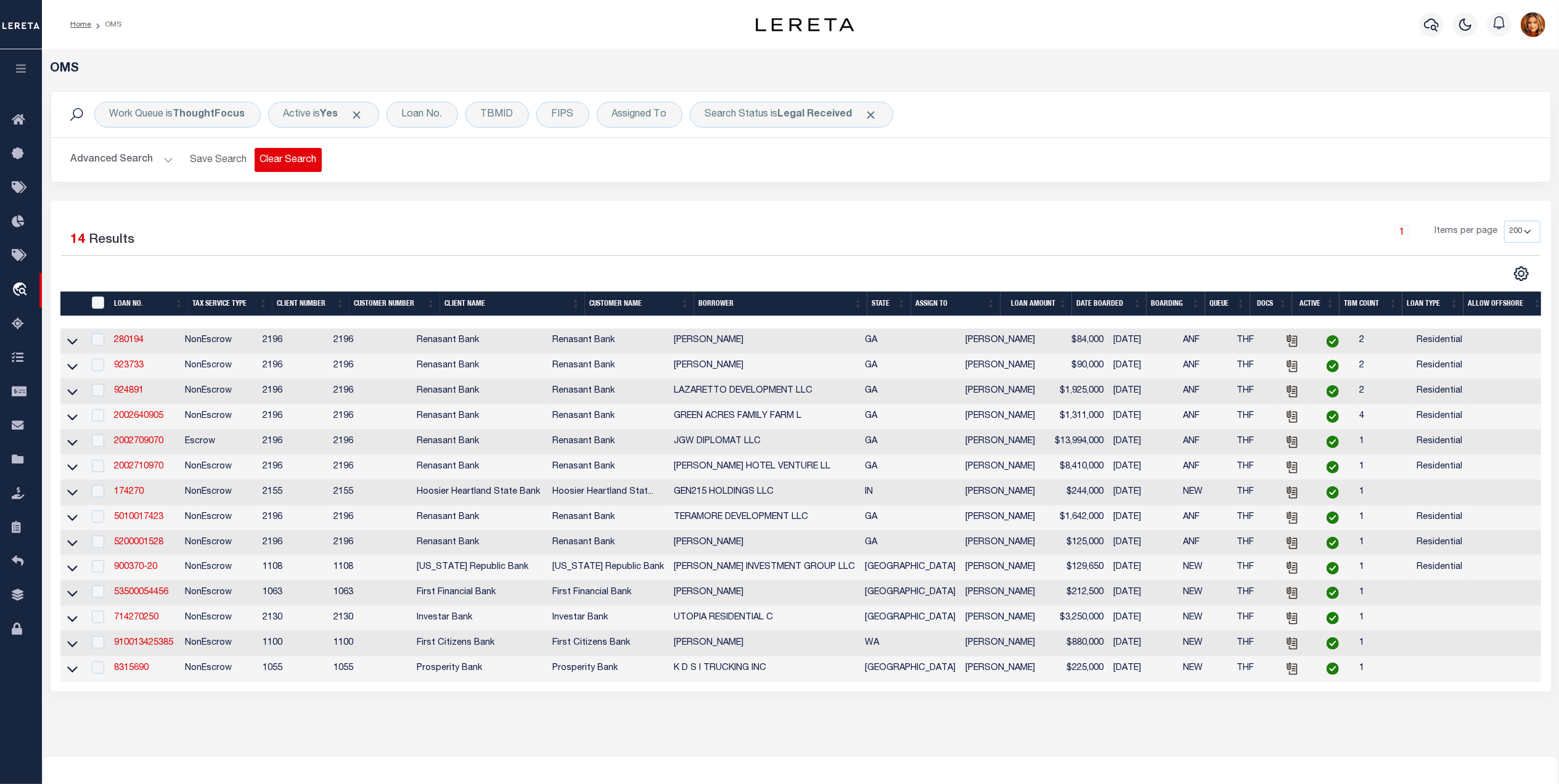
click at [287, 157] on button "Clear Search" at bounding box center [288, 160] width 67 height 24
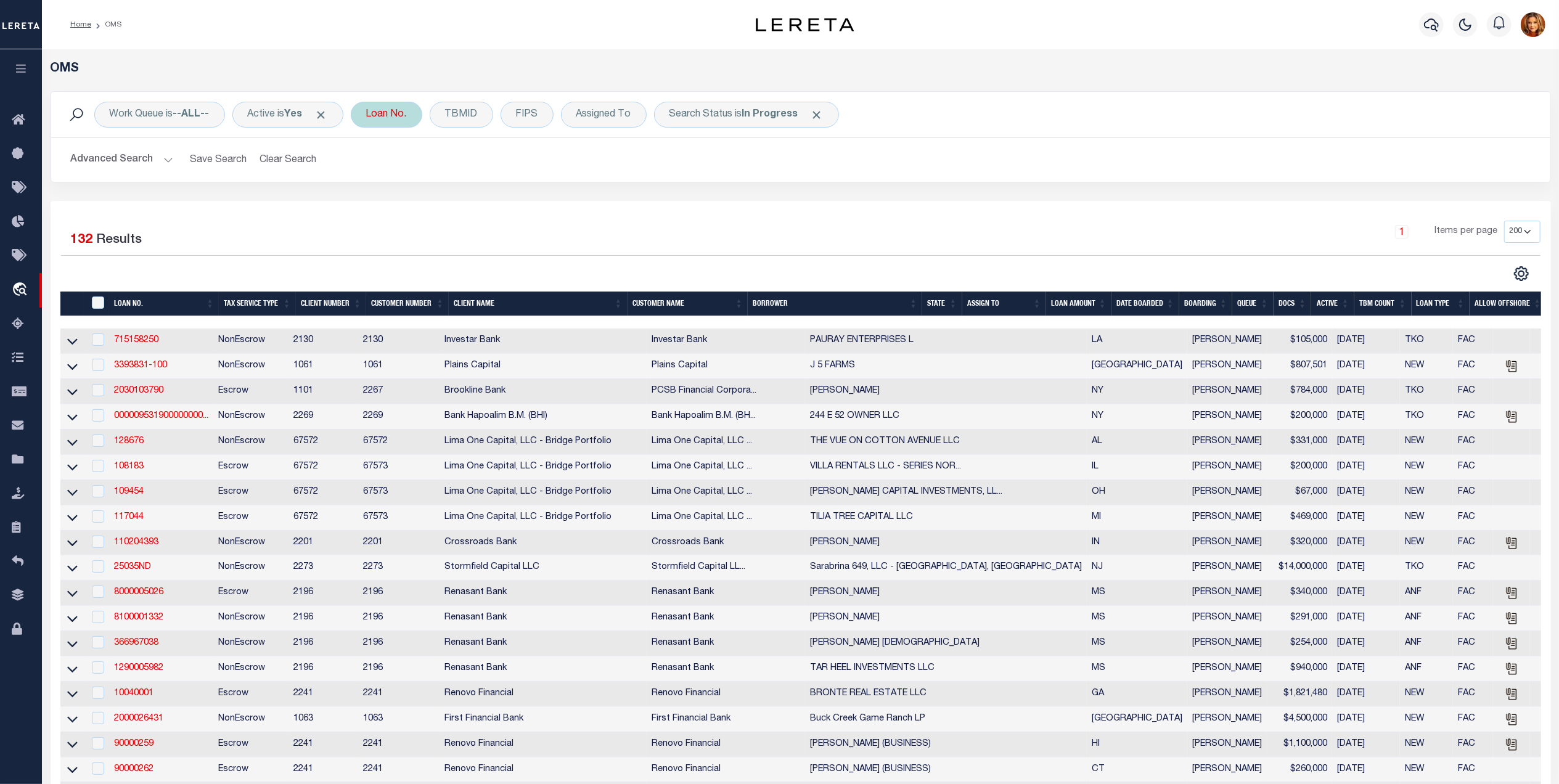
click at [405, 116] on div "Loan No." at bounding box center [387, 115] width 72 height 26
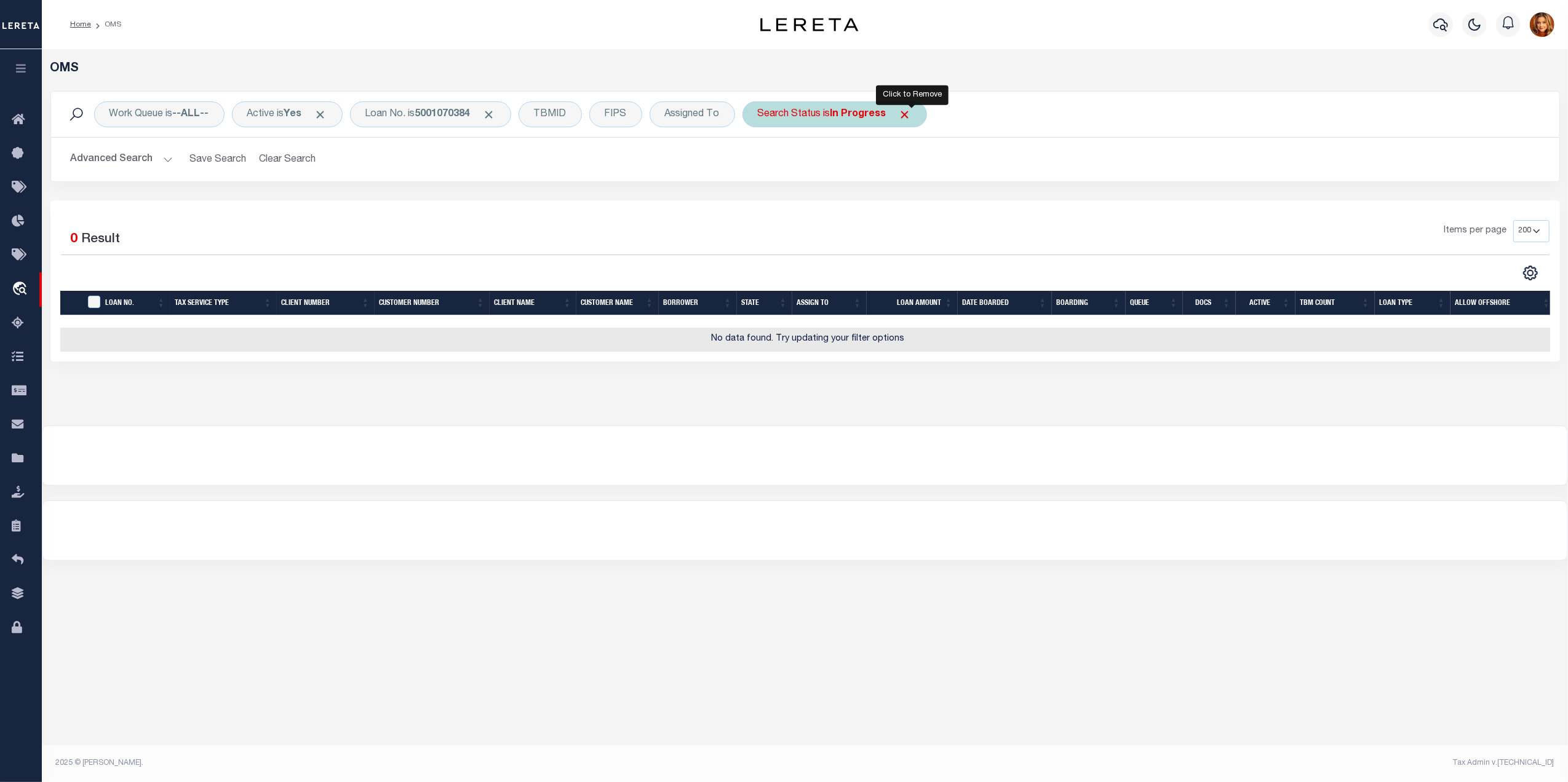
click at [911, 118] on span "Click to Remove" at bounding box center [905, 114] width 13 height 13
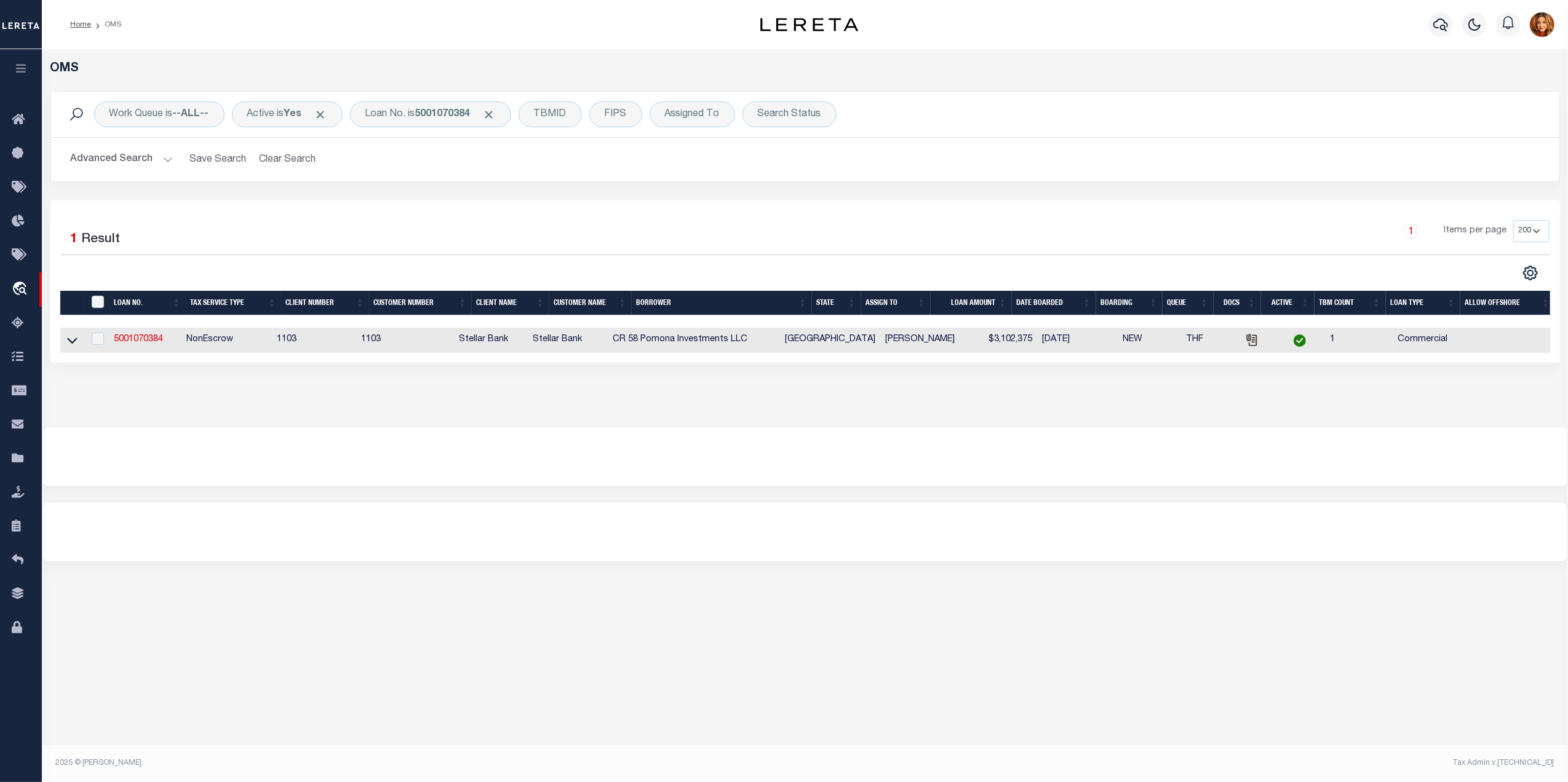
click at [123, 335] on td "5001070384" at bounding box center [145, 340] width 73 height 25
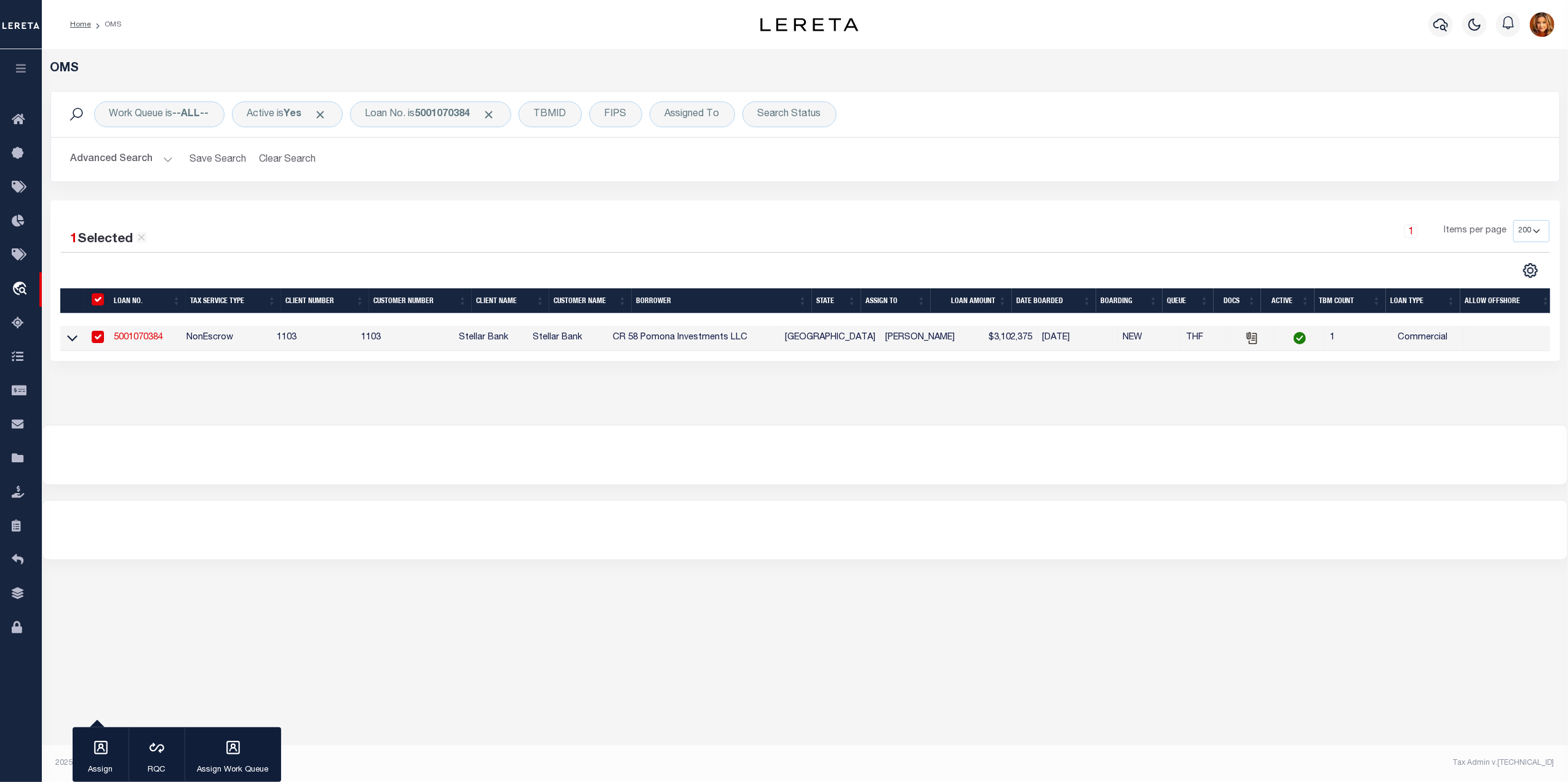
click at [134, 340] on link "5001070384" at bounding box center [138, 337] width 49 height 8
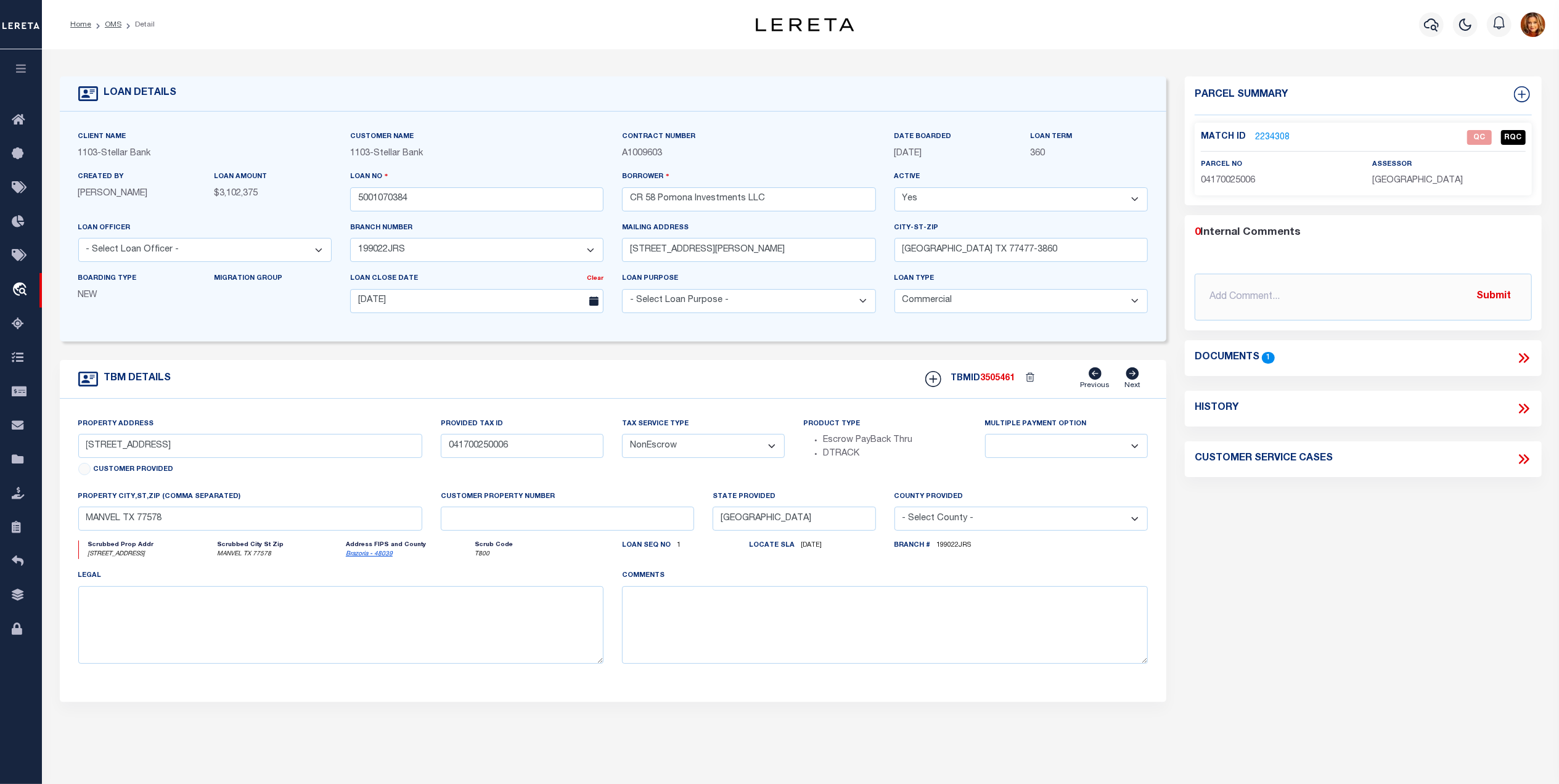
click at [1518, 360] on icon at bounding box center [1524, 358] width 16 height 16
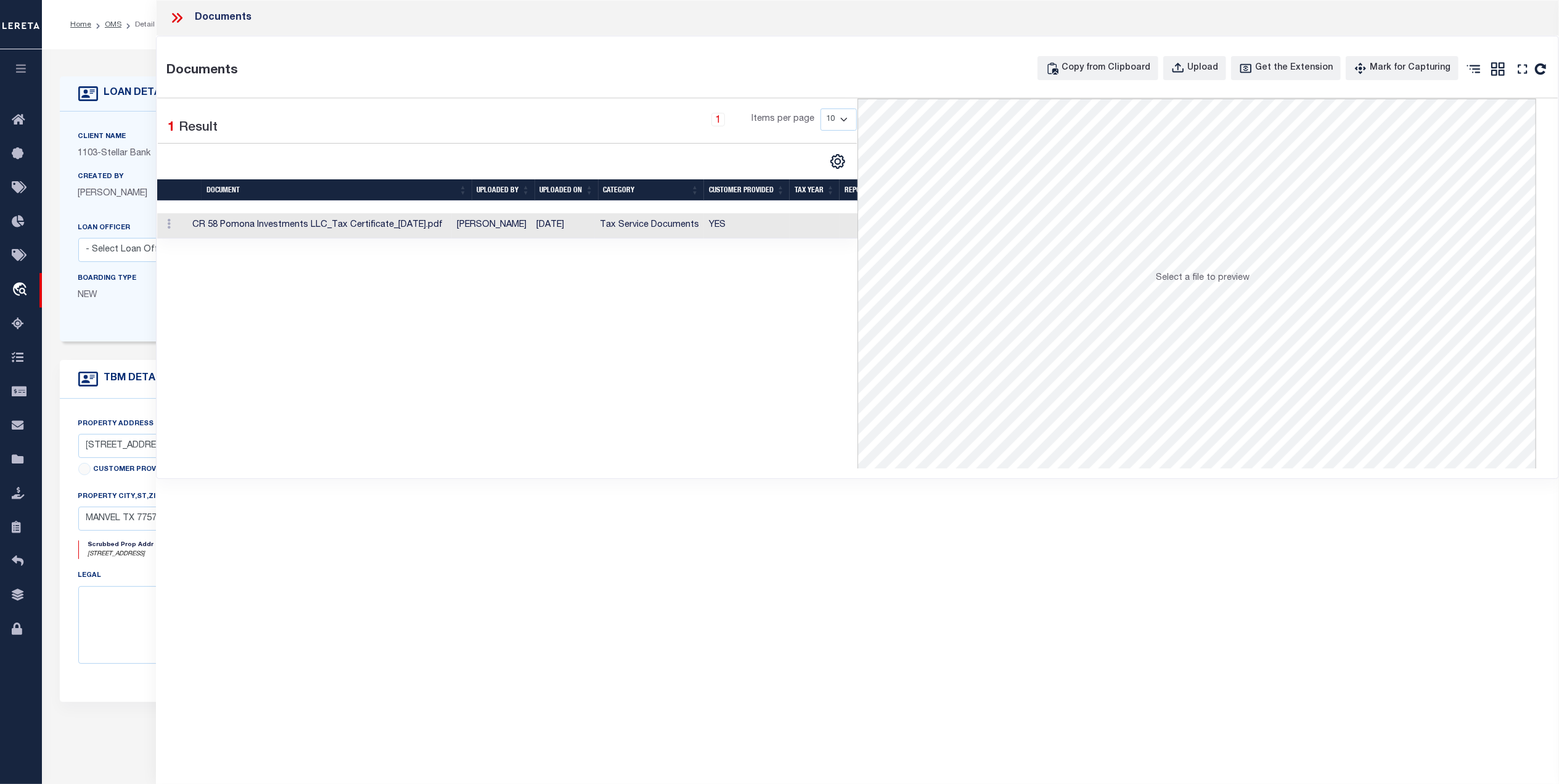
click at [410, 222] on td "CR 58 Pomona Investments LLC_Tax Certificate_[DATE].pdf" at bounding box center [320, 225] width 265 height 25
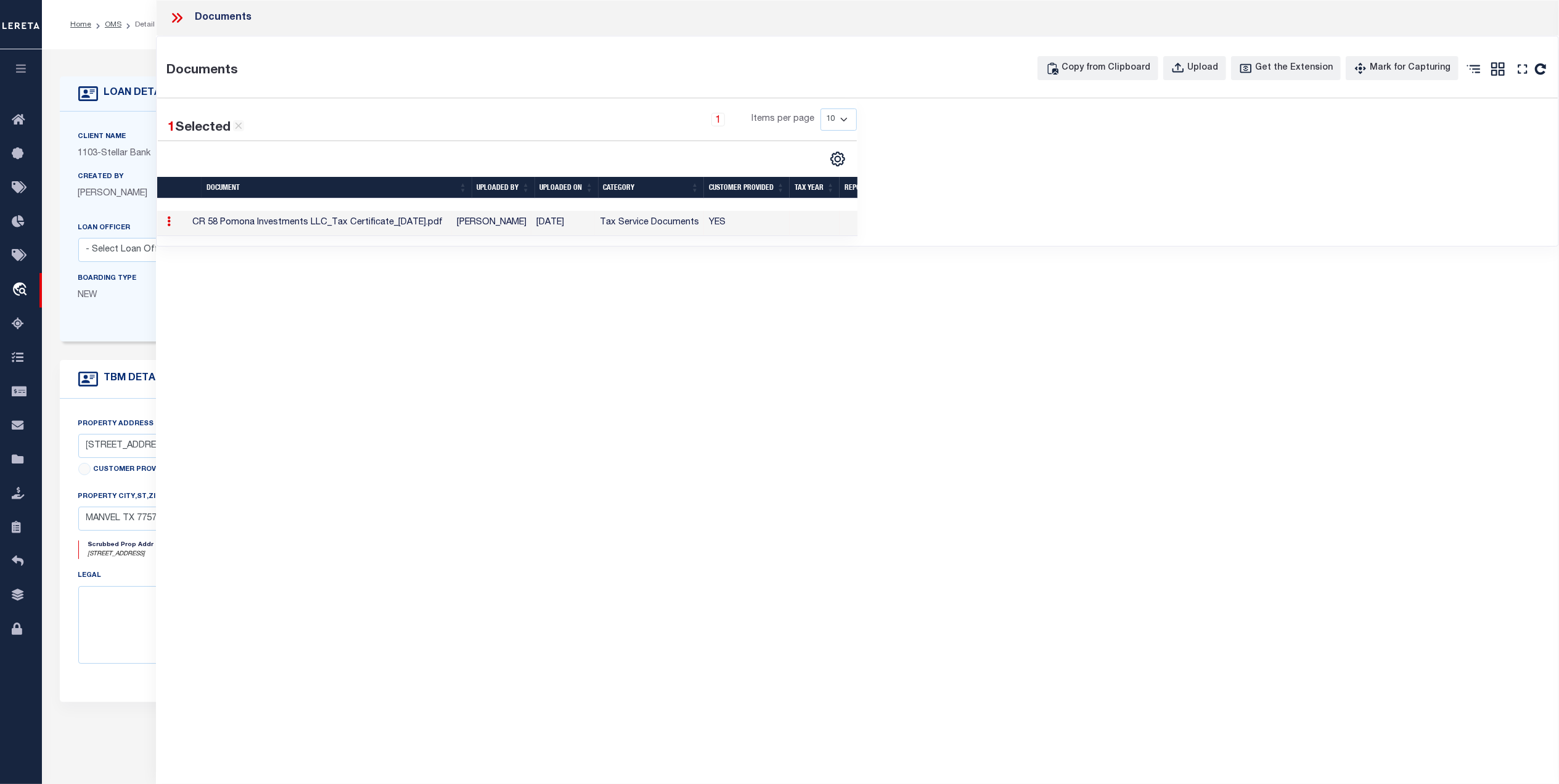
click at [175, 15] on icon at bounding box center [175, 17] width 6 height 10
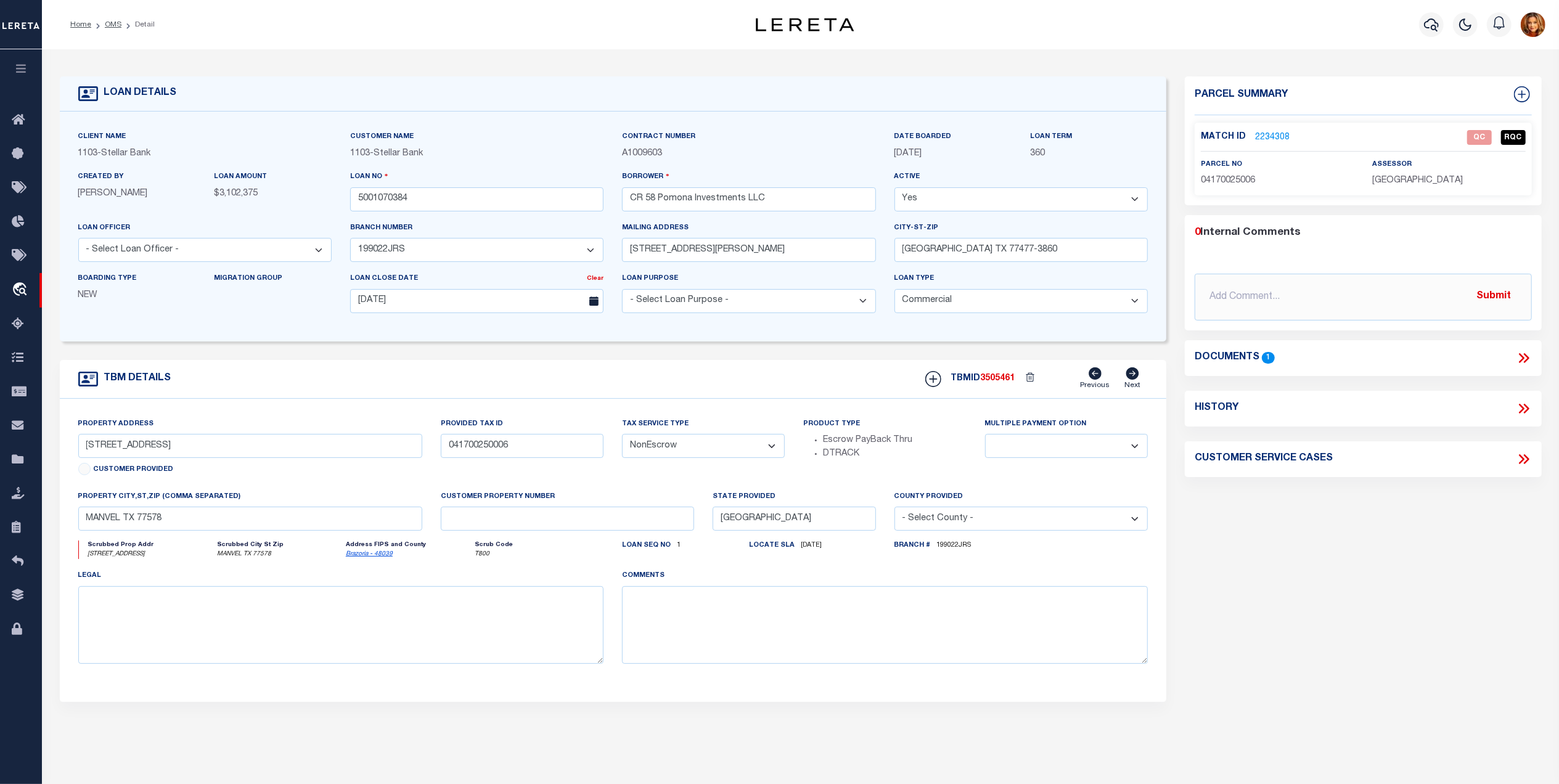
click at [1275, 131] on link "2234308" at bounding box center [1273, 138] width 35 height 13
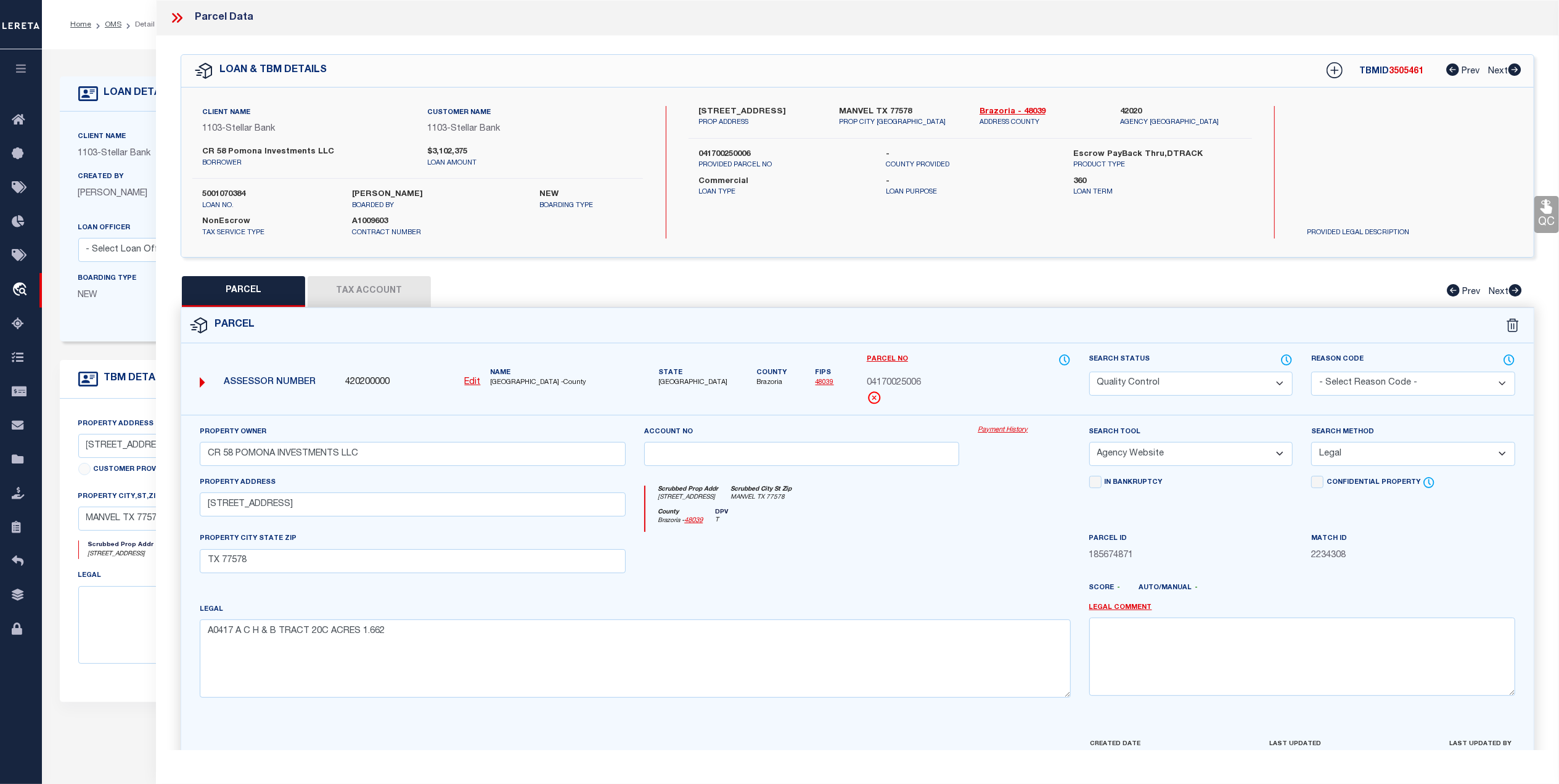
click at [1196, 380] on select "Automated Search Bad Parcel Complete Duplicate Parcel High Dollar Reporting In …" at bounding box center [1191, 383] width 204 height 24
click at [1089, 372] on select "Automated Search Bad Parcel Complete Duplicate Parcel High Dollar Reporting In …" at bounding box center [1191, 383] width 204 height 24
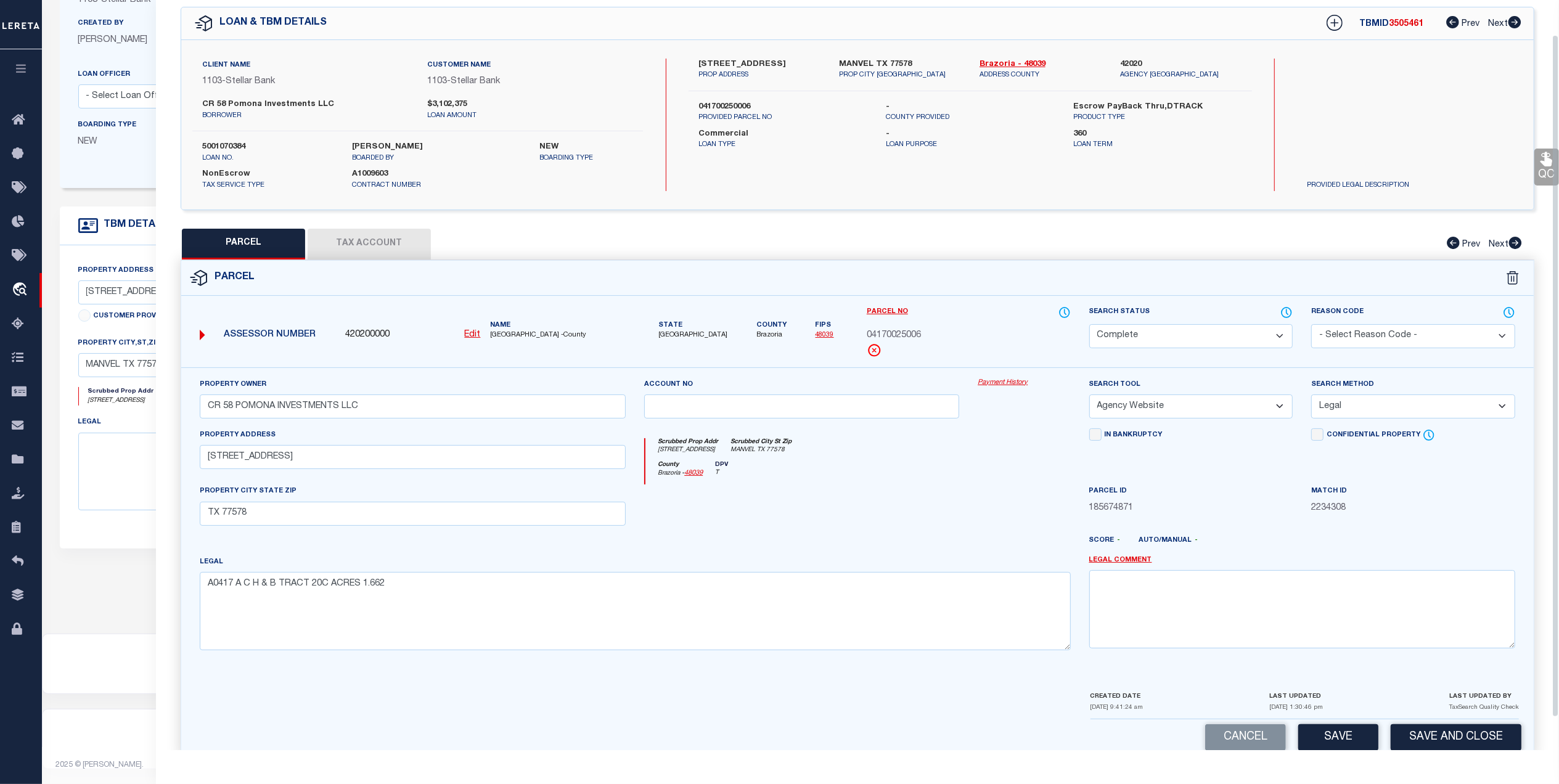
scroll to position [73, 0]
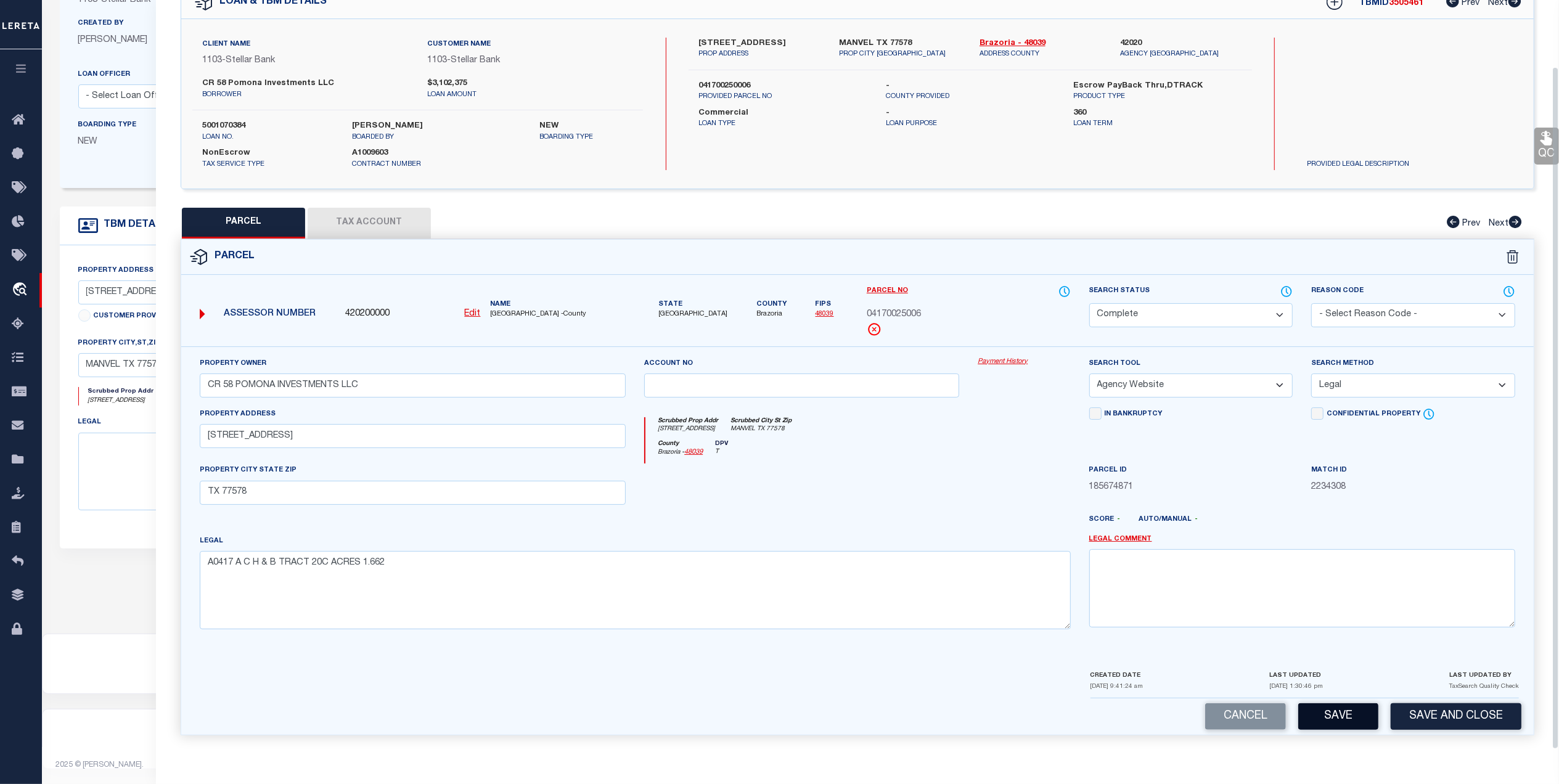
click at [1334, 713] on button "Save" at bounding box center [1339, 716] width 80 height 26
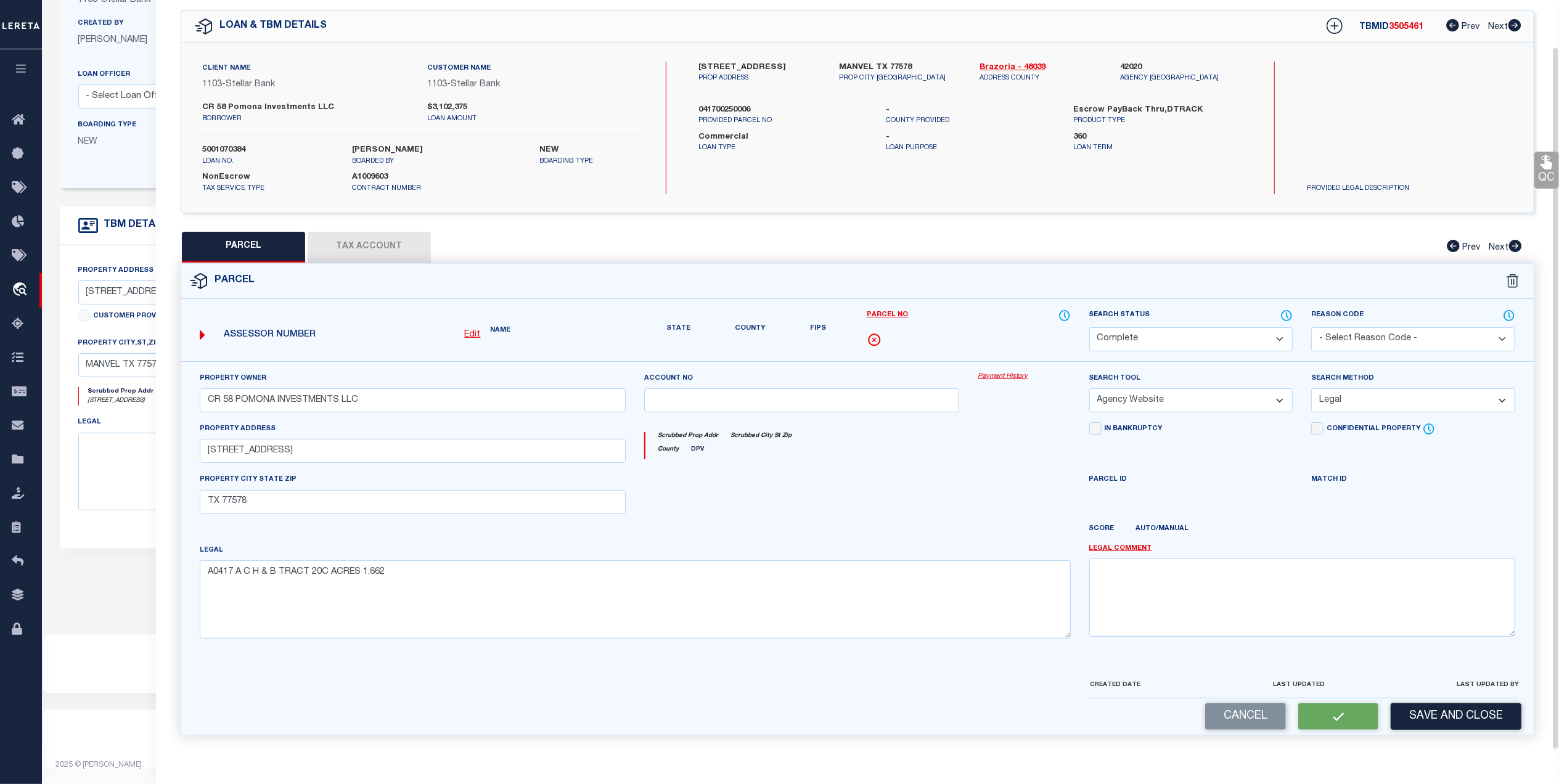
scroll to position [37, 0]
